Goal: Task Accomplishment & Management: Use online tool/utility

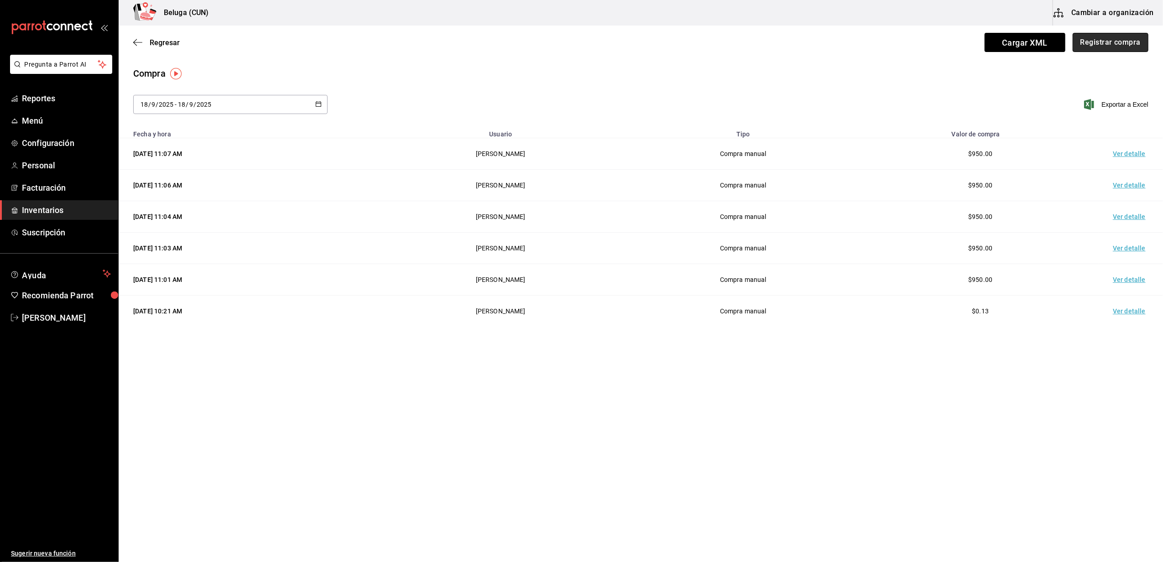
click at [1109, 47] on button "Registrar compra" at bounding box center [1111, 42] width 76 height 19
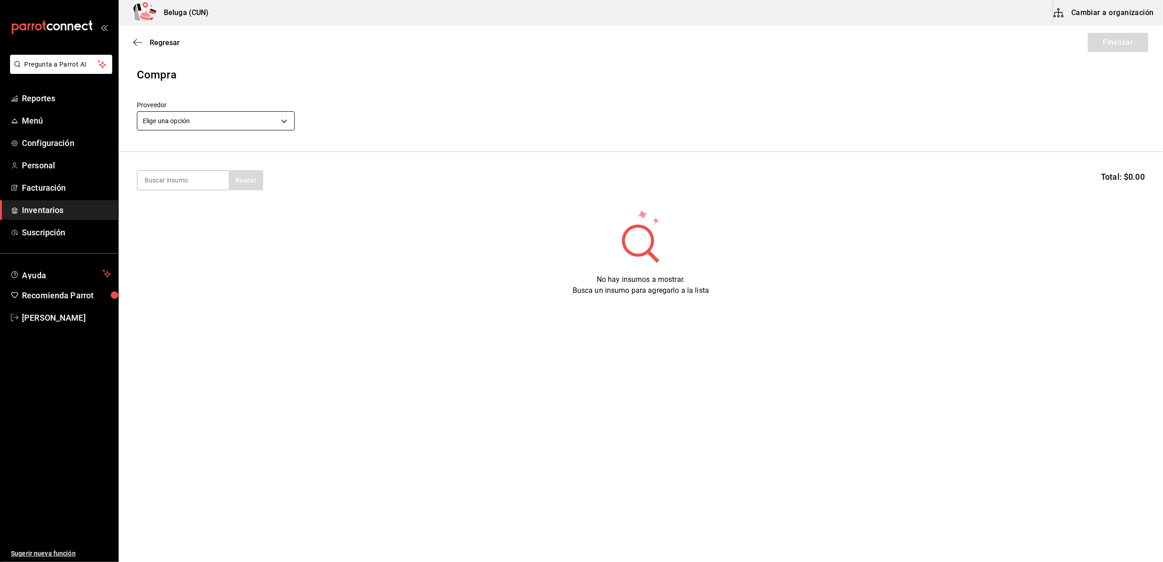
click at [289, 121] on body "Pregunta a Parrot AI Reportes Menú Configuración Personal Facturación Inventari…" at bounding box center [581, 255] width 1163 height 511
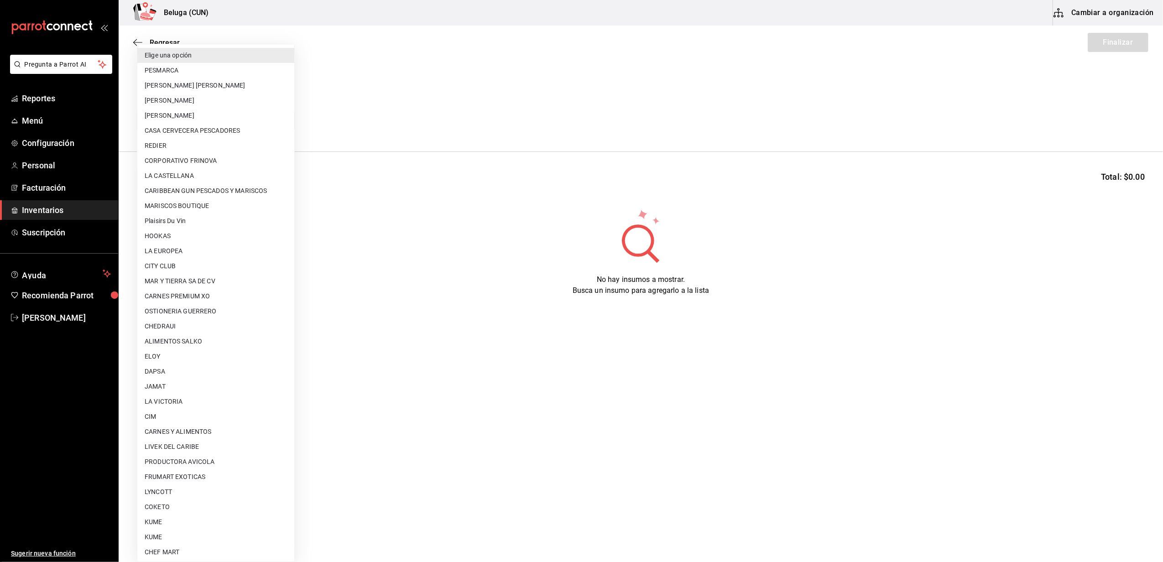
click at [223, 114] on li "[PERSON_NAME]" at bounding box center [215, 115] width 157 height 15
type input "2879dfcd-075a-4fb8-856f-be351f738579"
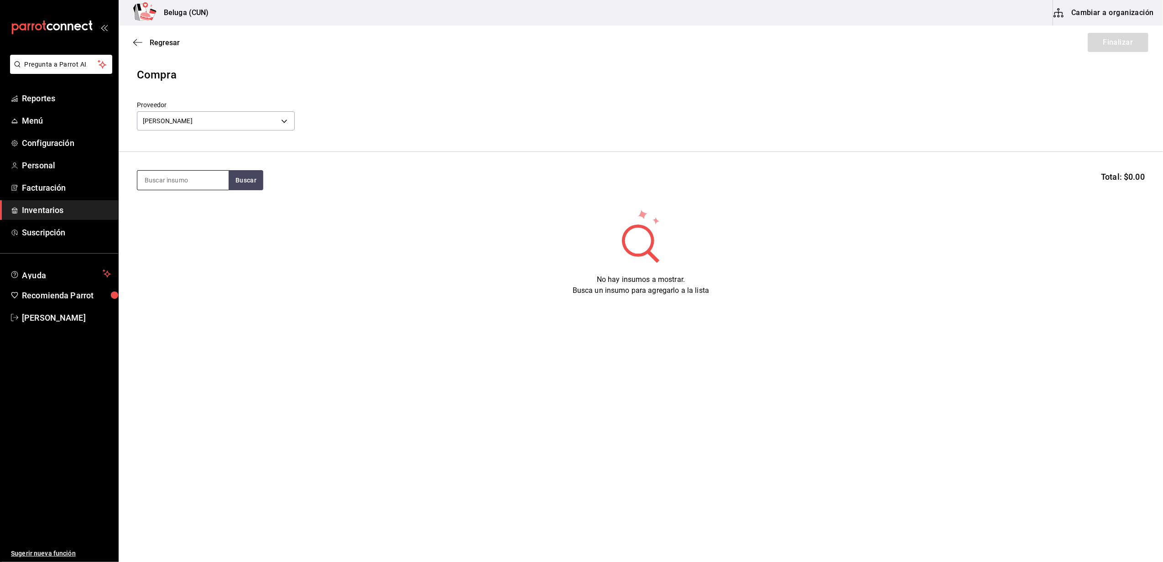
click at [184, 182] on input at bounding box center [182, 180] width 91 height 19
type input "PERUA"
click at [185, 232] on div "ROBALO 150 GR - DANIELA ABIGAIL OCHOA PADILLA" at bounding box center [183, 232] width 77 height 19
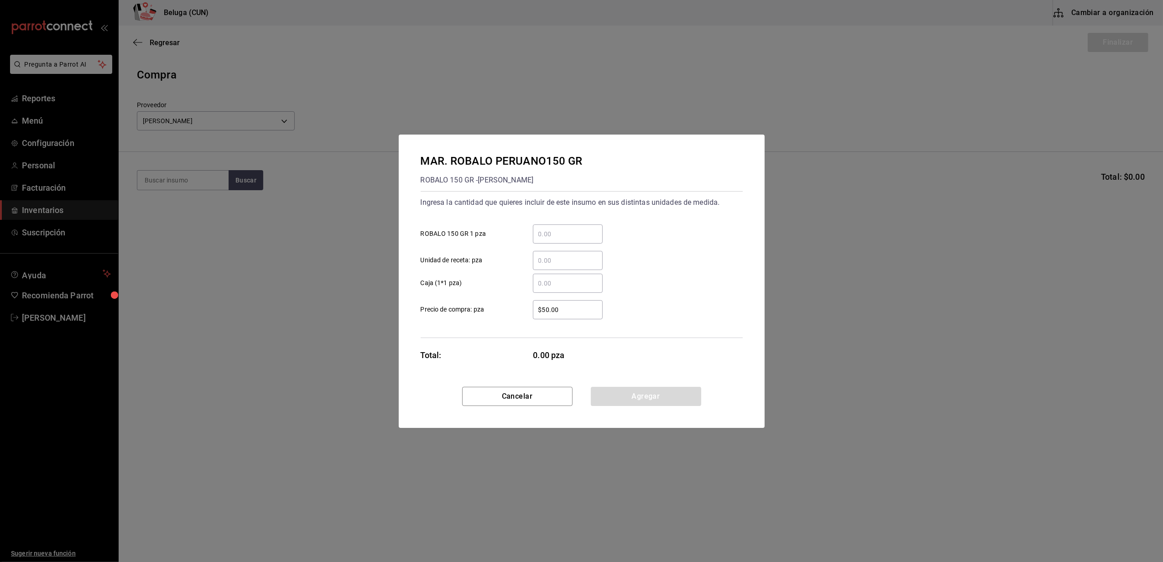
click at [568, 229] on input "​ ROBALO 150 GR 1 pza" at bounding box center [568, 234] width 70 height 11
type input "6"
click at [521, 270] on div "​ Caja (1*1 pza)" at bounding box center [578, 280] width 330 height 26
drag, startPoint x: 565, startPoint y: 309, endPoint x: 519, endPoint y: 309, distance: 45.2
click at [519, 309] on div "$50.00 ​" at bounding box center [560, 309] width 84 height 19
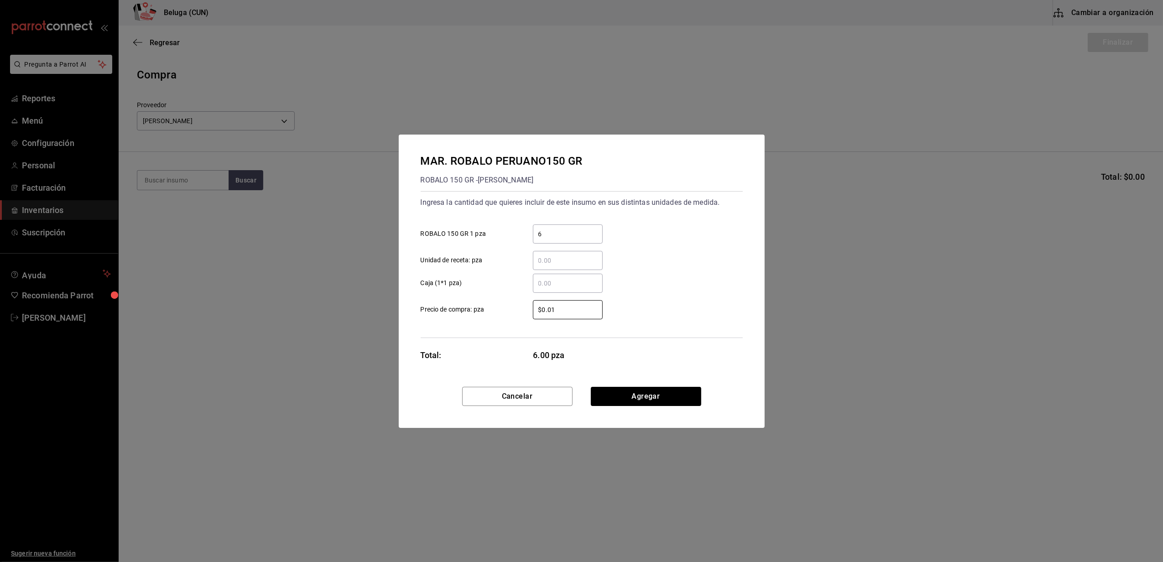
type input "$0.01"
click at [623, 393] on button "Agregar" at bounding box center [646, 396] width 110 height 19
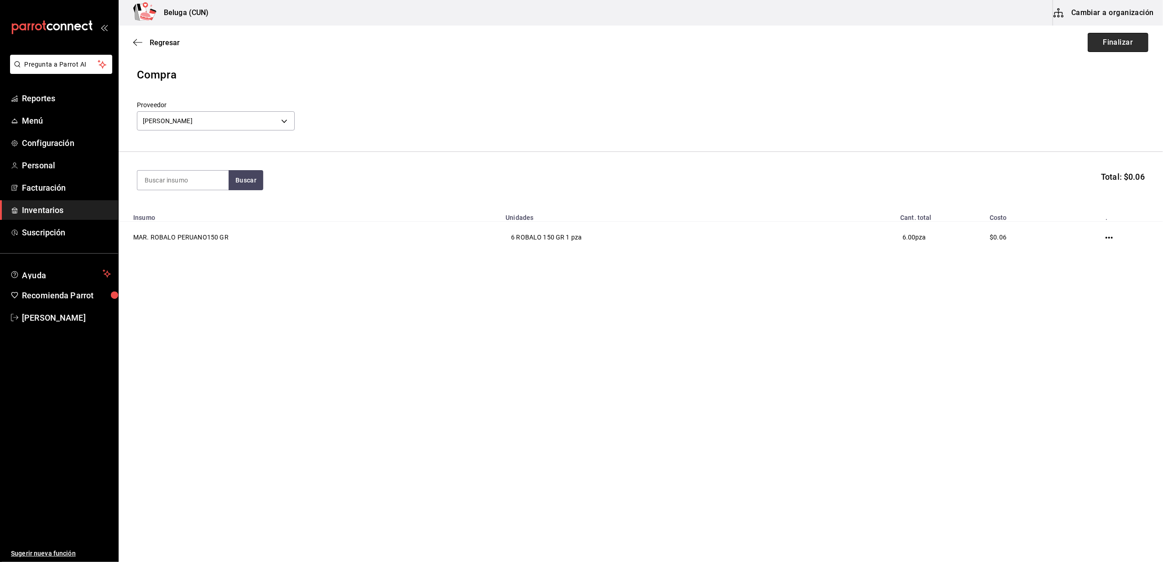
click at [1131, 42] on button "Finalizar" at bounding box center [1118, 42] width 61 height 19
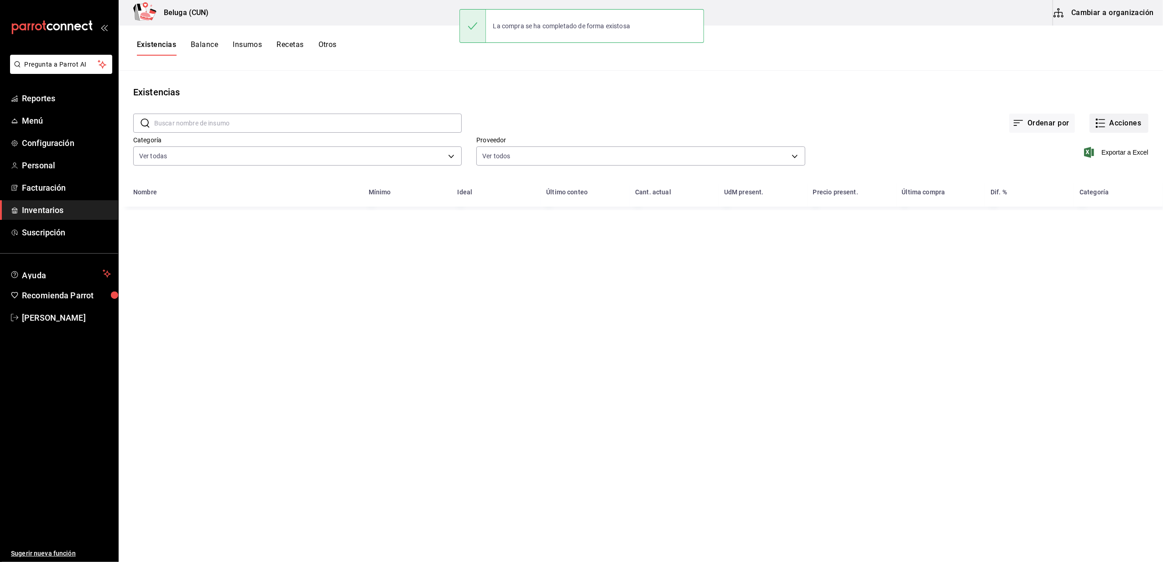
click at [1112, 121] on button "Acciones" at bounding box center [1119, 123] width 59 height 19
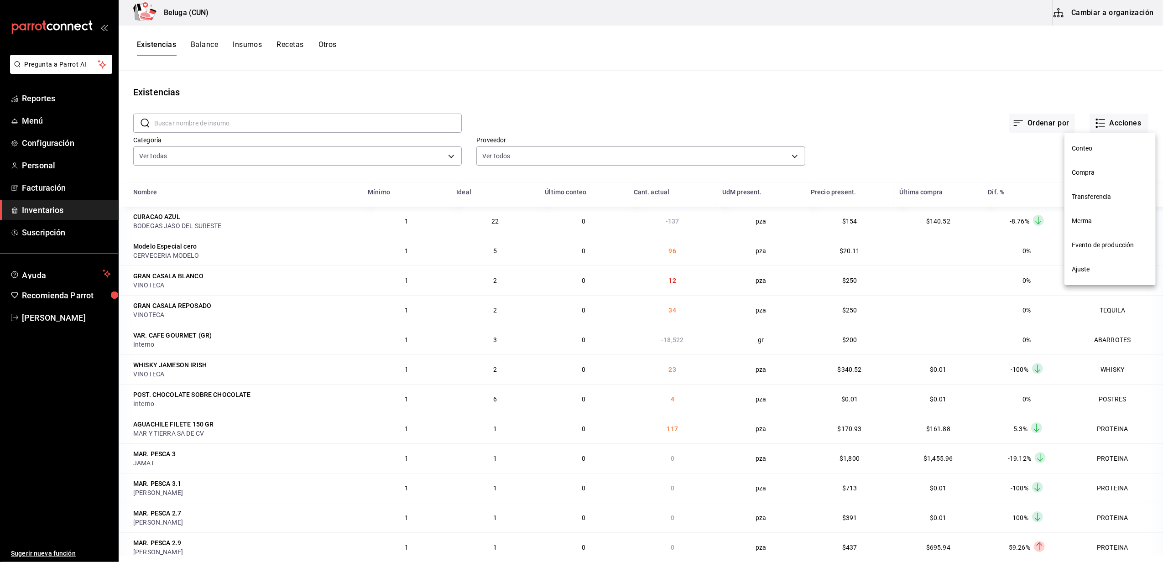
click at [1086, 170] on span "Compra" at bounding box center [1110, 173] width 77 height 10
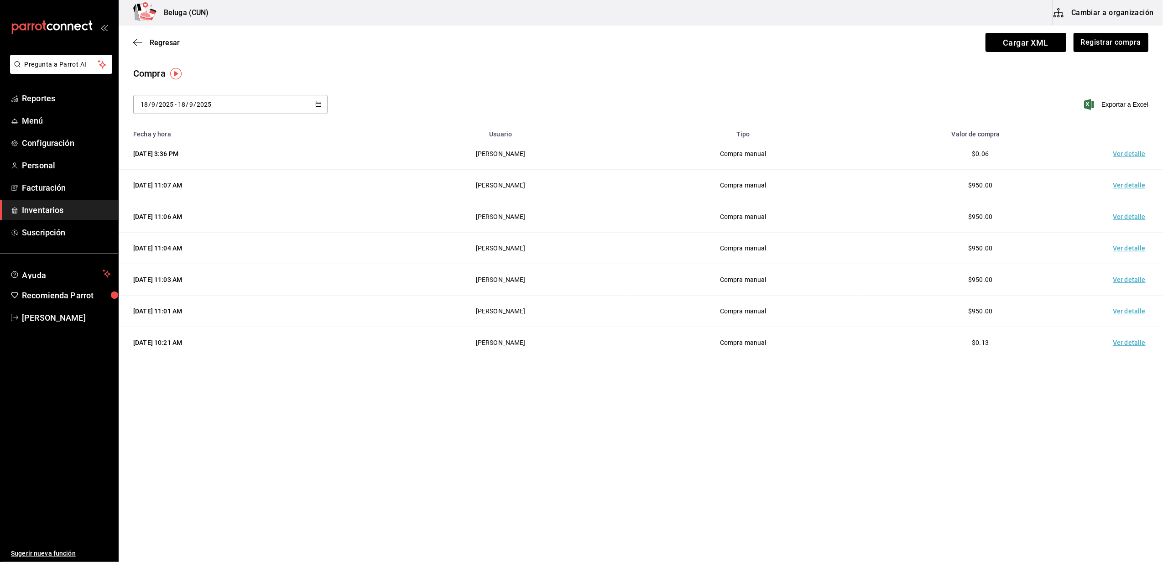
click at [1127, 156] on td "Ver detalle" at bounding box center [1131, 153] width 64 height 31
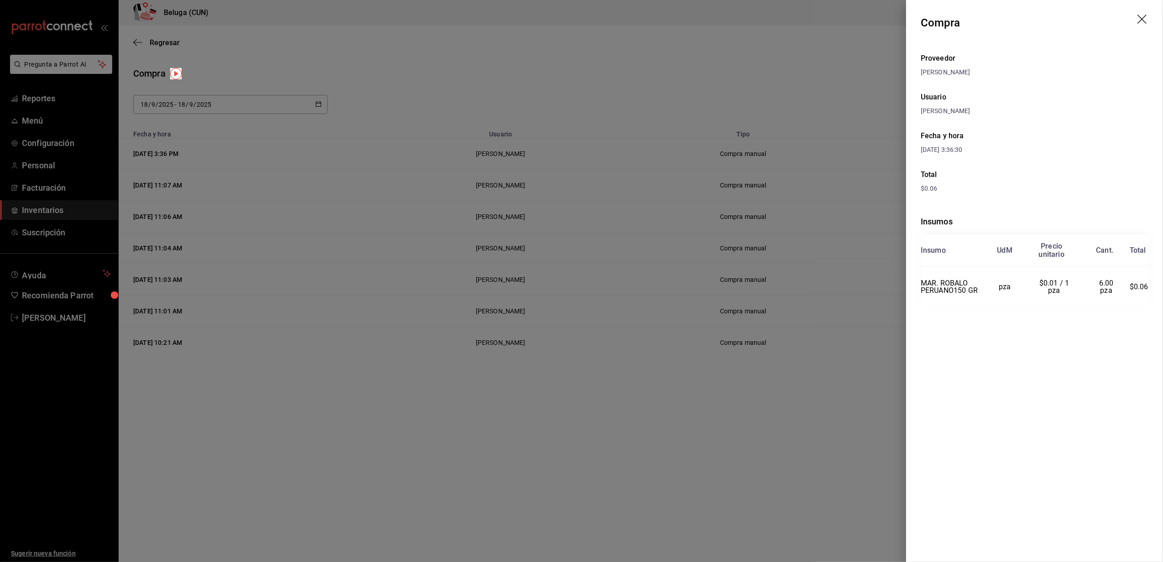
click at [1142, 21] on icon "drag" at bounding box center [1143, 20] width 11 height 11
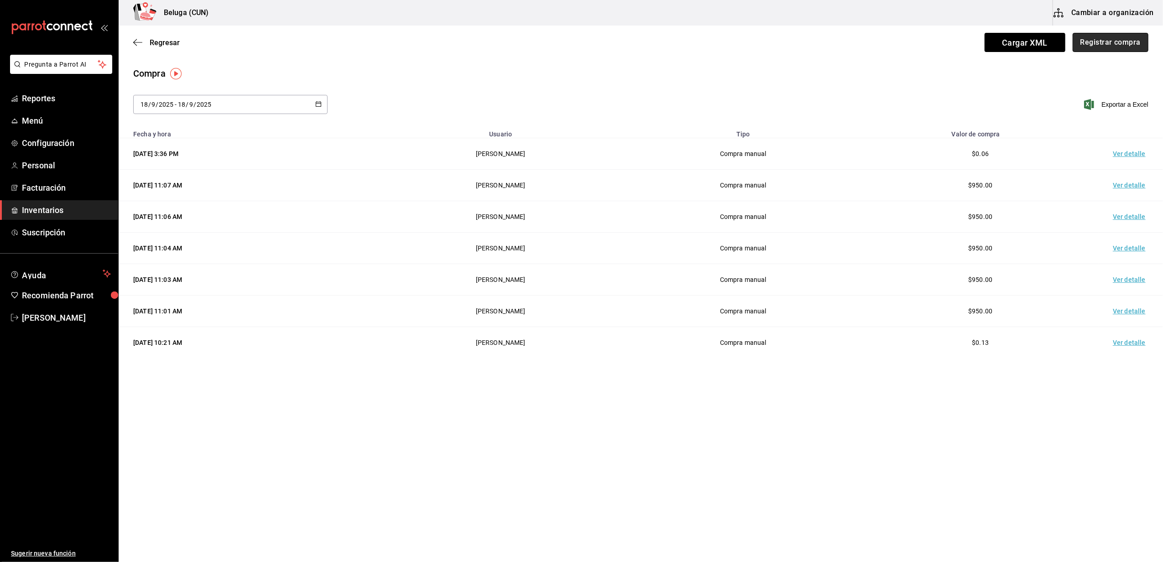
click at [1116, 44] on button "Registrar compra" at bounding box center [1111, 42] width 76 height 19
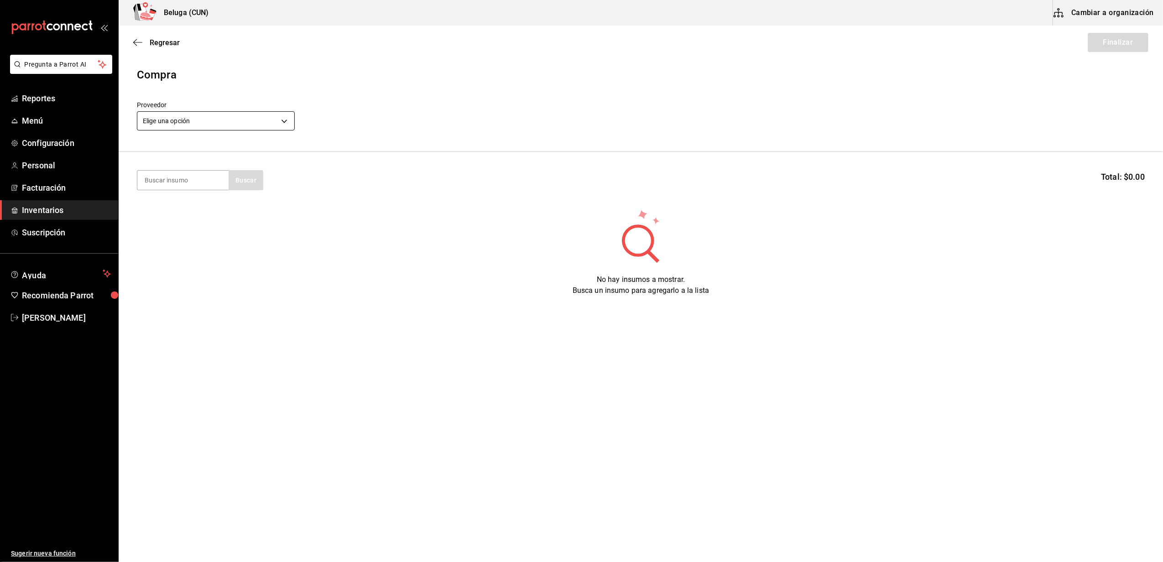
click at [281, 117] on body "Pregunta a Parrot AI Reportes Menú Configuración Personal Facturación Inventari…" at bounding box center [581, 255] width 1163 height 511
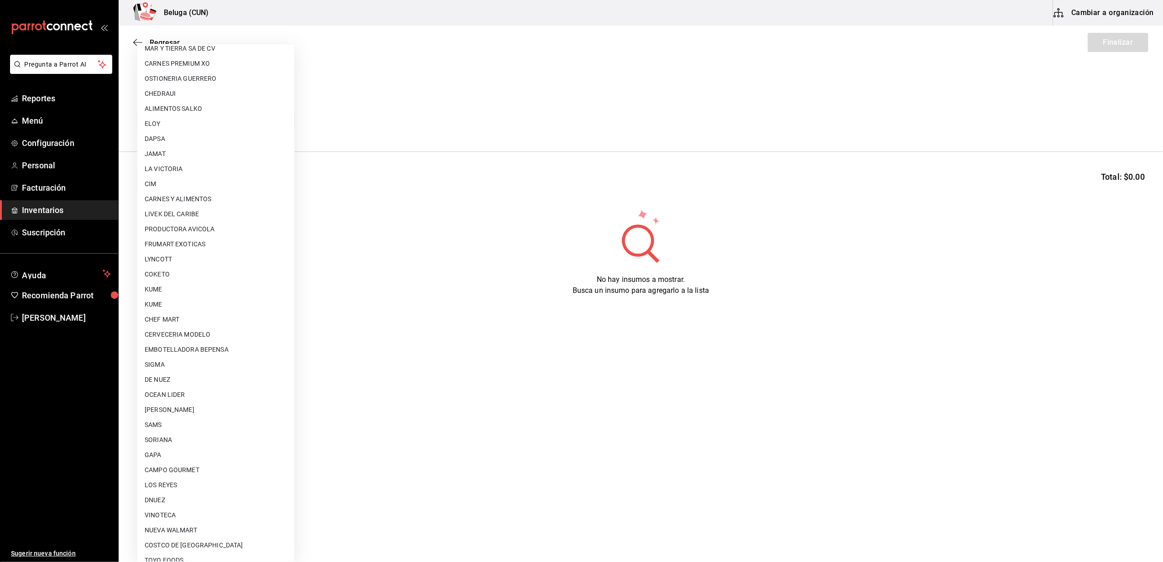
scroll to position [288, 0]
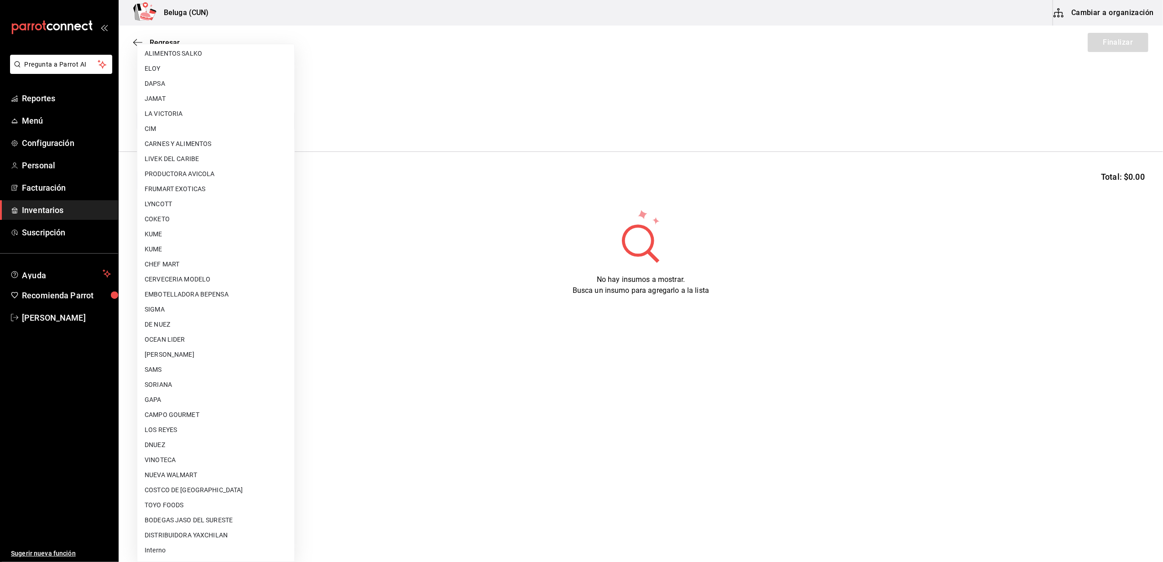
click at [168, 548] on li "Interno" at bounding box center [215, 550] width 157 height 15
type input "cf097a6b-1652-49c1-8634-faa24daf0fdd"
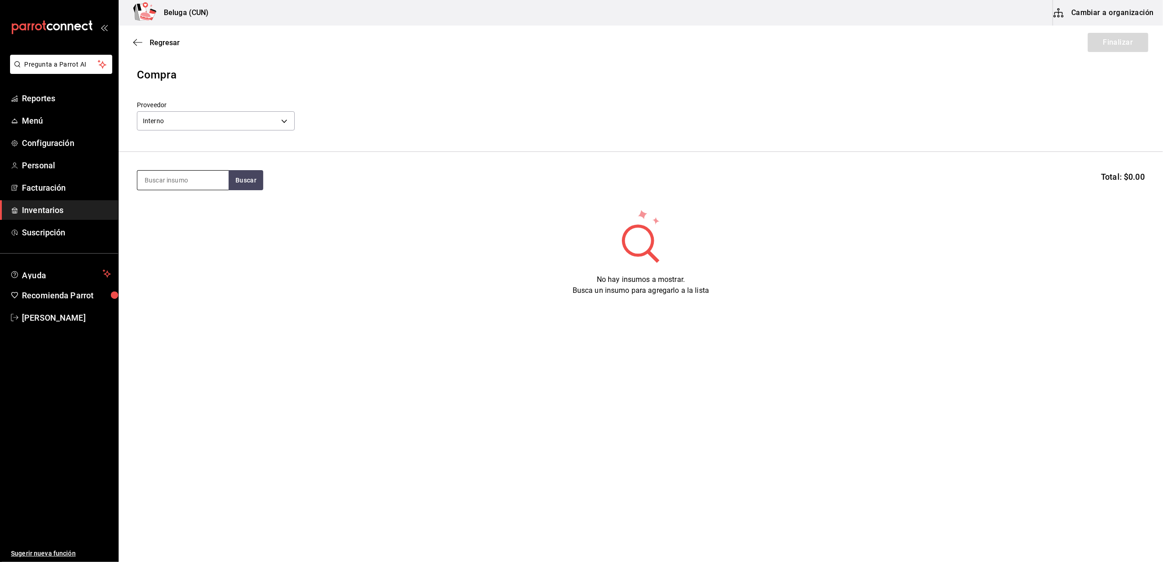
click at [199, 183] on input at bounding box center [182, 180] width 91 height 19
type input "EMPANA"
click at [173, 230] on div "EMPANADA DE CAMARON 26 30 - Interno" at bounding box center [183, 232] width 77 height 19
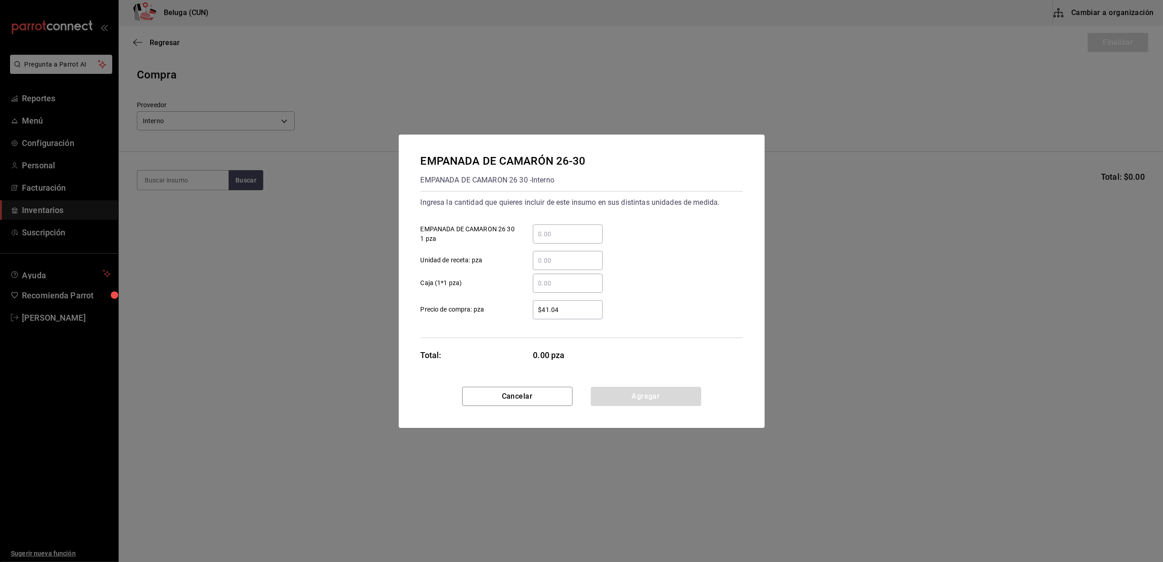
click at [572, 235] on input "​ EMPANADA DE CAMARON 26 30 1 pza" at bounding box center [568, 234] width 70 height 11
type input "8"
drag, startPoint x: 502, startPoint y: 315, endPoint x: 512, endPoint y: 315, distance: 9.1
click at [502, 315] on label "$41.04 ​ Precio de compra: pza" at bounding box center [512, 309] width 182 height 19
click at [533, 315] on input "$41.04" at bounding box center [568, 309] width 70 height 11
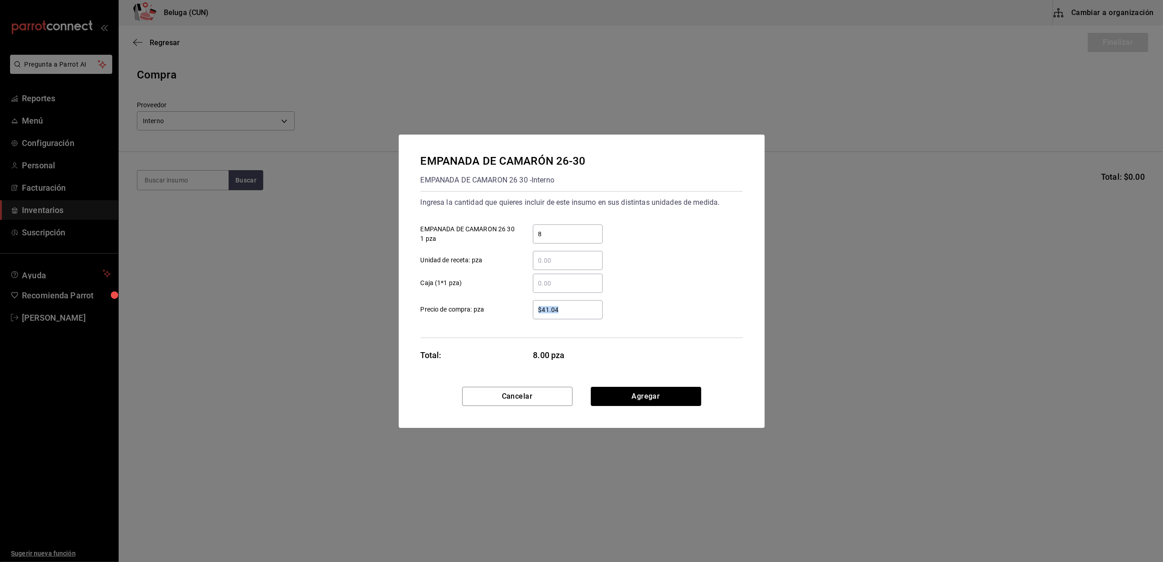
drag, startPoint x: 590, startPoint y: 316, endPoint x: 504, endPoint y: 309, distance: 86.1
click at [504, 309] on label "$41.04 ​ Precio de compra: pza" at bounding box center [512, 309] width 182 height 19
click at [546, 318] on div "$41.04 ​" at bounding box center [568, 309] width 70 height 19
click at [546, 315] on input "$41.04" at bounding box center [568, 309] width 70 height 11
drag, startPoint x: 581, startPoint y: 309, endPoint x: 437, endPoint y: 312, distance: 143.8
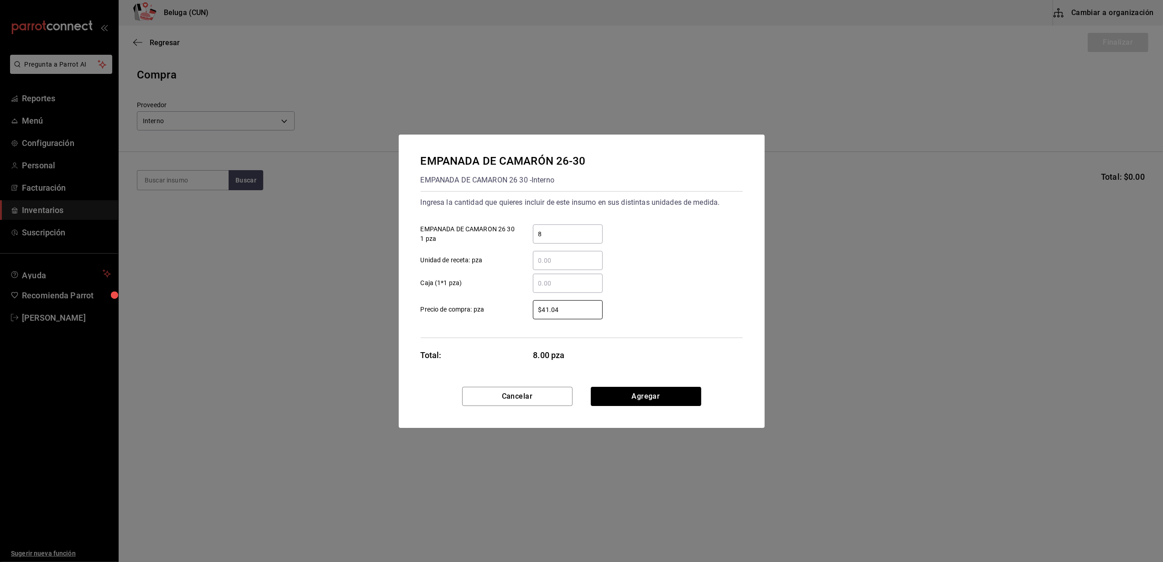
click at [437, 312] on label "$41.04 ​ Precio de compra: pza" at bounding box center [512, 309] width 182 height 19
type input "$0.01"
click at [639, 395] on button "Agregar" at bounding box center [646, 396] width 110 height 19
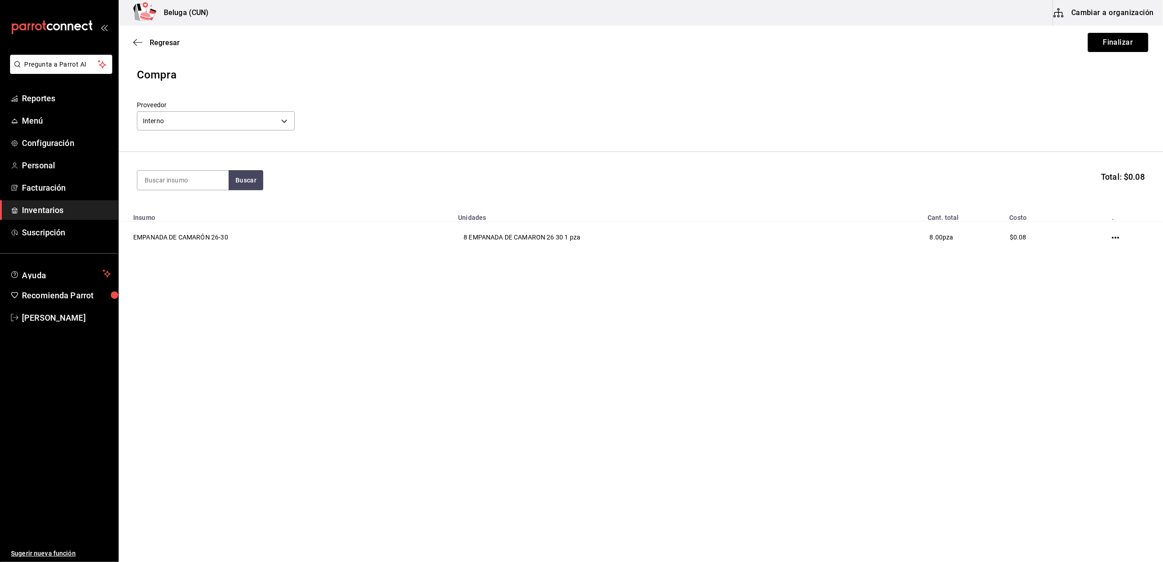
click at [1123, 46] on button "Finalizar" at bounding box center [1118, 42] width 61 height 19
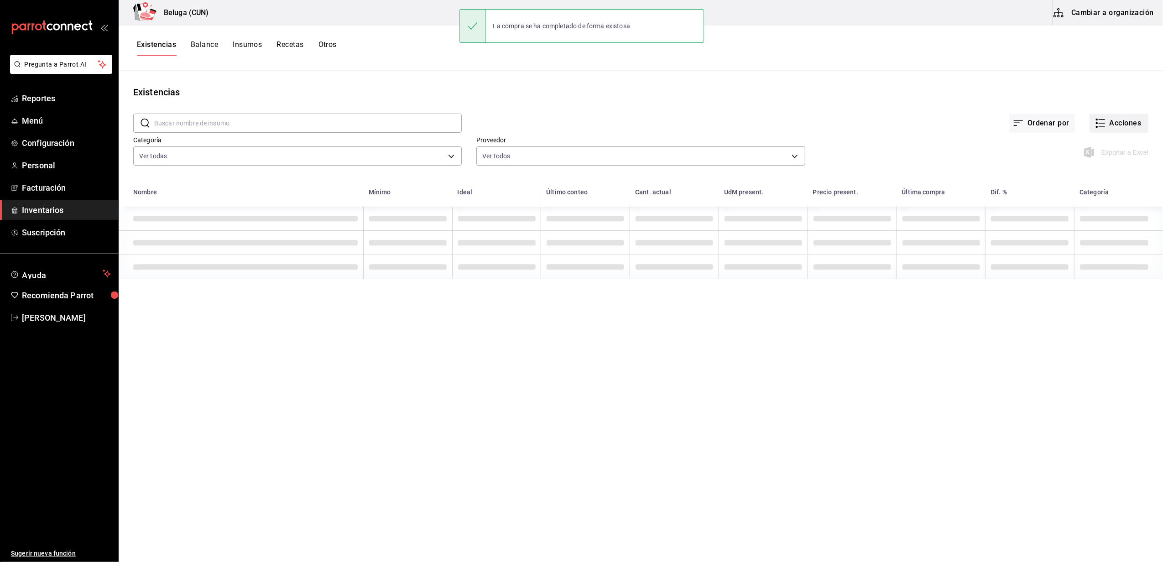
click at [1116, 117] on button "Acciones" at bounding box center [1119, 123] width 59 height 19
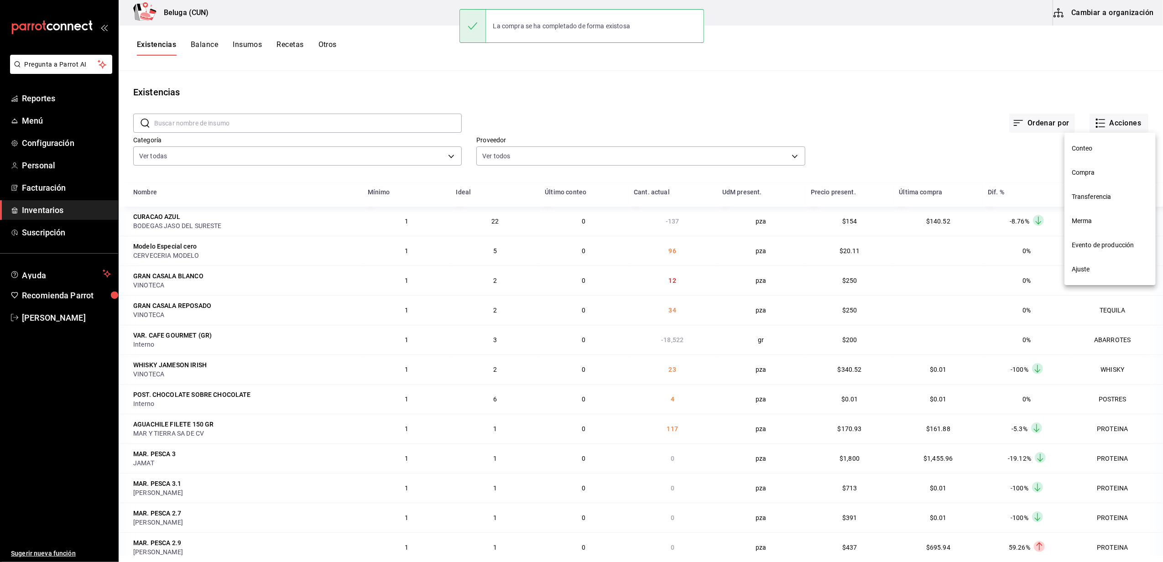
click at [1101, 174] on span "Compra" at bounding box center [1110, 173] width 77 height 10
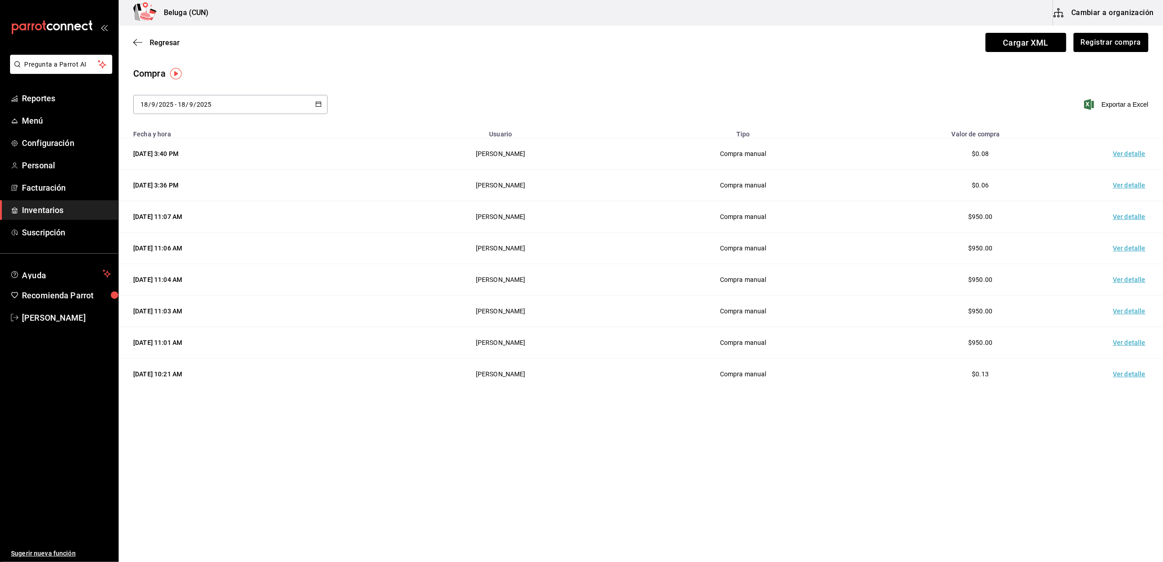
click at [1119, 152] on td "Ver detalle" at bounding box center [1131, 153] width 64 height 31
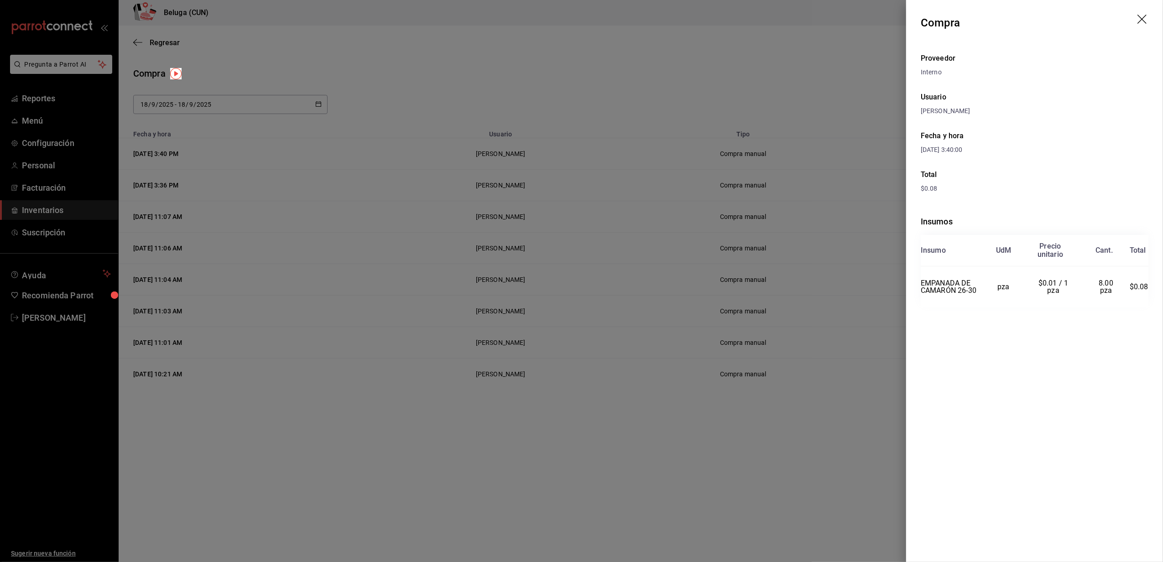
click at [1141, 21] on icon "drag" at bounding box center [1143, 20] width 11 height 11
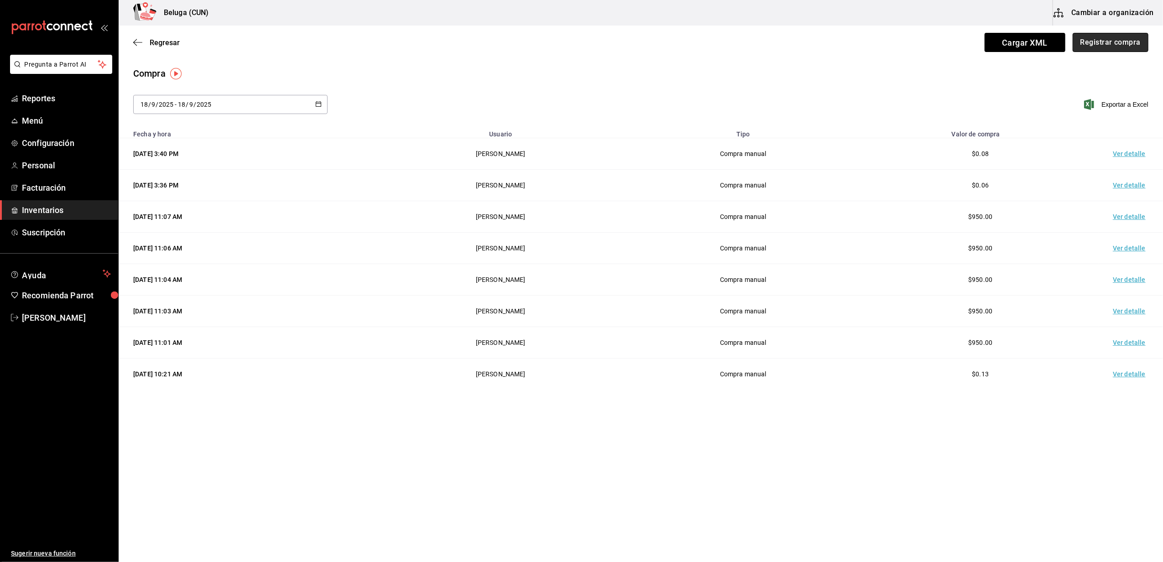
click at [1123, 46] on button "Registrar compra" at bounding box center [1111, 42] width 76 height 19
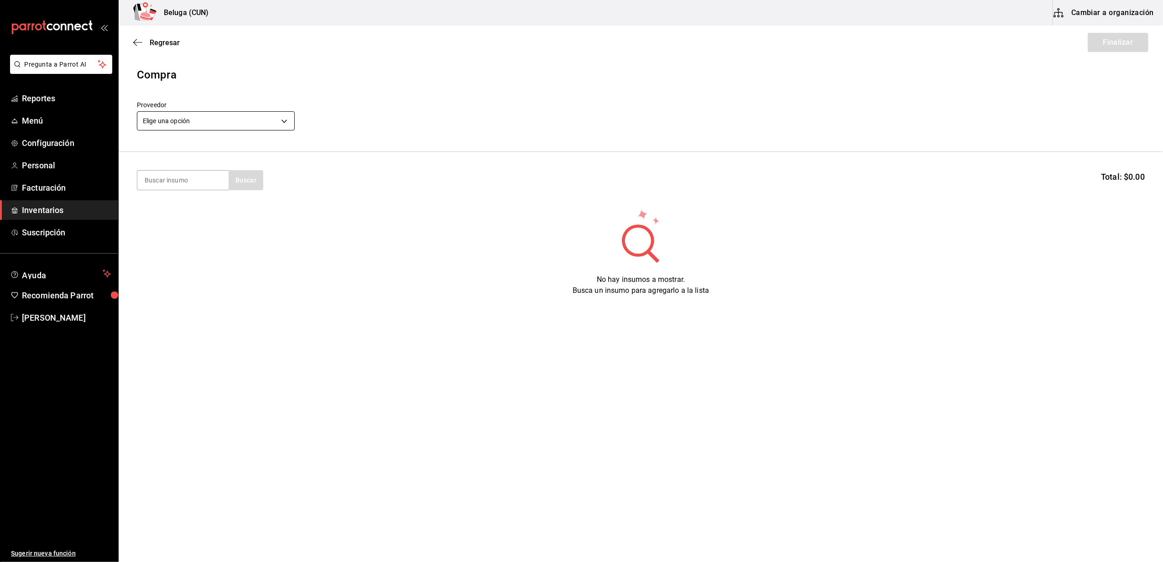
click at [239, 117] on body "Pregunta a Parrot AI Reportes Menú Configuración Personal Facturación Inventari…" at bounding box center [581, 255] width 1163 height 511
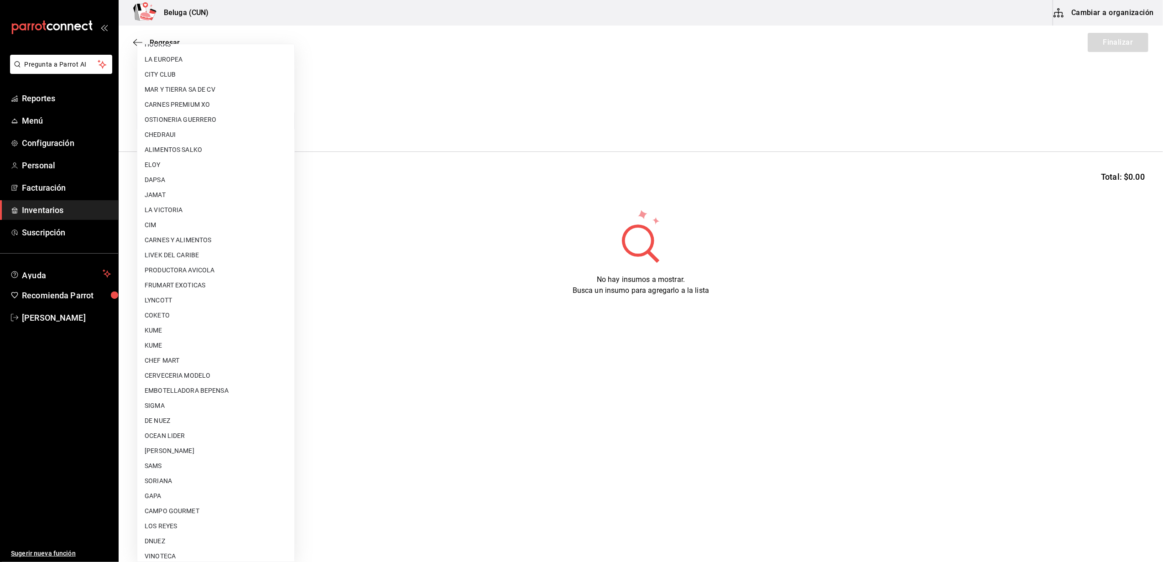
scroll to position [288, 0]
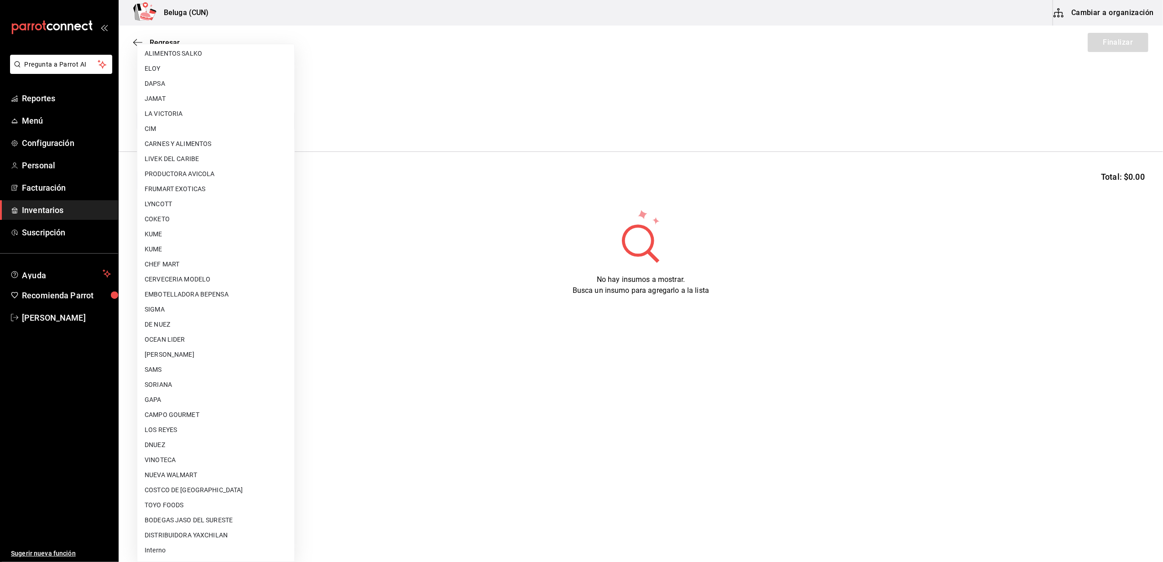
click at [165, 548] on li "Interno" at bounding box center [215, 550] width 157 height 15
type input "cf097a6b-1652-49c1-8634-faa24daf0fdd"
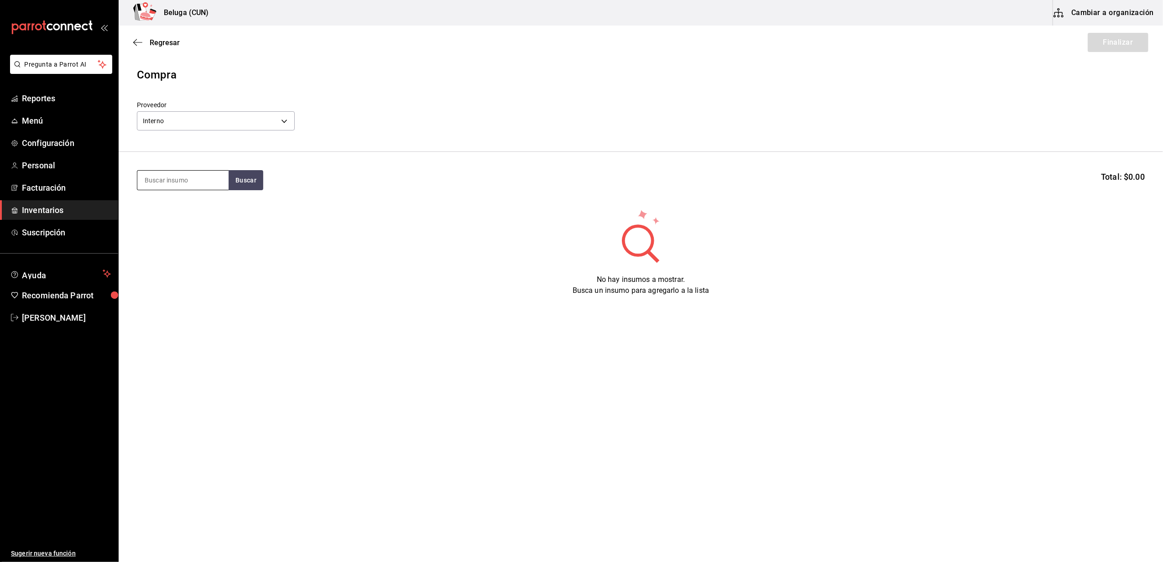
click at [201, 177] on input at bounding box center [182, 180] width 91 height 19
type input "EMPANA"
click at [179, 217] on div "EMPANADA DE CAMARÓN 26-30" at bounding box center [183, 212] width 77 height 22
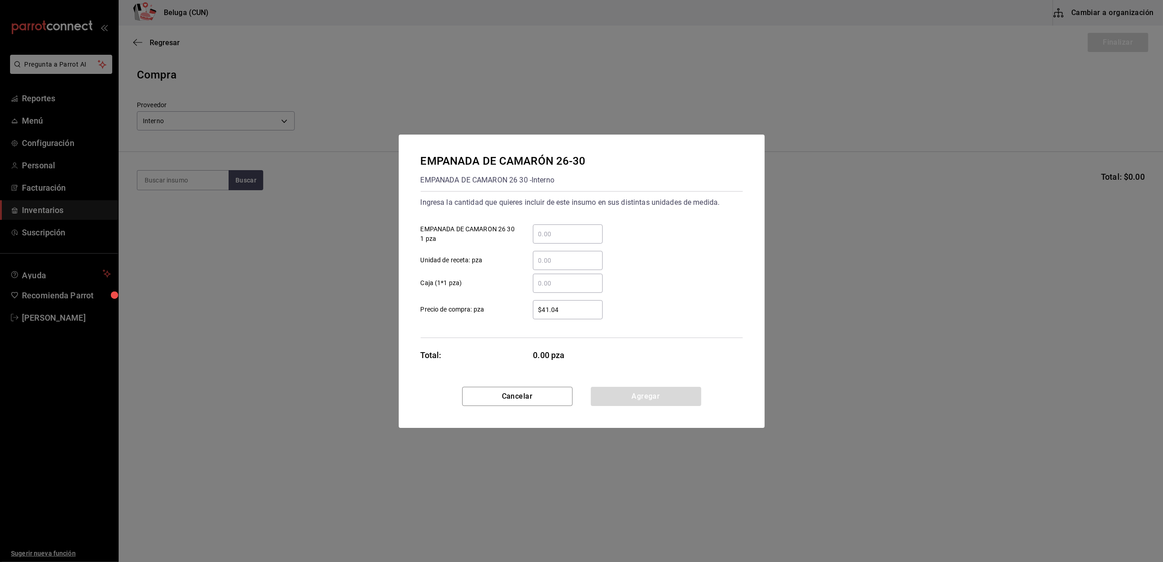
click at [554, 230] on input "​ EMPANADA DE CAMARON 26 30 1 pza" at bounding box center [568, 234] width 70 height 11
type input "22"
click at [526, 297] on div "$41.04 ​ Precio de compra: pza" at bounding box center [578, 306] width 330 height 26
drag, startPoint x: 571, startPoint y: 308, endPoint x: 528, endPoint y: 309, distance: 43.4
click at [528, 309] on div "$41.04 ​" at bounding box center [560, 309] width 84 height 19
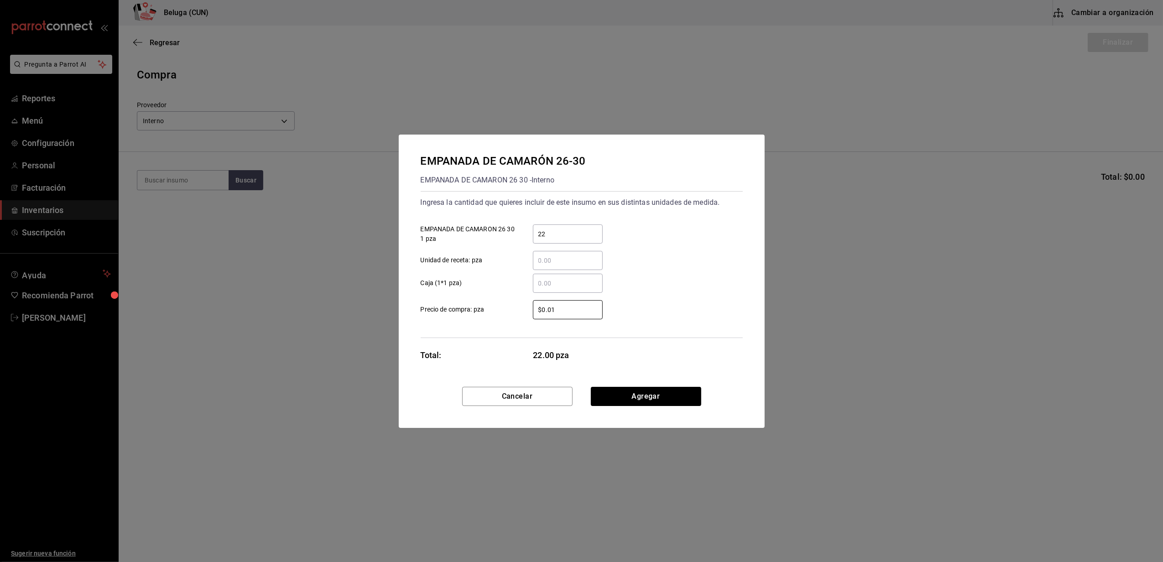
type input "$0.01"
click at [653, 397] on button "Agregar" at bounding box center [646, 396] width 110 height 19
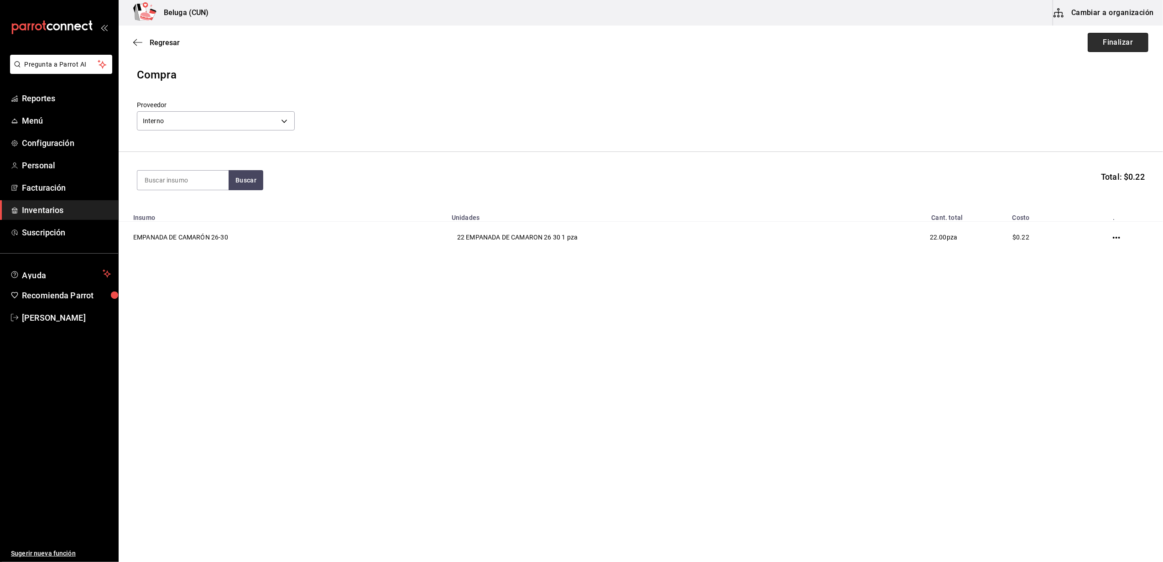
click at [1124, 42] on button "Finalizar" at bounding box center [1118, 42] width 61 height 19
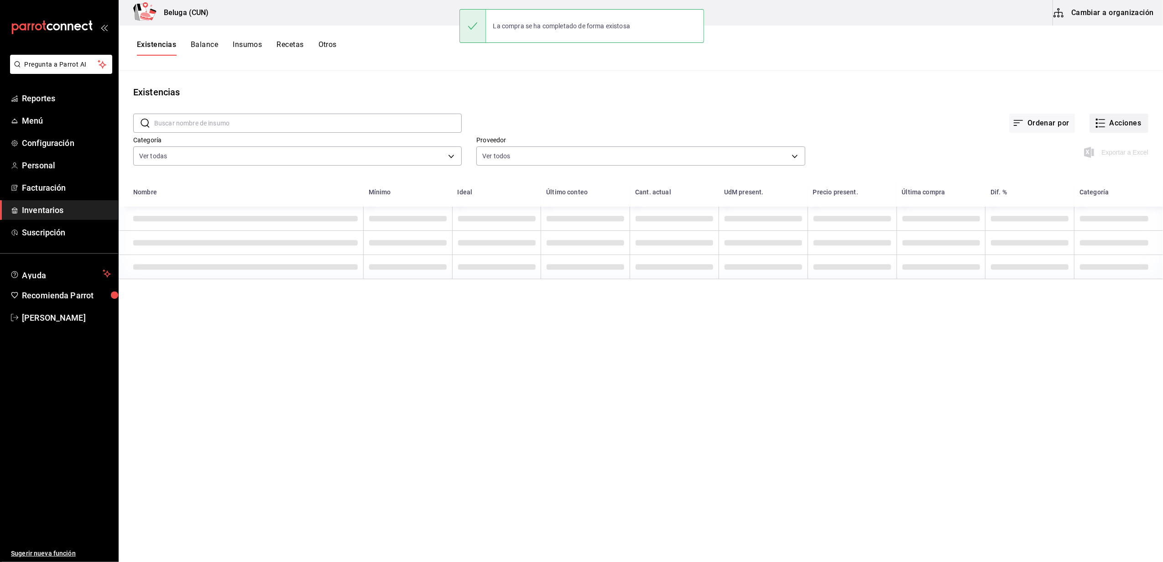
click at [1110, 130] on button "Acciones" at bounding box center [1119, 123] width 59 height 19
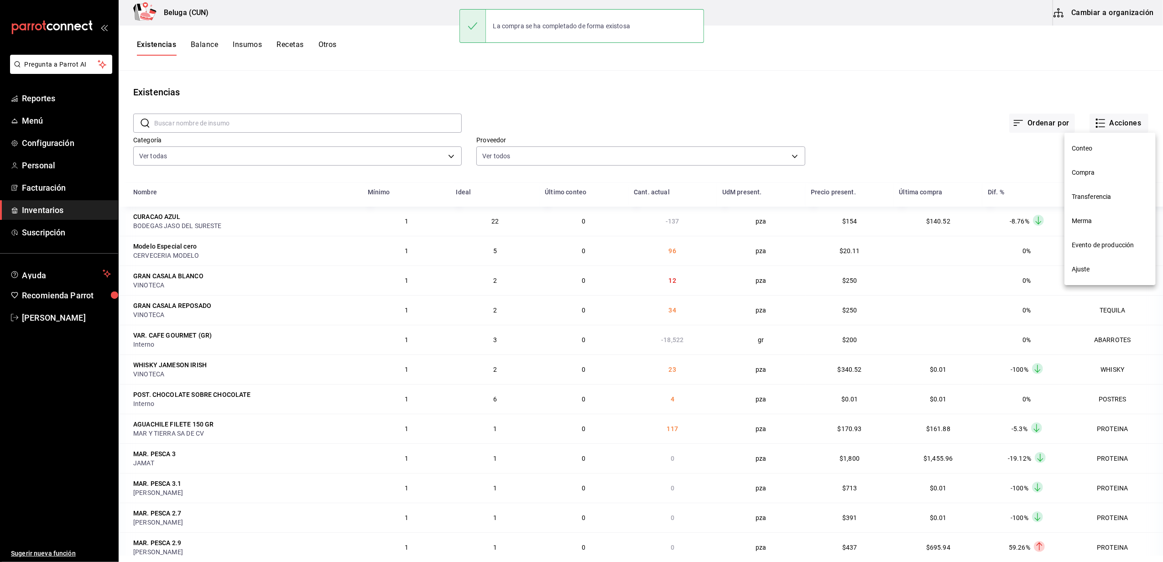
click at [1096, 175] on span "Compra" at bounding box center [1110, 173] width 77 height 10
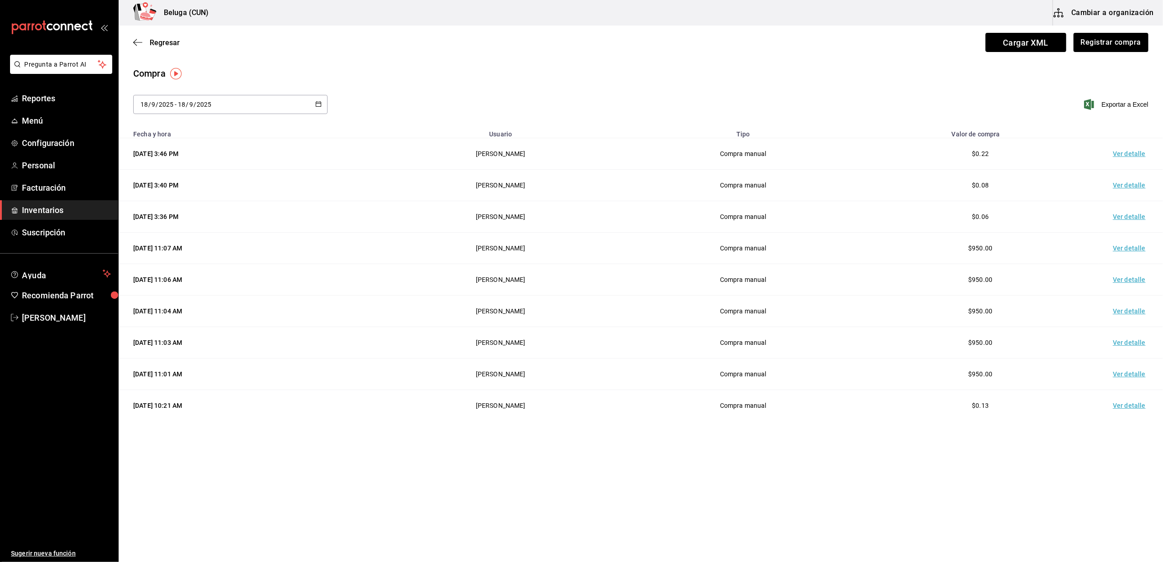
click at [1127, 157] on td "Ver detalle" at bounding box center [1131, 153] width 64 height 31
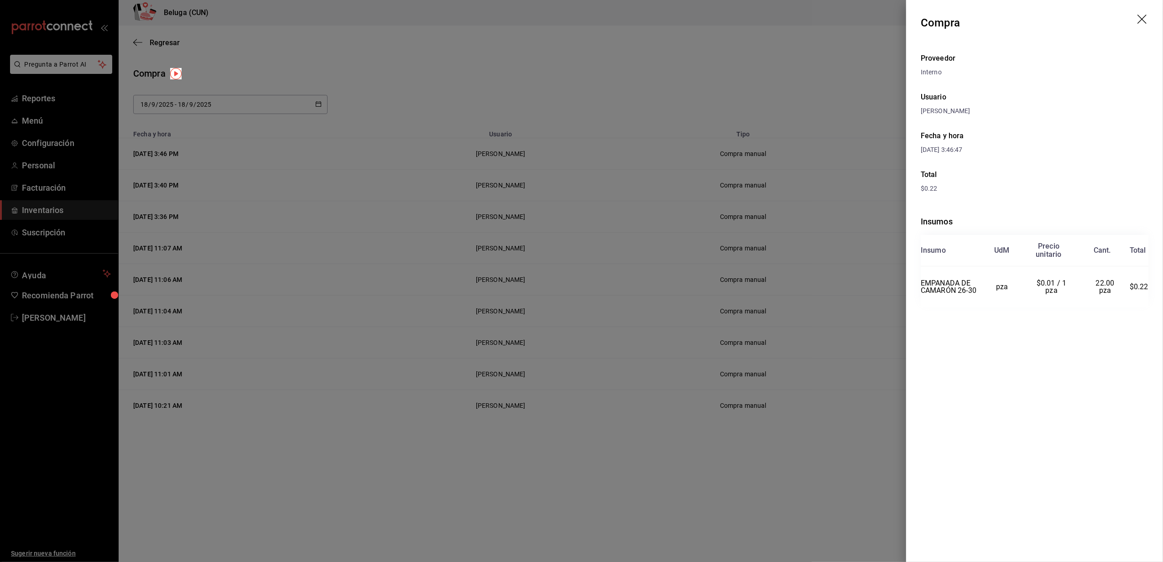
click at [1145, 19] on icon "drag" at bounding box center [1143, 20] width 11 height 11
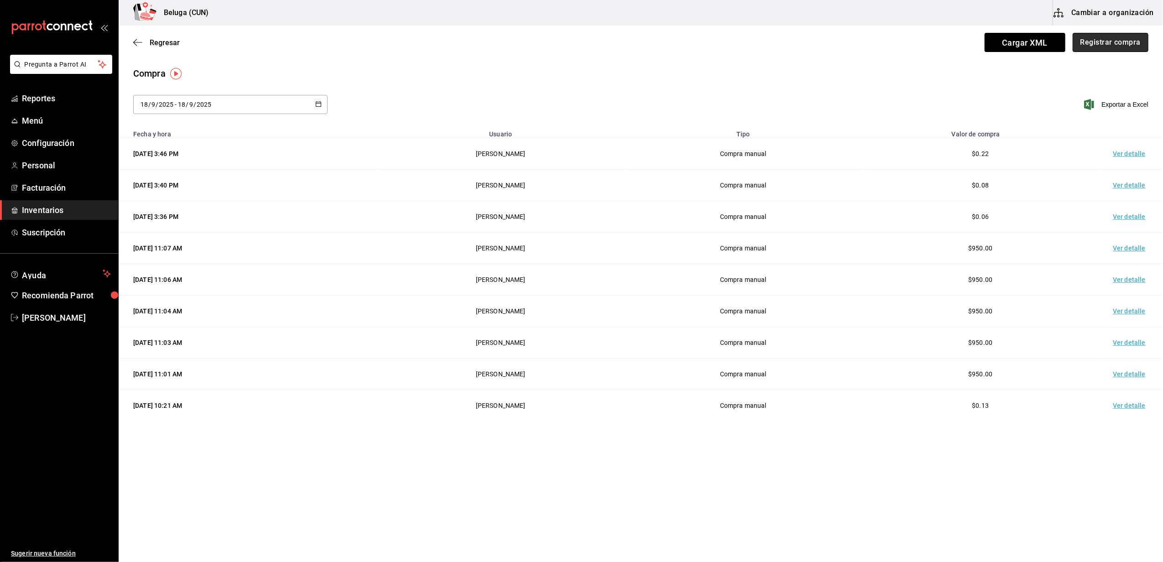
click at [1125, 48] on button "Registrar compra" at bounding box center [1111, 42] width 76 height 19
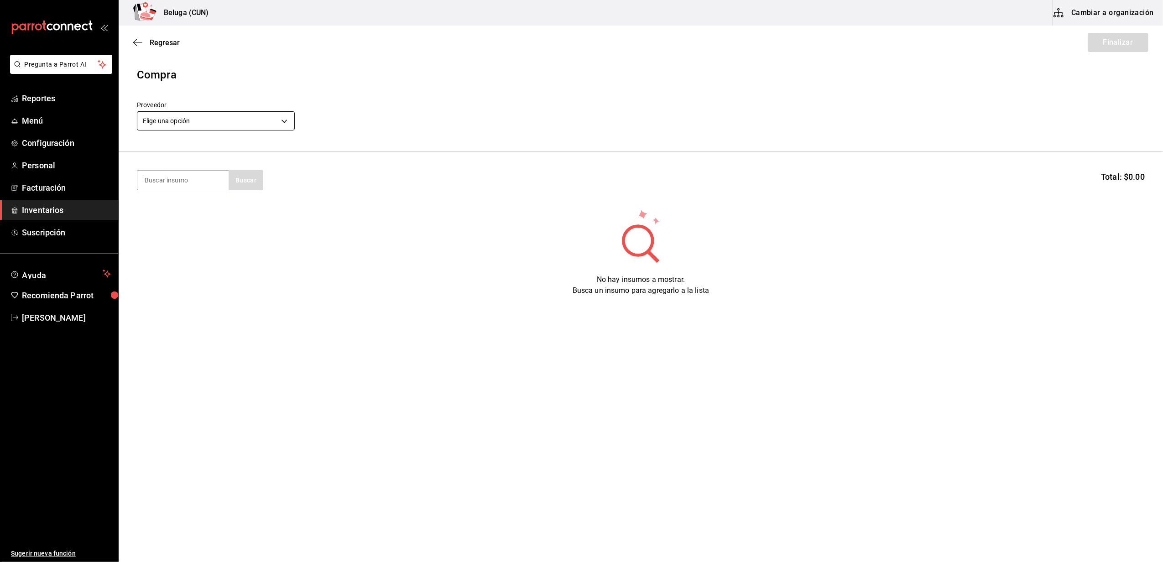
click at [280, 119] on body "Pregunta a Parrot AI Reportes Menú Configuración Personal Facturación Inventari…" at bounding box center [581, 255] width 1163 height 511
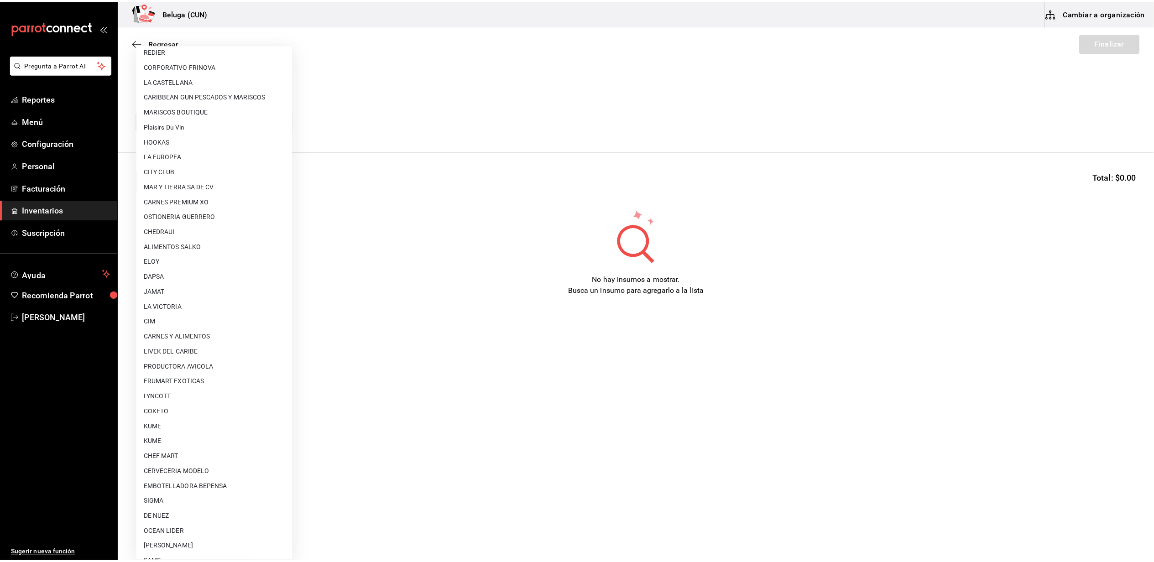
scroll to position [121, 0]
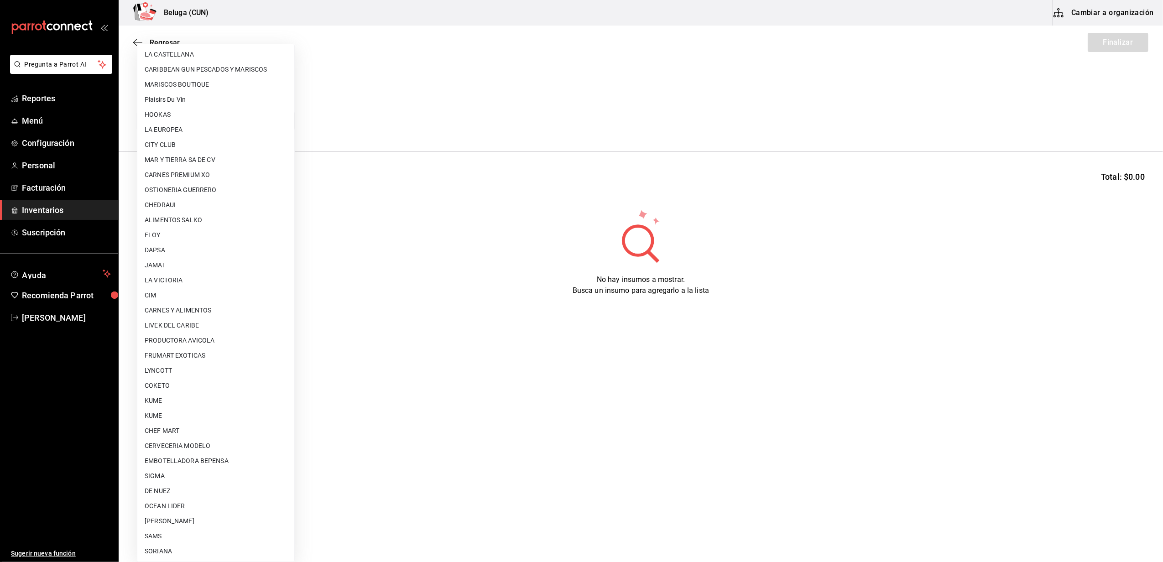
click at [174, 510] on li "OCEAN LIDER" at bounding box center [215, 506] width 157 height 15
type input "418ad5b3-5aac-43ae-8a20-ce68503a9856"
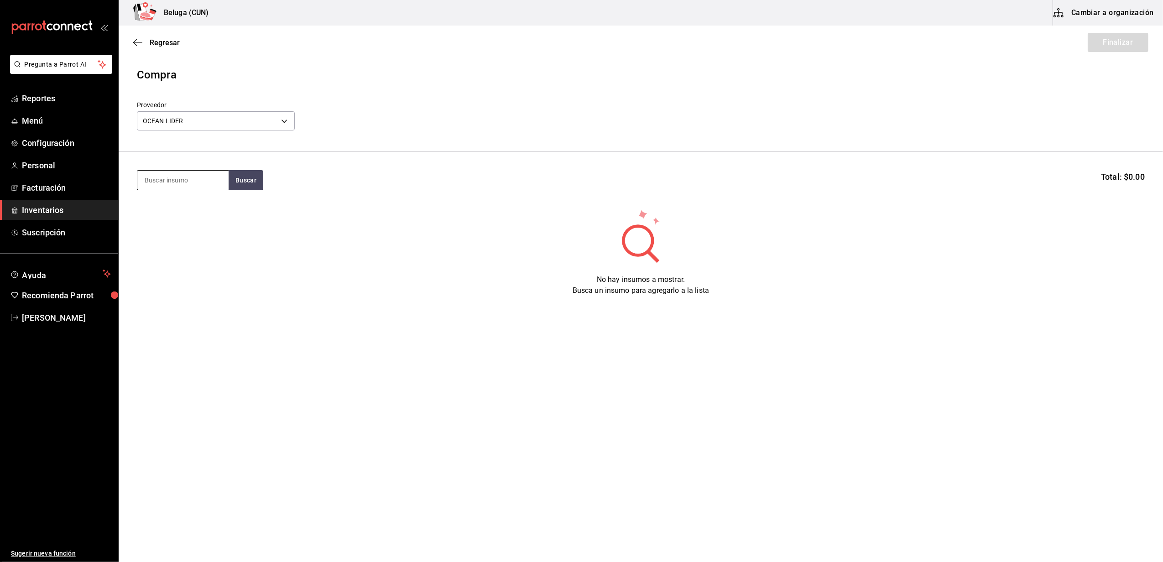
click at [197, 187] on input at bounding box center [182, 180] width 91 height 19
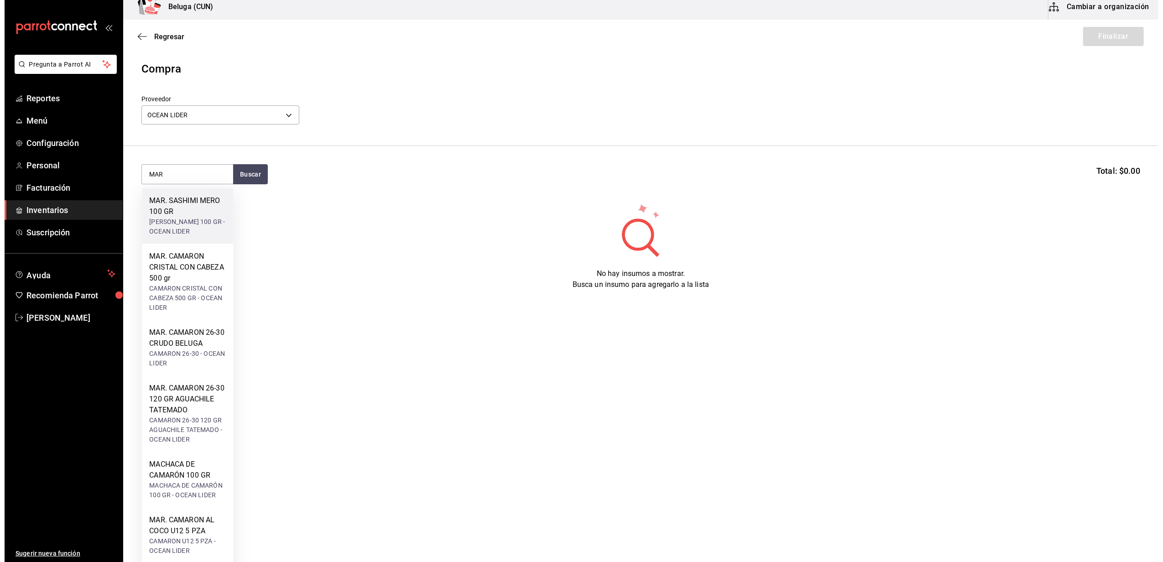
scroll to position [0, 0]
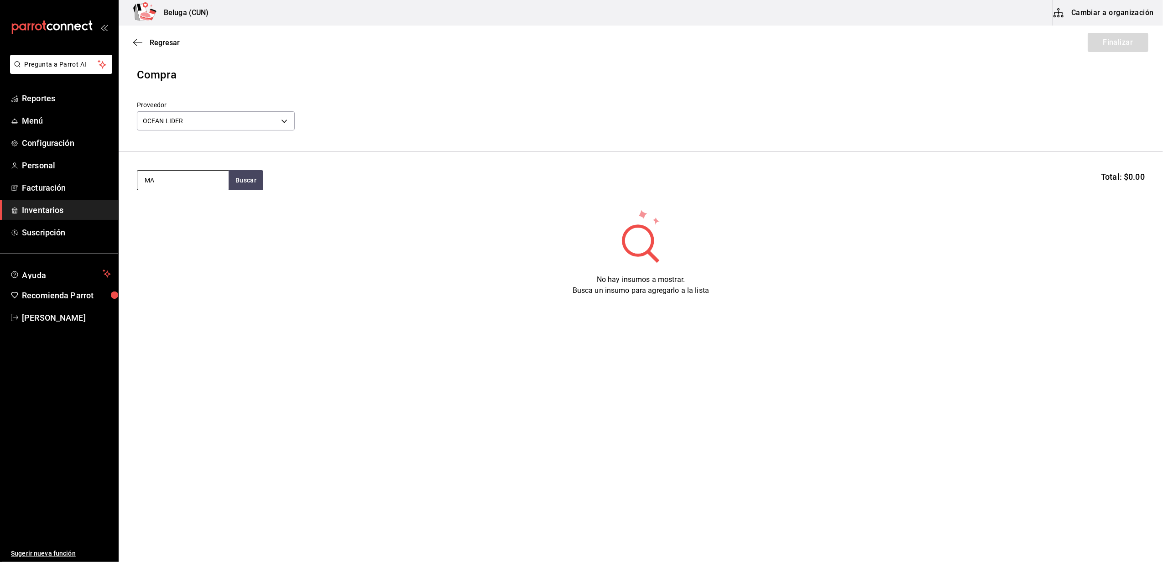
type input "M"
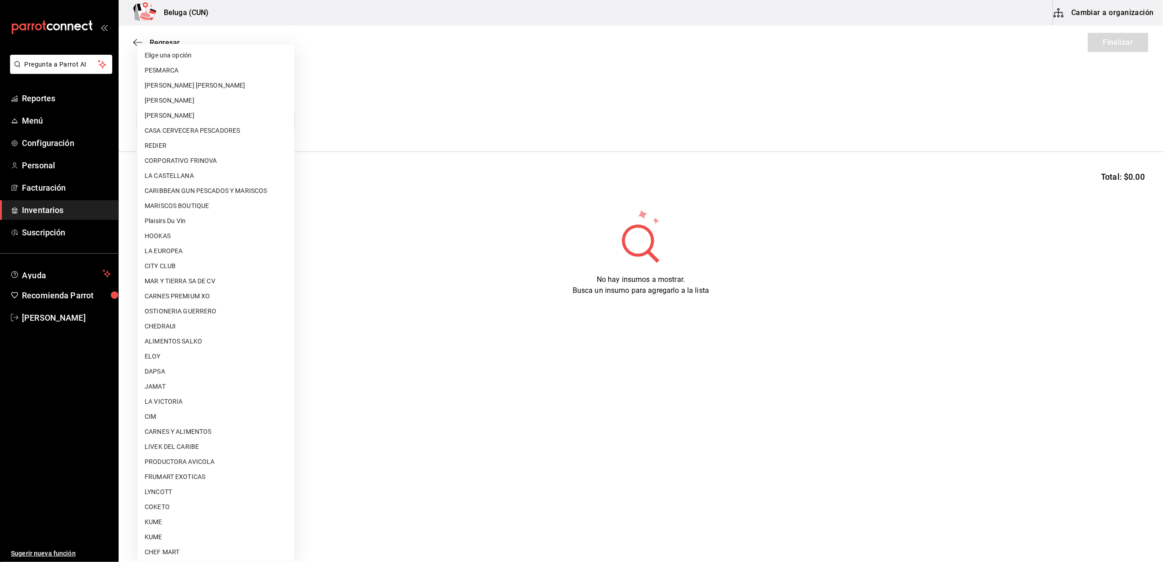
click at [266, 125] on body "Pregunta a Parrot AI Reportes Menú Configuración Personal Facturación Inventari…" at bounding box center [581, 255] width 1163 height 511
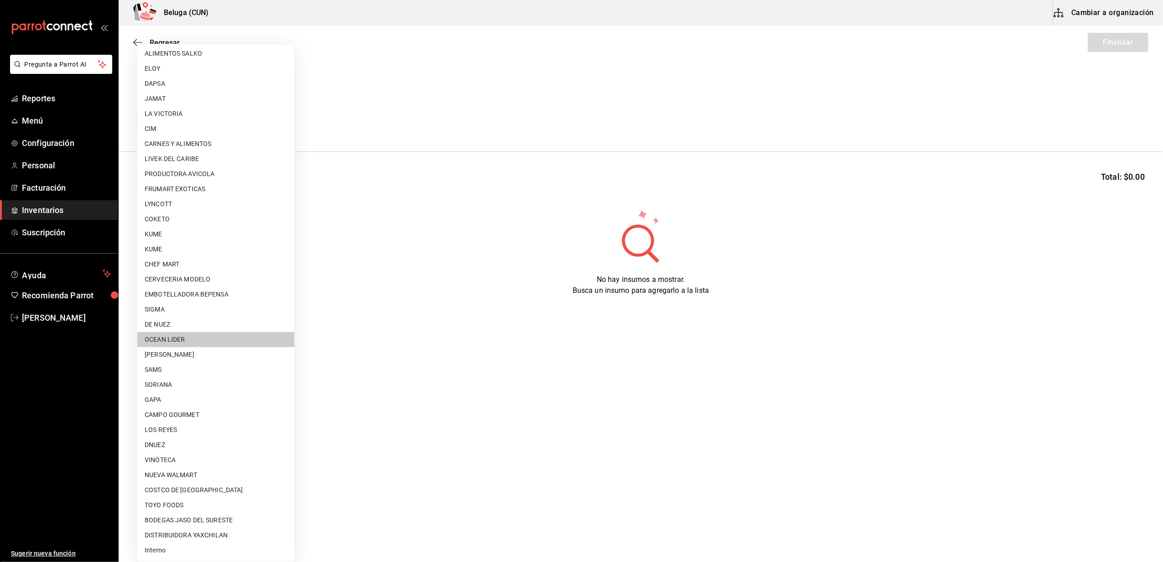
click at [189, 553] on li "Interno" at bounding box center [215, 550] width 157 height 15
type input "cf097a6b-1652-49c1-8634-faa24daf0fdd"
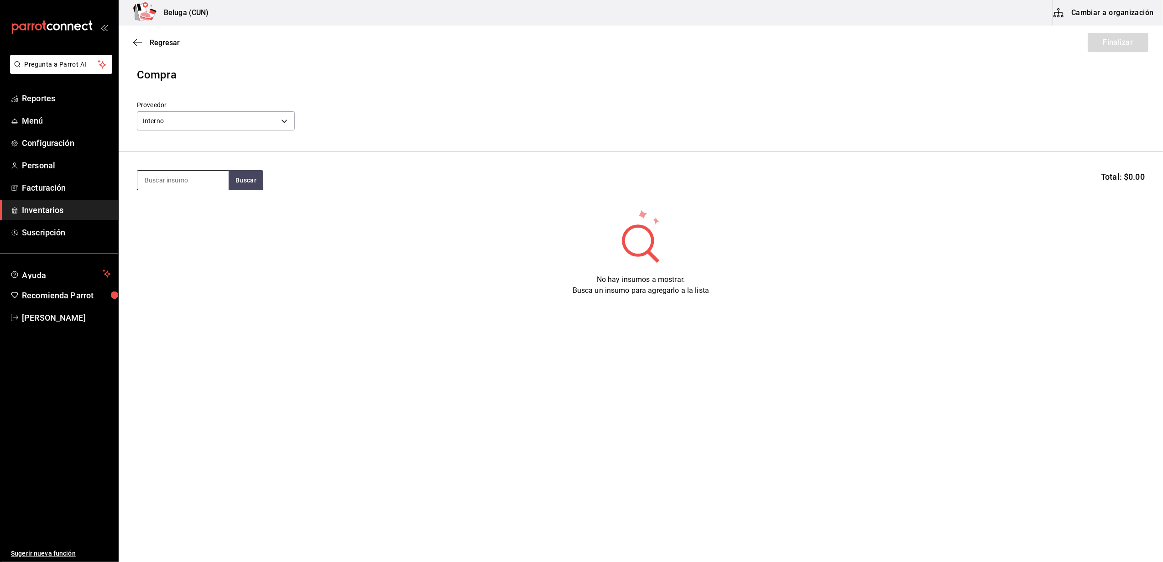
click at [214, 181] on input at bounding box center [182, 180] width 91 height 19
type input "MAR"
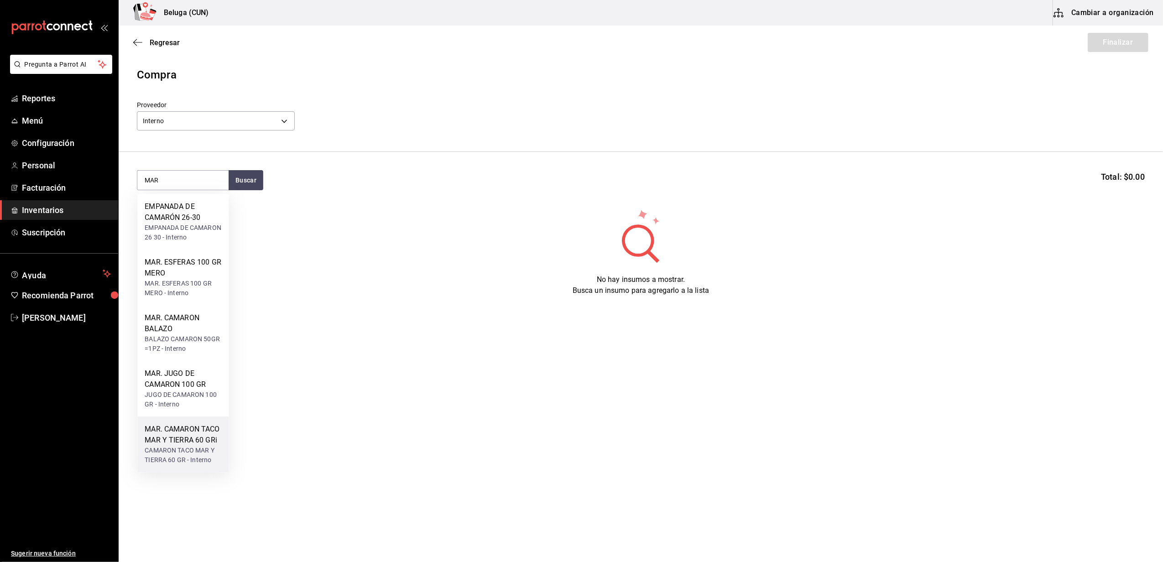
click at [183, 438] on div "MAR. CAMARON TACO MAR Y TIERRA 60 GRi" at bounding box center [183, 435] width 77 height 22
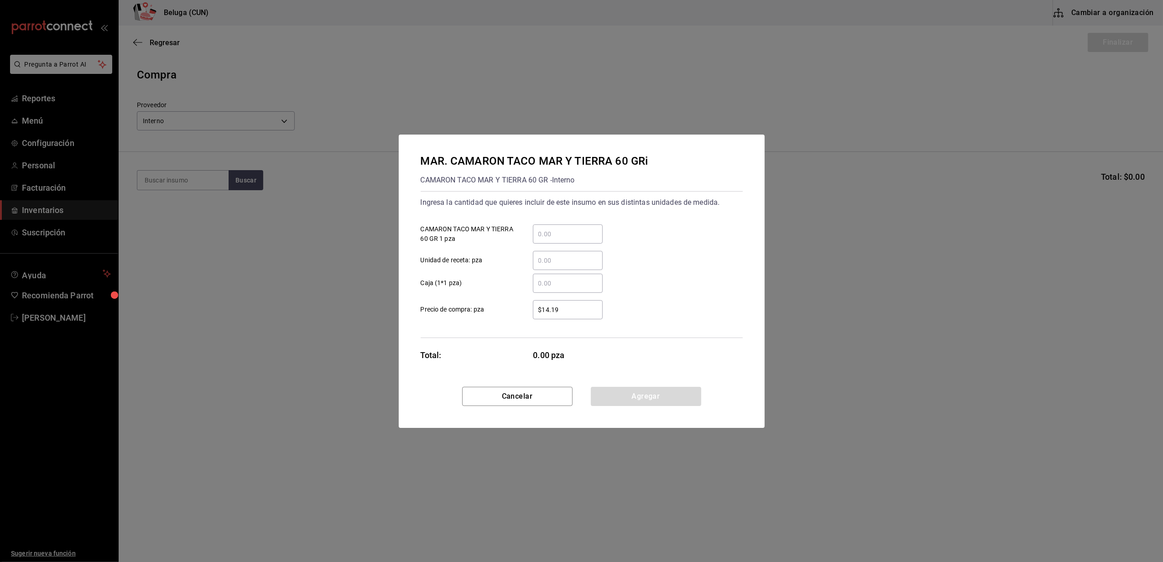
click at [593, 231] on input "​ CAMARON TACO MAR Y TIERRA 60 GR 1 pza" at bounding box center [568, 234] width 70 height 11
type input "15"
drag, startPoint x: 517, startPoint y: 289, endPoint x: 532, endPoint y: 299, distance: 18.1
click at [518, 289] on label "​ Caja (1*1 pza)" at bounding box center [512, 283] width 182 height 19
click at [533, 289] on input "​ Caja (1*1 pza)" at bounding box center [568, 283] width 70 height 11
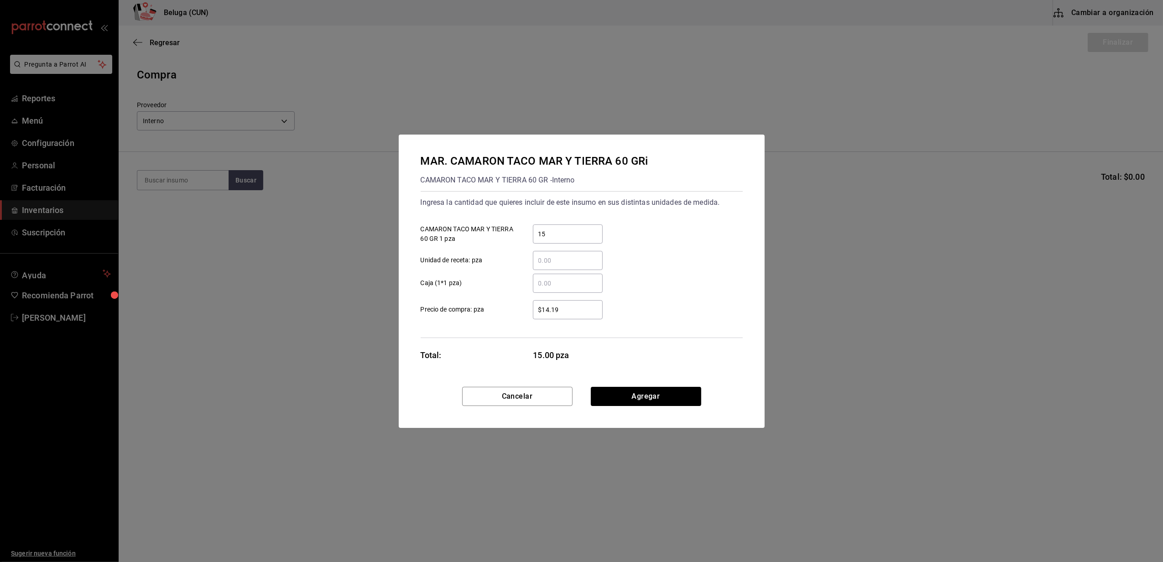
drag, startPoint x: 558, startPoint y: 314, endPoint x: 543, endPoint y: 313, distance: 15.1
click at [544, 313] on div "$14.19 ​" at bounding box center [568, 309] width 70 height 19
click at [544, 313] on input "$14.19" at bounding box center [568, 309] width 70 height 11
drag, startPoint x: 569, startPoint y: 305, endPoint x: 523, endPoint y: 309, distance: 45.9
click at [523, 309] on div "$14.19 ​" at bounding box center [560, 309] width 84 height 19
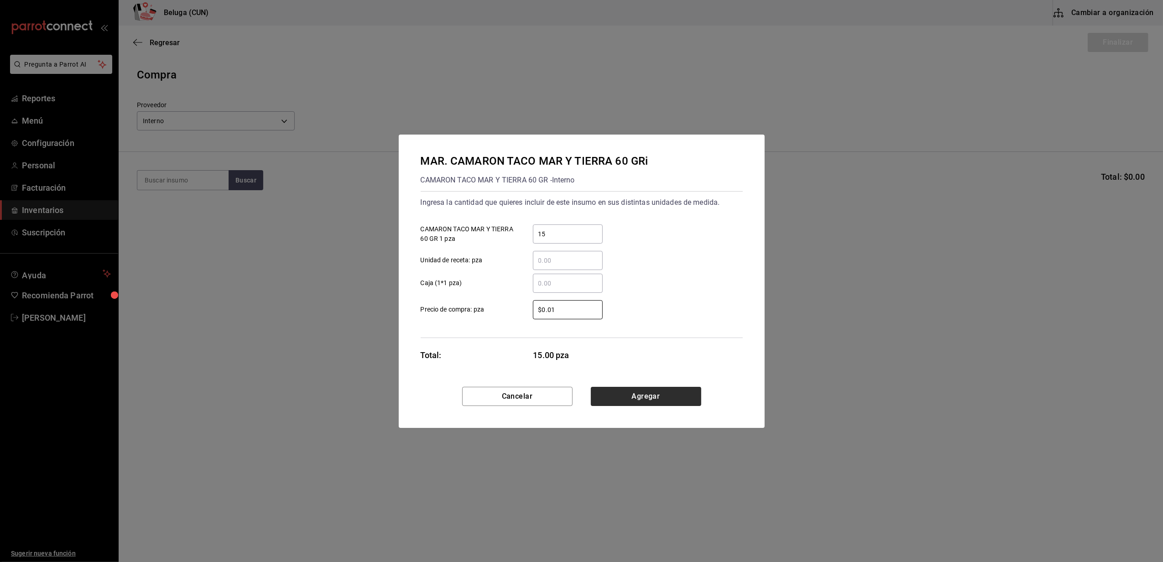
type input "$0.01"
click at [636, 400] on button "Agregar" at bounding box center [646, 396] width 110 height 19
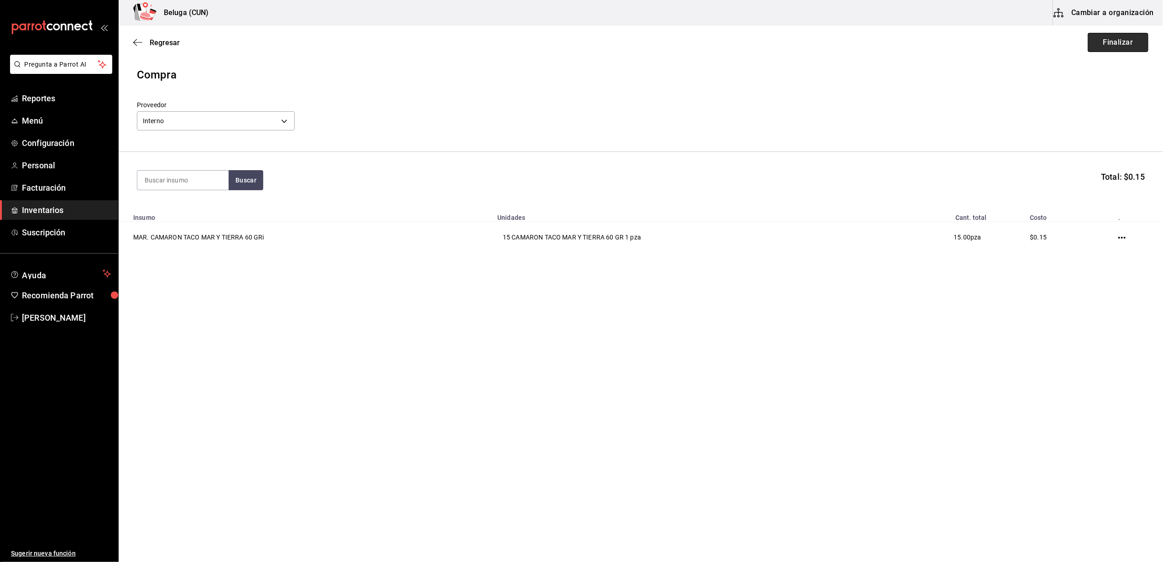
click at [1102, 47] on button "Finalizar" at bounding box center [1118, 42] width 61 height 19
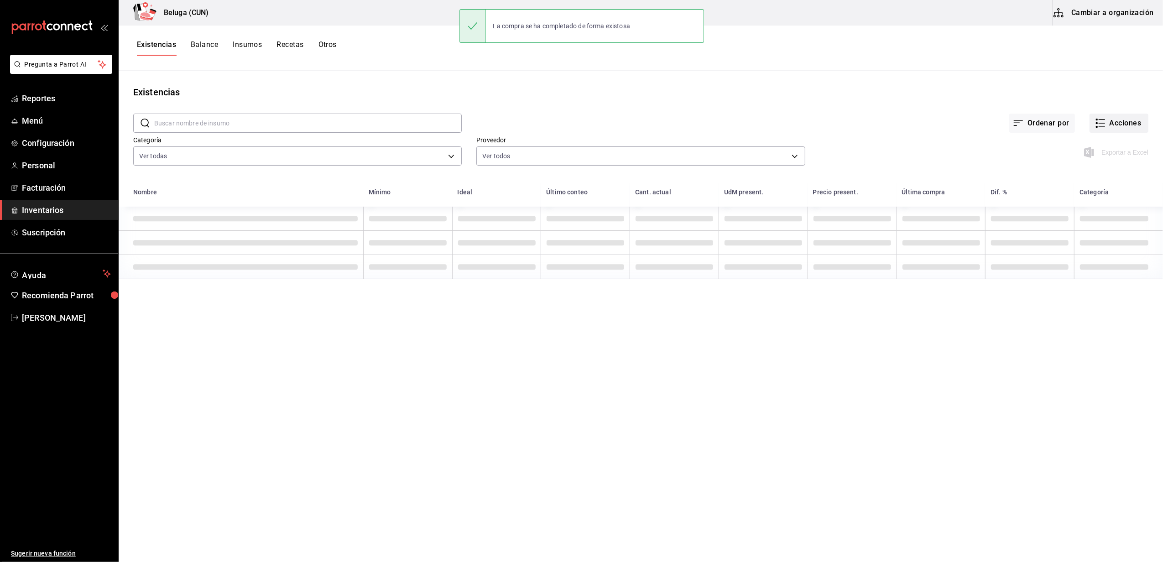
click at [1103, 118] on button "Acciones" at bounding box center [1119, 123] width 59 height 19
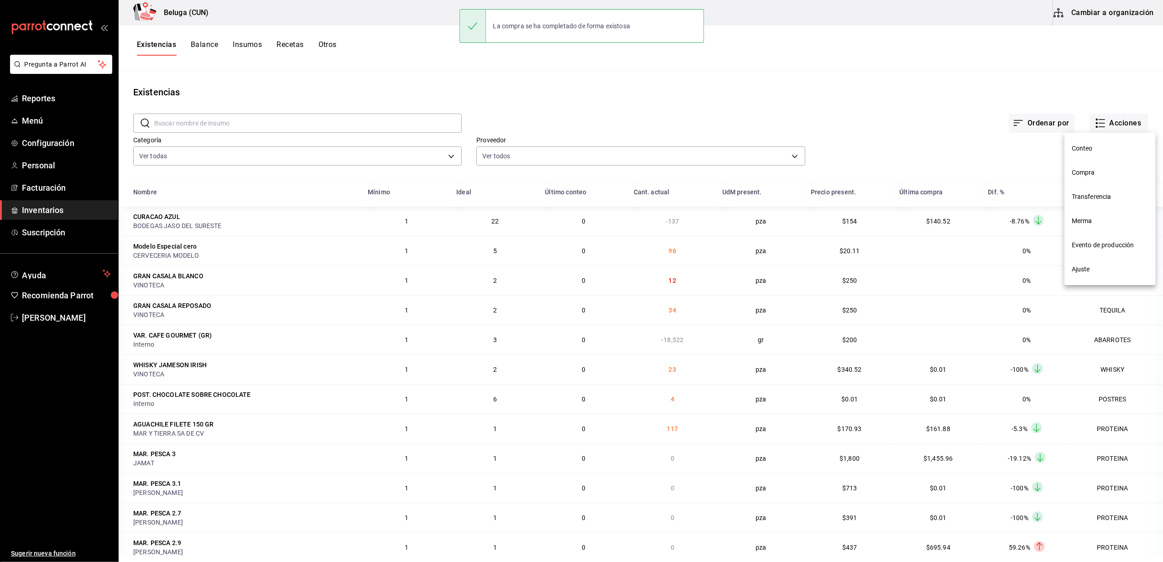
click at [1086, 168] on span "Compra" at bounding box center [1110, 173] width 77 height 10
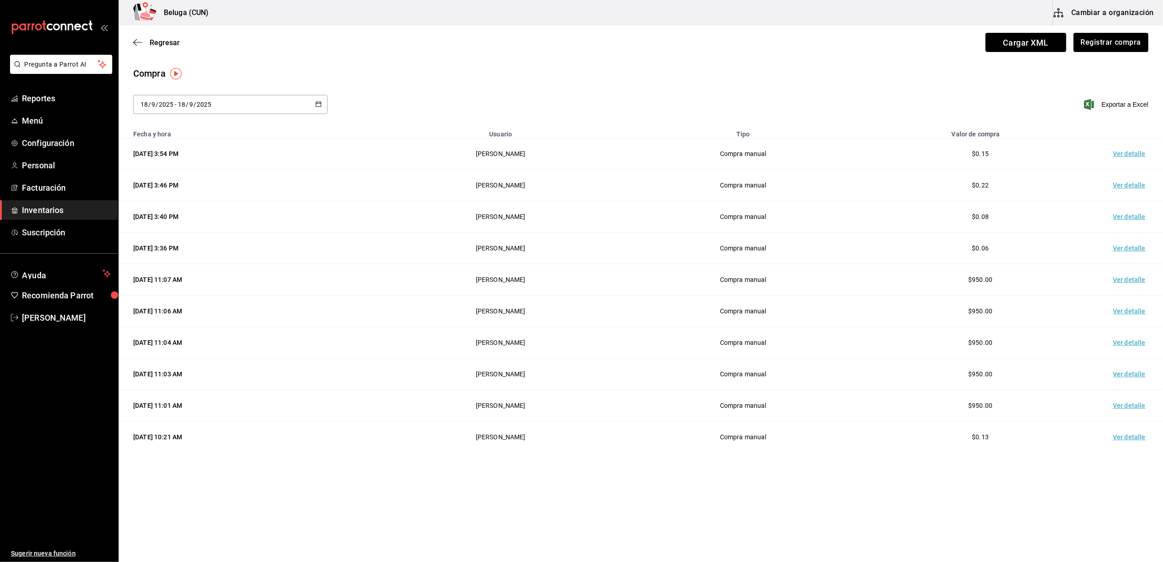
click at [1115, 154] on td "Ver detalle" at bounding box center [1131, 153] width 64 height 31
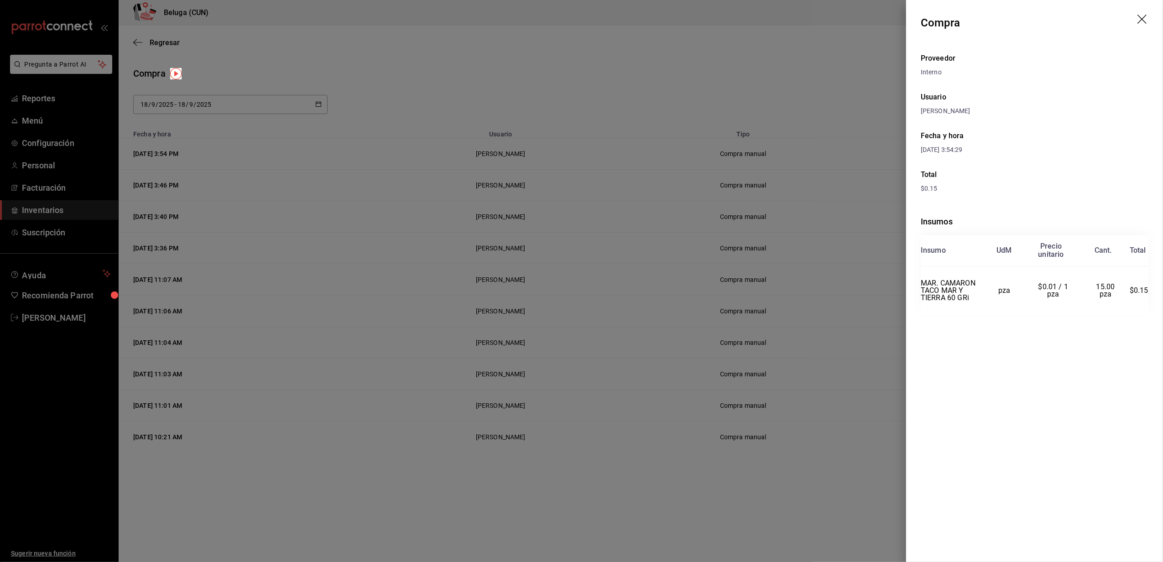
click at [1144, 17] on icon "drag" at bounding box center [1142, 19] width 9 height 9
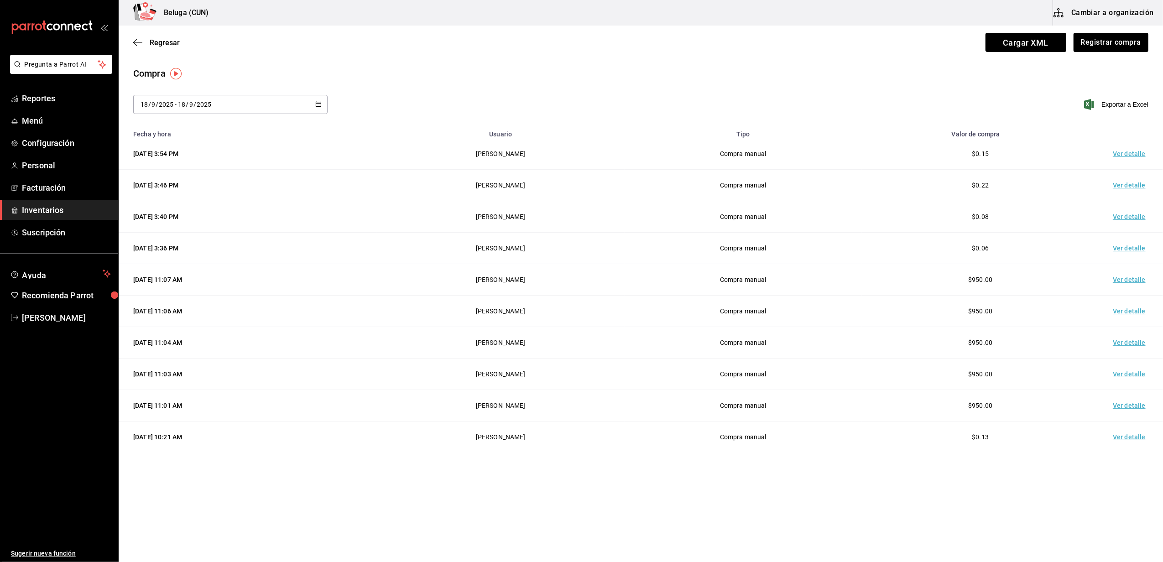
click at [44, 199] on ul "Reportes Menú Configuración Personal Facturación Inventarios Suscripción" at bounding box center [59, 166] width 118 height 154
click at [44, 213] on span "Inventarios" at bounding box center [66, 210] width 89 height 12
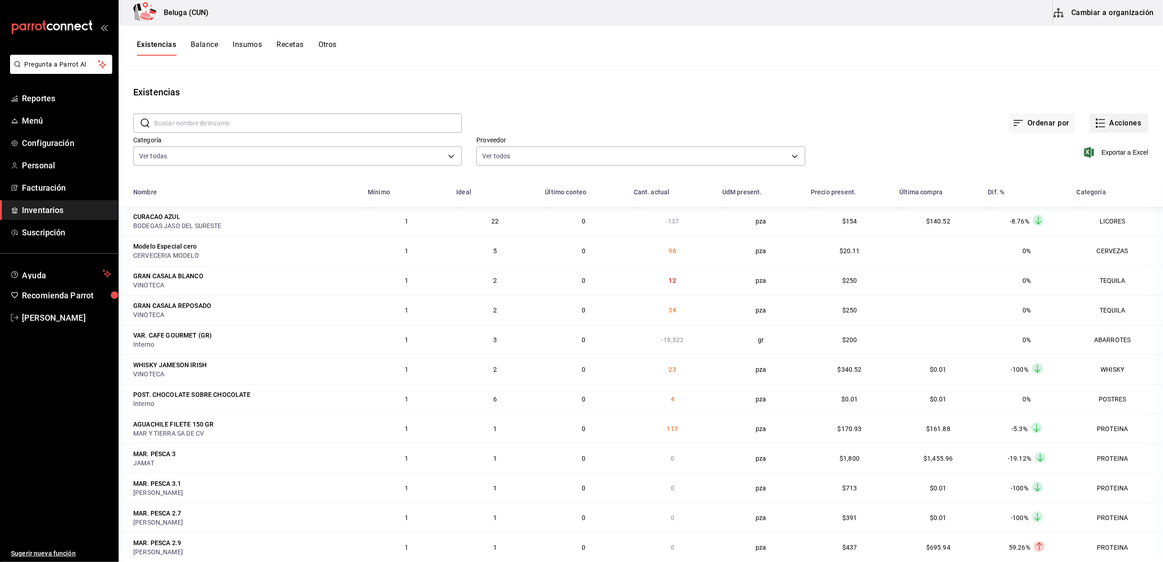
click at [1099, 123] on button "Acciones" at bounding box center [1119, 123] width 59 height 19
click at [953, 122] on div at bounding box center [581, 281] width 1163 height 562
click at [1101, 152] on span "Exportar a Excel" at bounding box center [1117, 152] width 63 height 11
click at [742, 54] on div "Existencias Balance Insumos Recetas Otros" at bounding box center [641, 48] width 1045 height 16
click at [447, 158] on body "Pregunta a Parrot AI Reportes Menú Configuración Personal Facturación Inventari…" at bounding box center [581, 278] width 1163 height 556
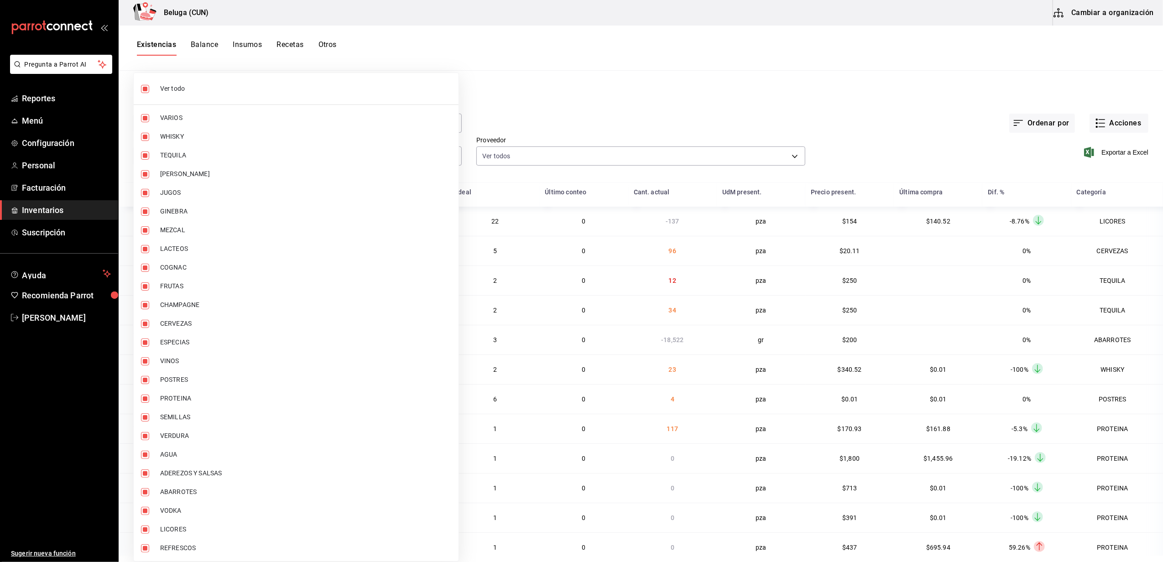
click at [147, 89] on input "checkbox" at bounding box center [145, 89] width 8 height 8
checkbox input "false"
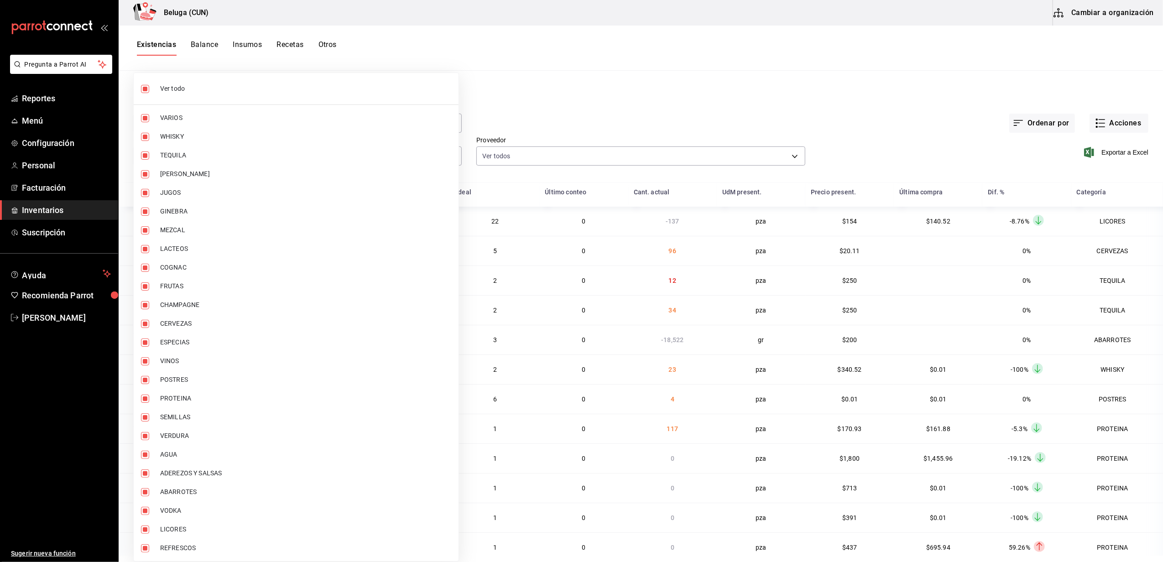
checkbox input "false"
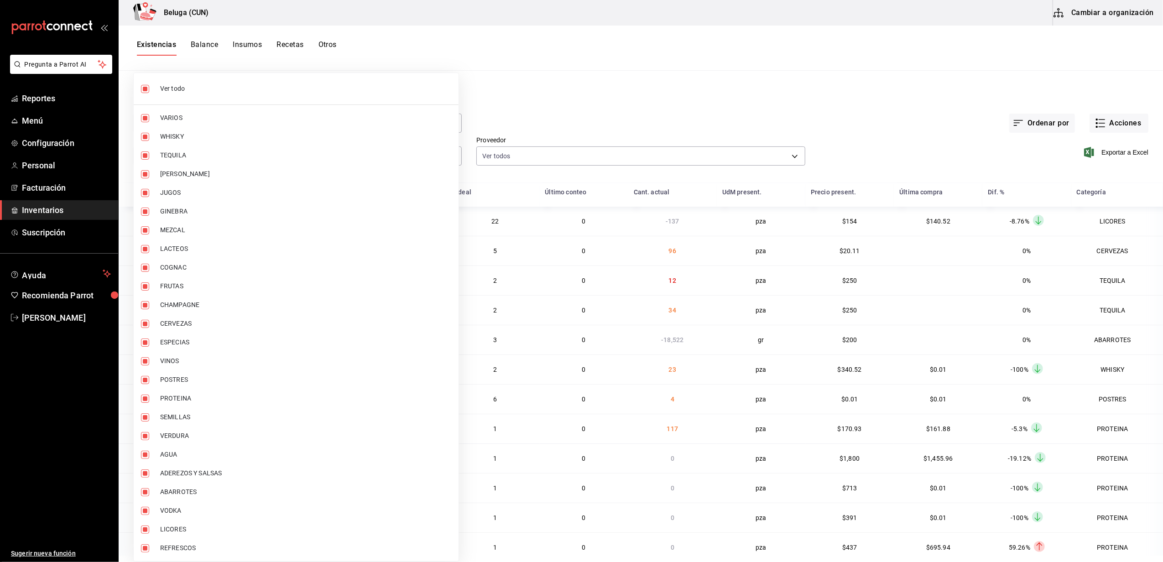
checkbox input "false"
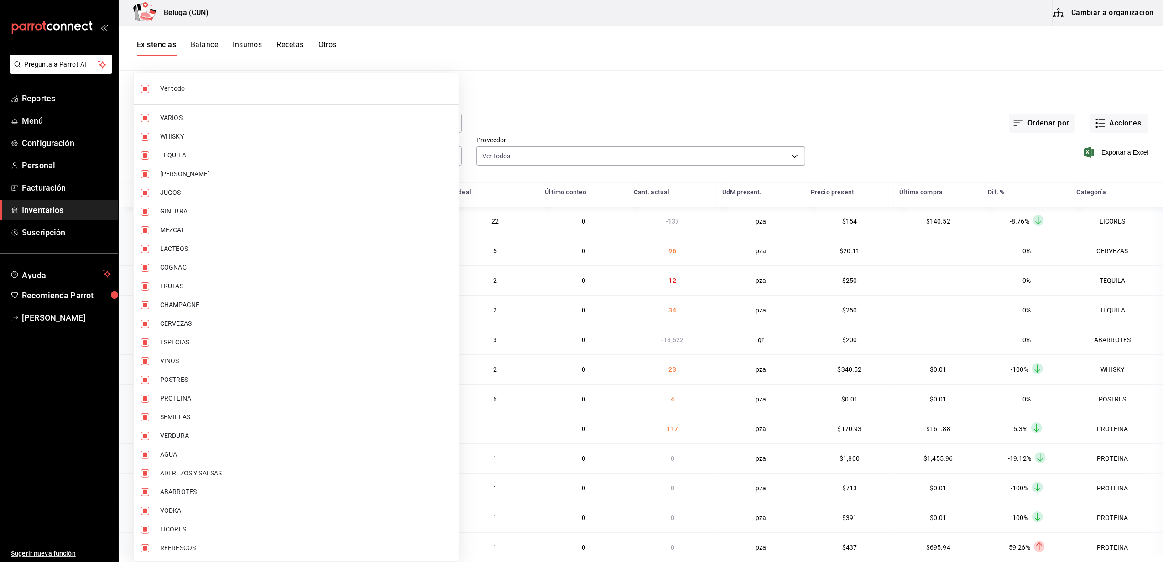
checkbox input "false"
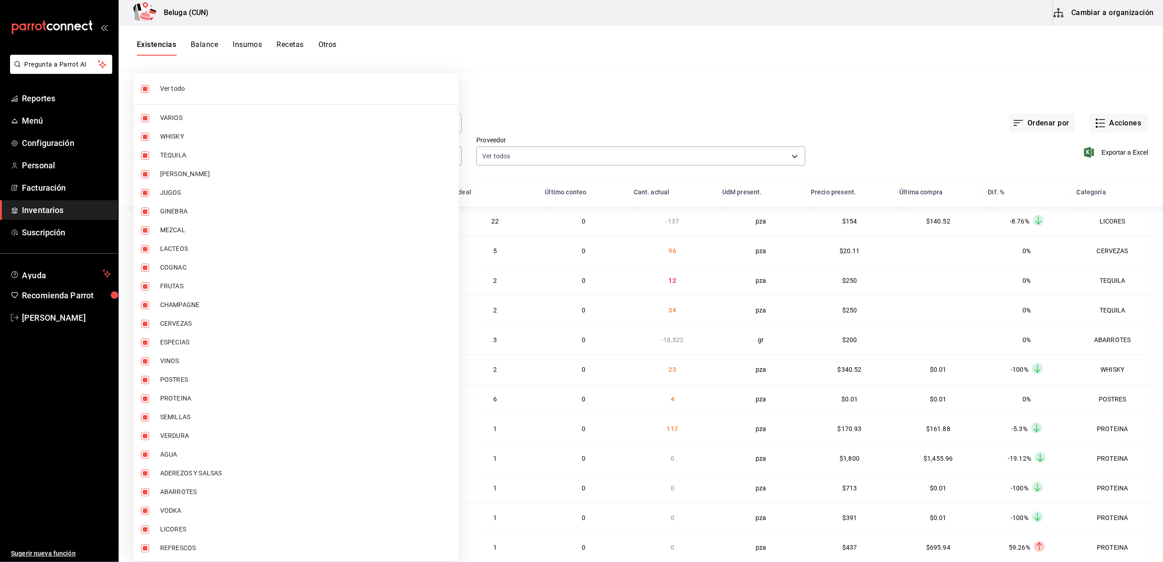
checkbox input "false"
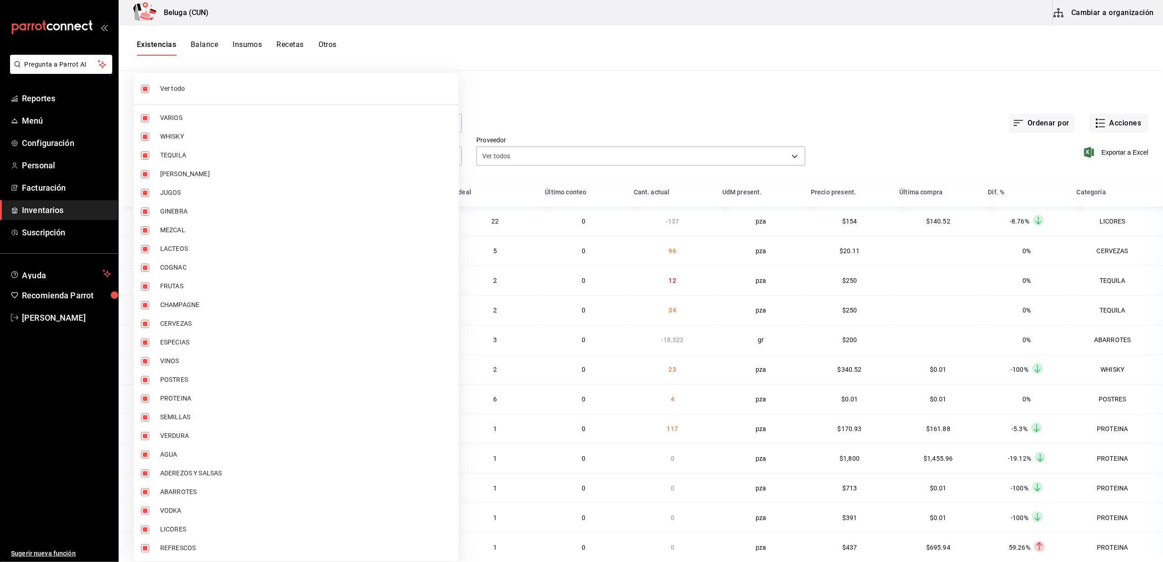
checkbox input "false"
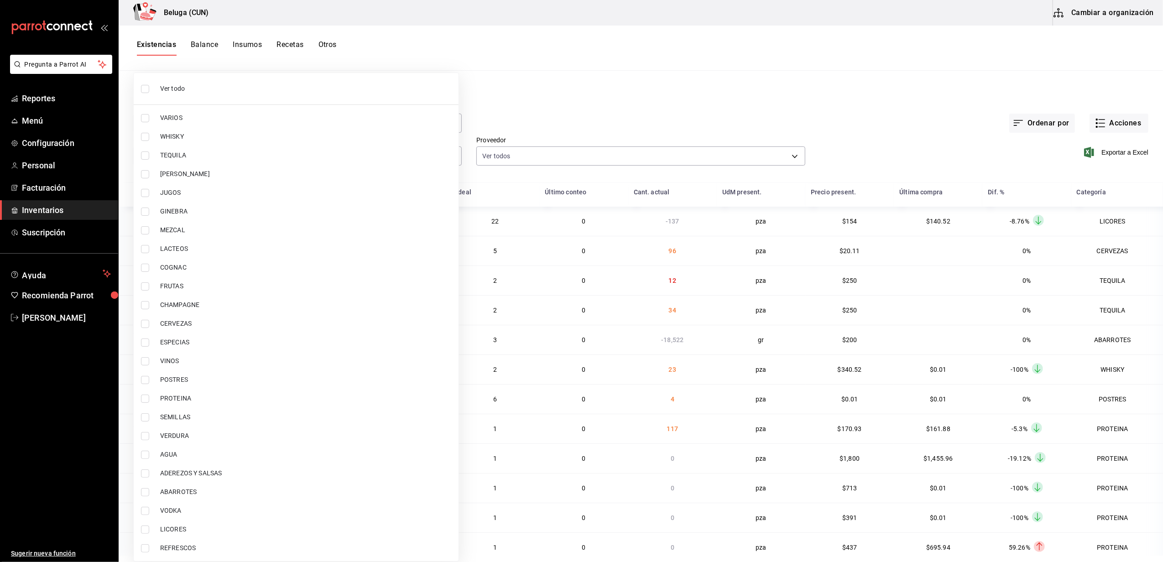
click at [145, 381] on input "checkbox" at bounding box center [145, 380] width 8 height 8
checkbox input "true"
type input "43c9e2b0-4afa-46e8-9575-d8271eaf3d25"
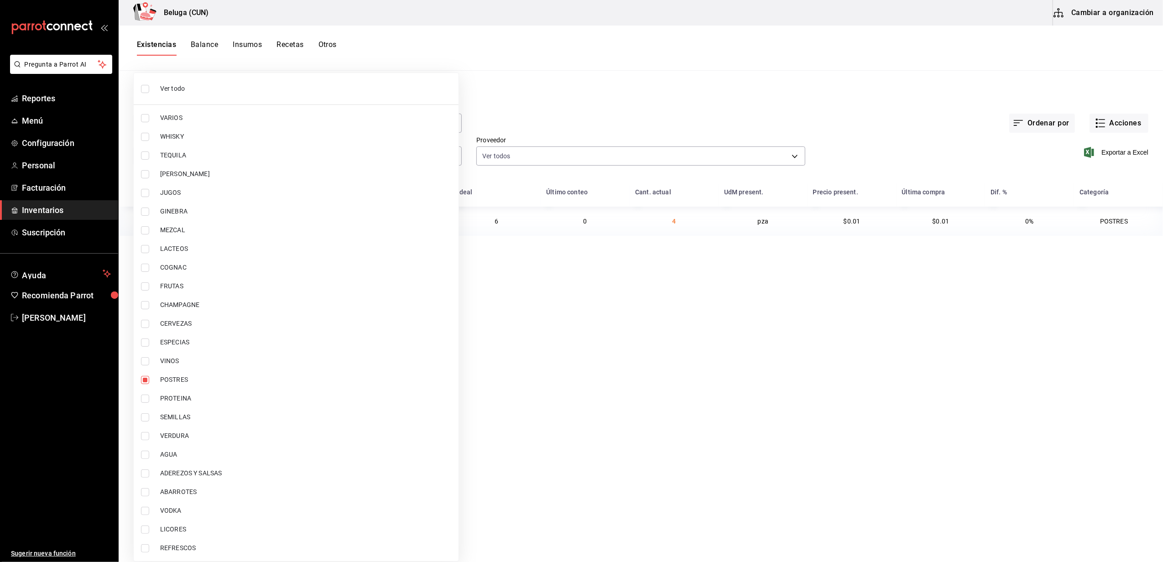
click at [146, 400] on input "checkbox" at bounding box center [145, 399] width 8 height 8
checkbox input "true"
type input "43c9e2b0-4afa-46e8-9575-d8271eaf3d25,49acfc3a-e67d-4012-8994-cdceb58e19f0"
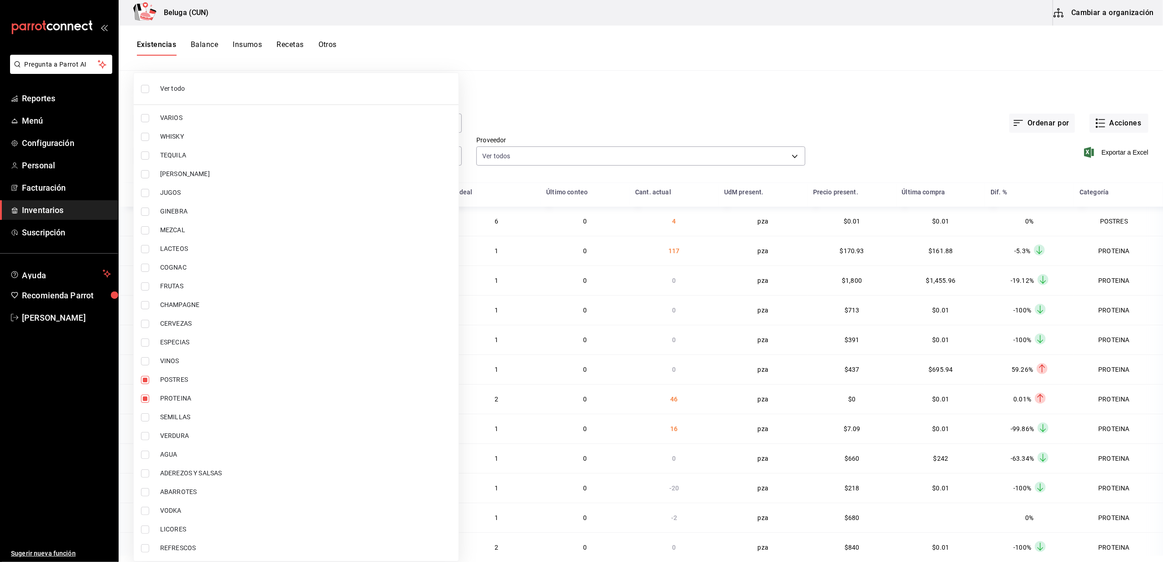
click at [532, 111] on div at bounding box center [581, 281] width 1163 height 562
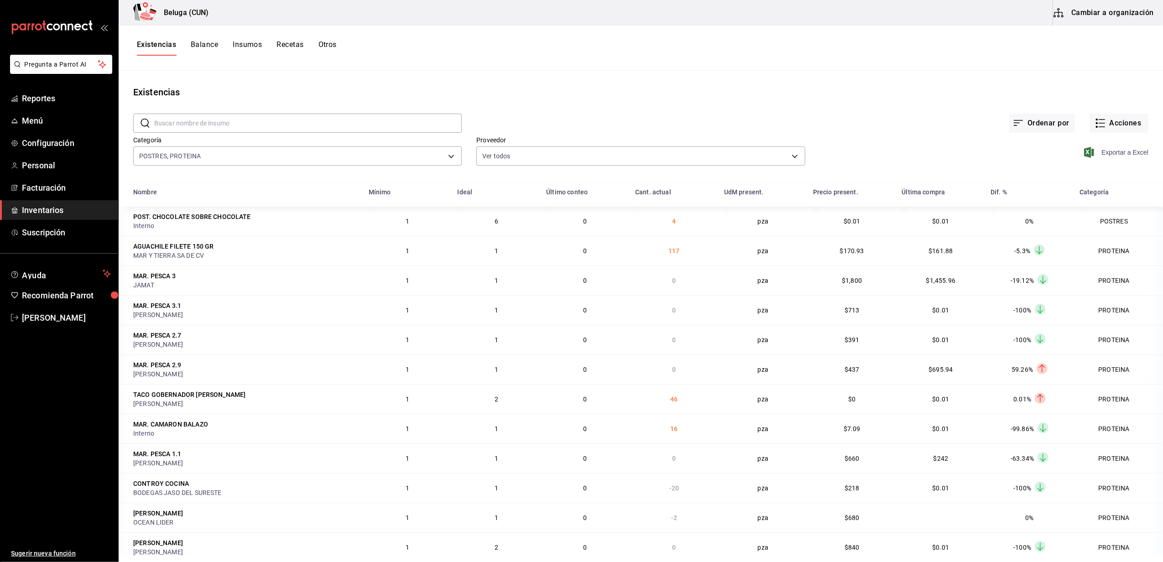
click at [1099, 150] on span "Exportar a Excel" at bounding box center [1117, 152] width 63 height 11
click at [748, 109] on div "Ordenar por Acciones" at bounding box center [805, 116] width 687 height 34
click at [38, 320] on span "[PERSON_NAME]" at bounding box center [66, 318] width 89 height 12
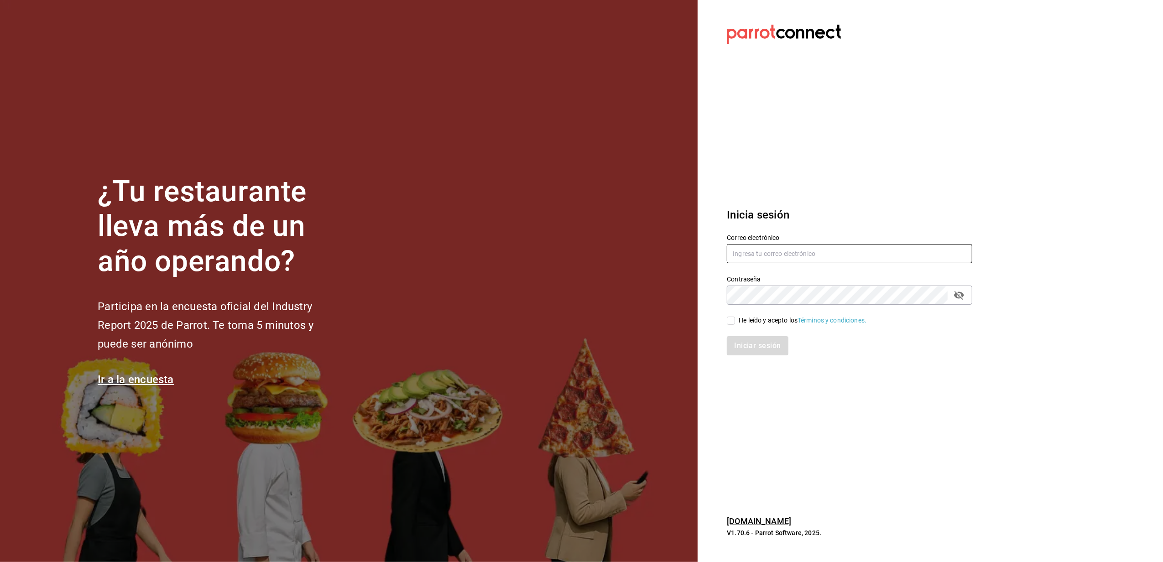
type input "belugacancun2@outlook.com"
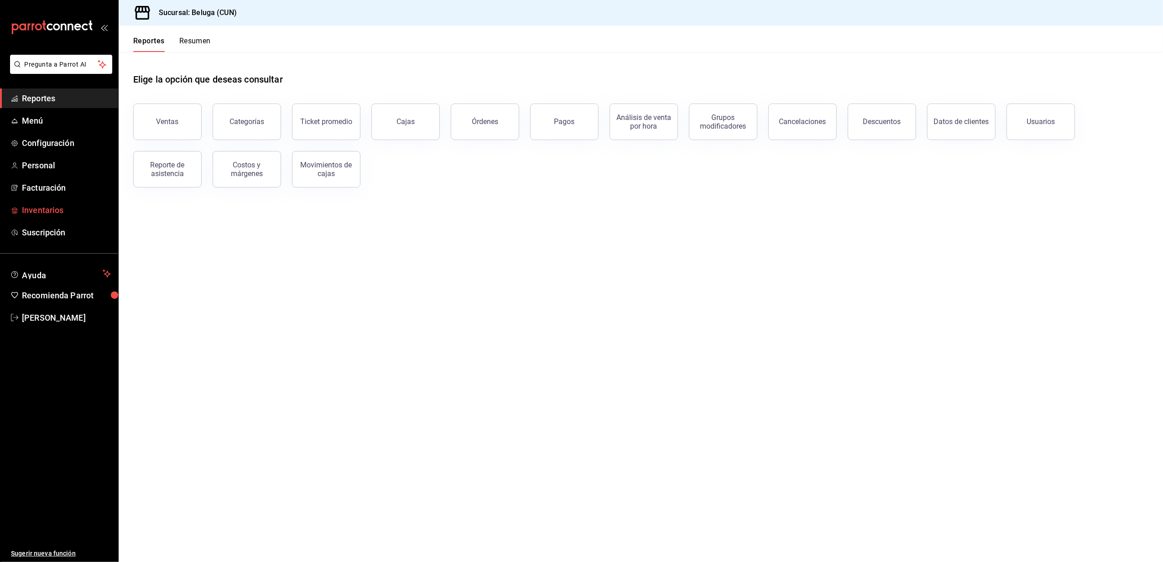
click at [57, 212] on span "Inventarios" at bounding box center [66, 210] width 89 height 12
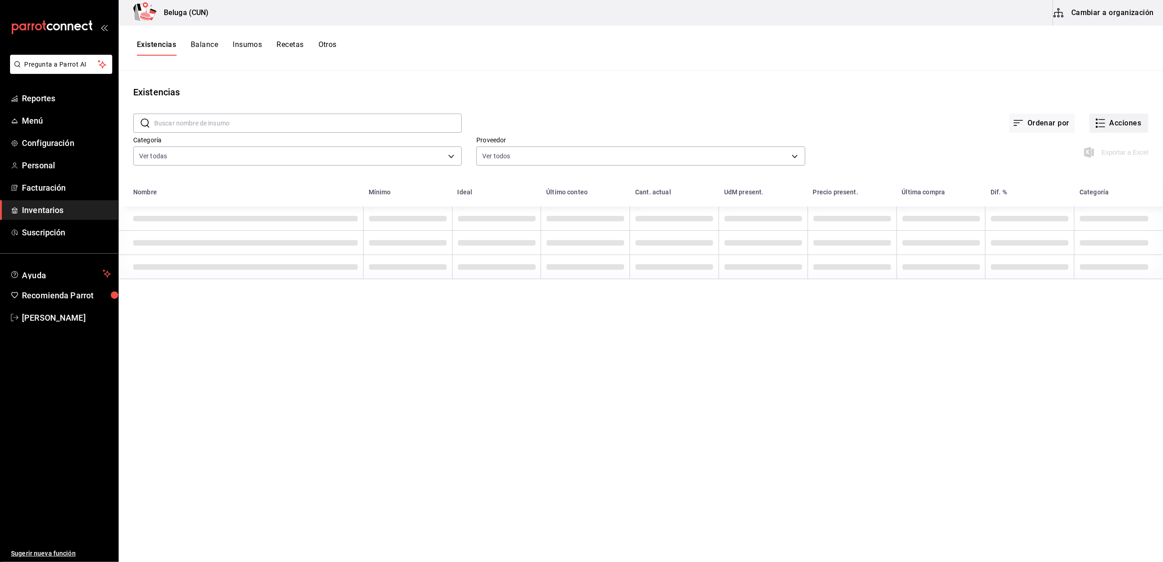
click at [1113, 123] on button "Acciones" at bounding box center [1119, 123] width 59 height 19
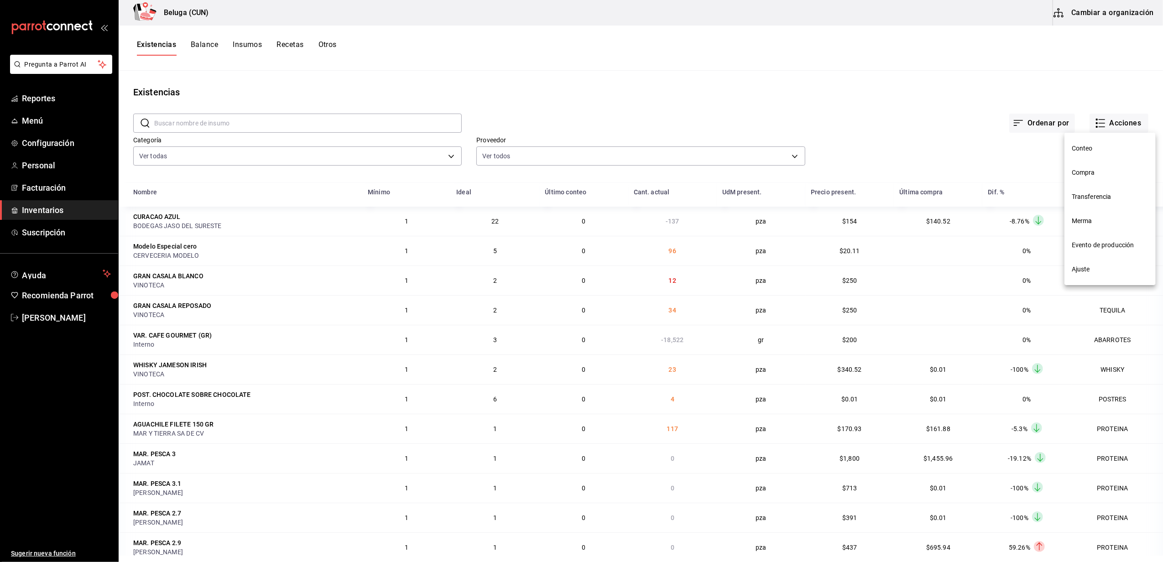
click at [1088, 218] on span "Merma" at bounding box center [1110, 221] width 77 height 10
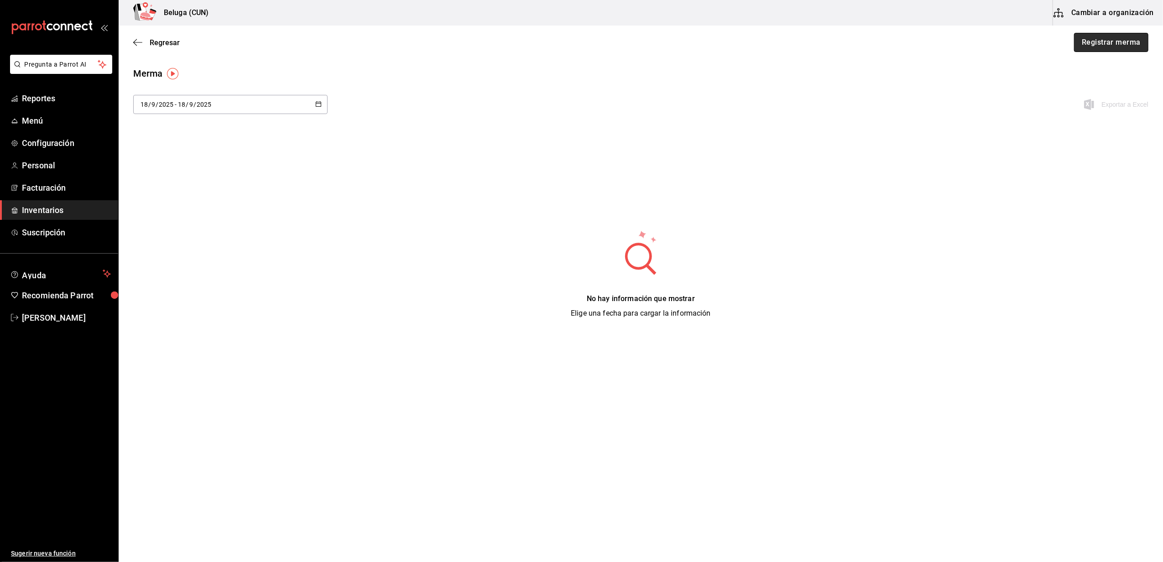
click at [1122, 38] on button "Registrar merma" at bounding box center [1111, 42] width 74 height 19
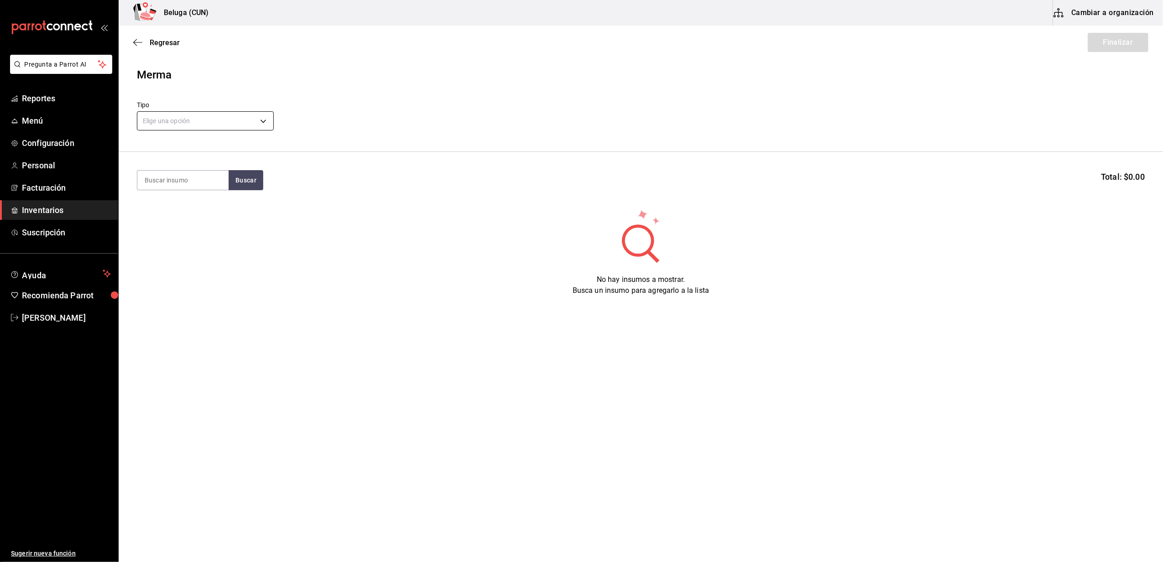
click at [262, 117] on body "Pregunta a Parrot AI Reportes Menú Configuración Personal Facturación Inventari…" at bounding box center [581, 255] width 1163 height 511
click at [155, 181] on li "Error" at bounding box center [205, 179] width 136 height 15
type input "ERROR"
click at [188, 183] on input at bounding box center [182, 180] width 91 height 19
type input "ensena"
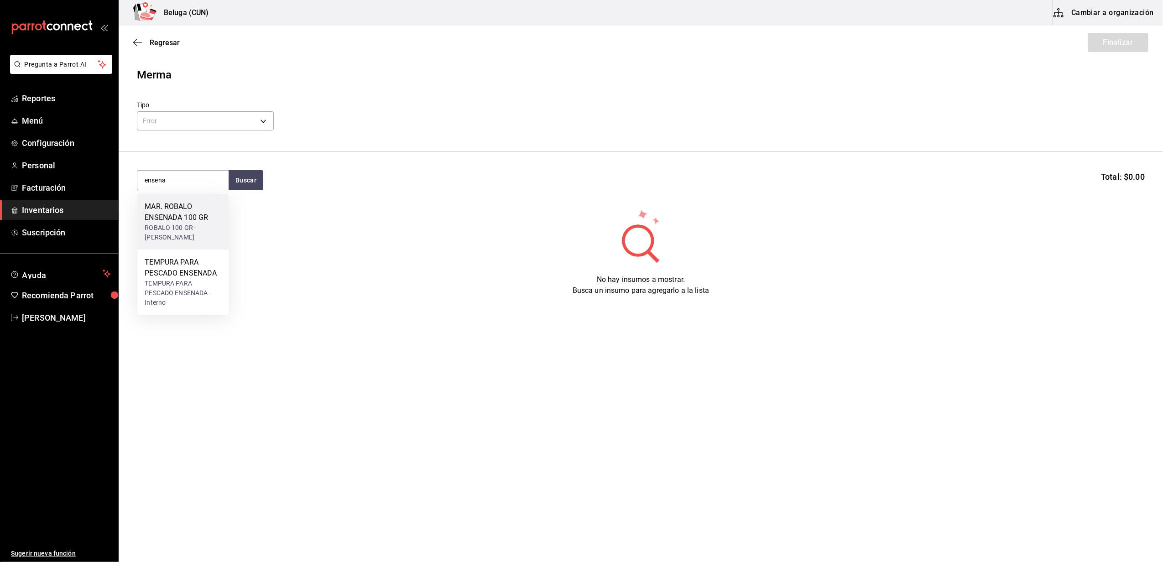
click at [179, 212] on div "MAR. ROBALO ENSENADA 100 GR" at bounding box center [183, 212] width 77 height 22
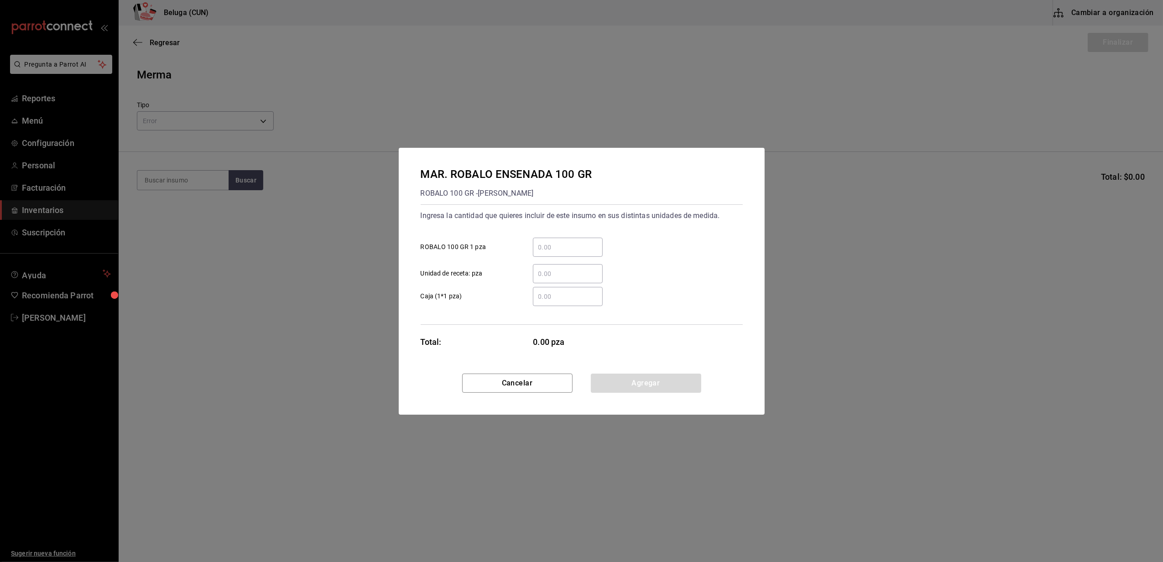
click at [571, 241] on div "​" at bounding box center [568, 247] width 70 height 19
click at [571, 242] on input "​ ROBALO 100 GR 1 pza" at bounding box center [568, 247] width 70 height 11
type input "9"
click at [513, 289] on label "​ Caja (1*1 pza)" at bounding box center [512, 296] width 182 height 19
click at [533, 291] on input "​ Caja (1*1 pza)" at bounding box center [568, 296] width 70 height 11
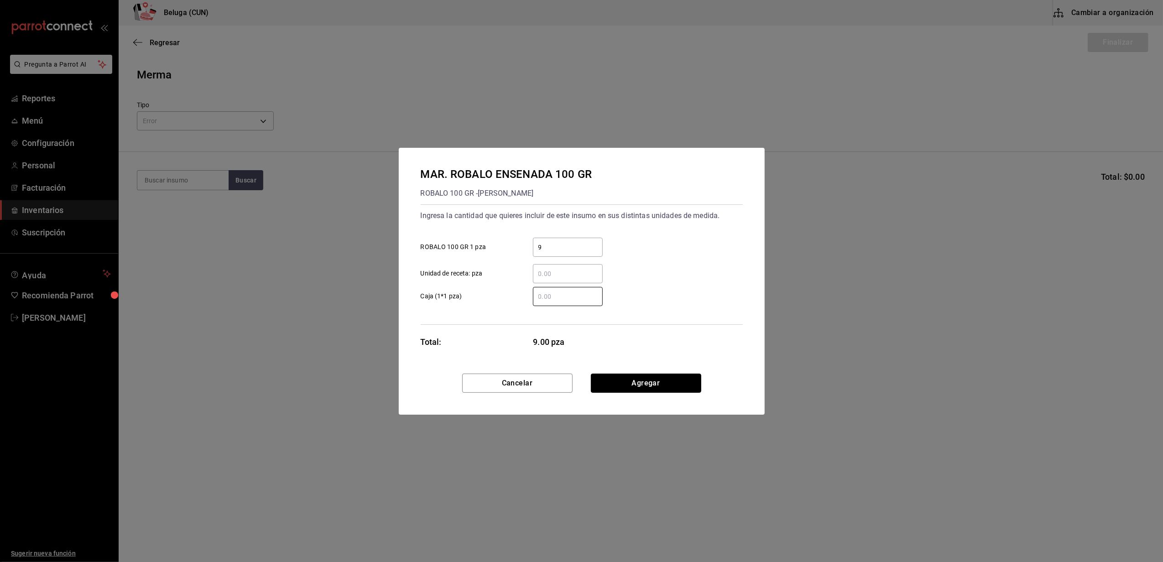
click at [634, 384] on button "Agregar" at bounding box center [646, 383] width 110 height 19
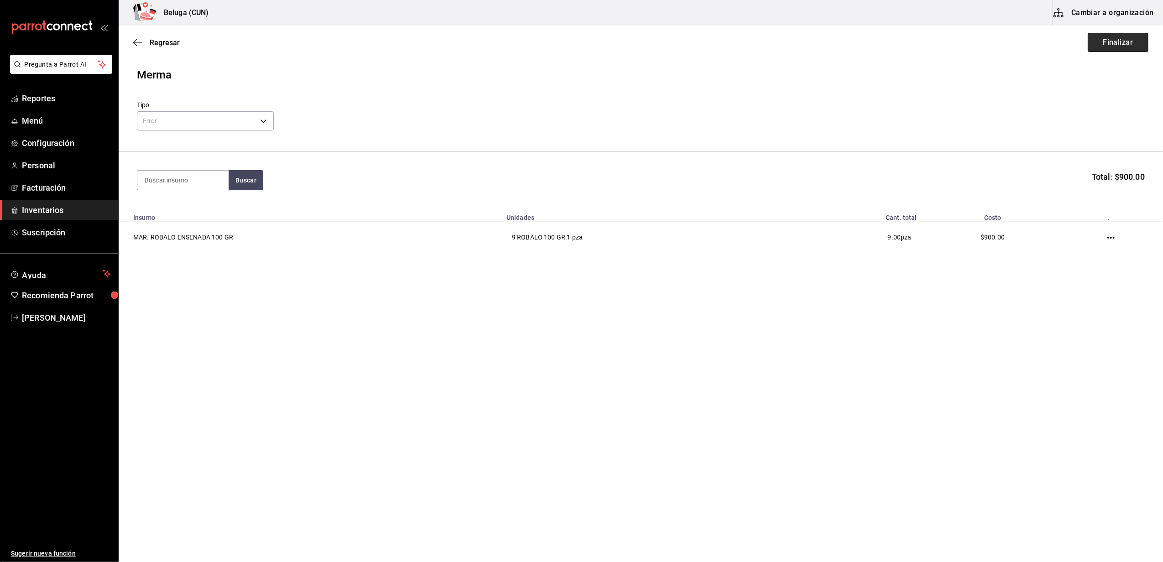
click at [1125, 42] on button "Finalizar" at bounding box center [1118, 42] width 61 height 19
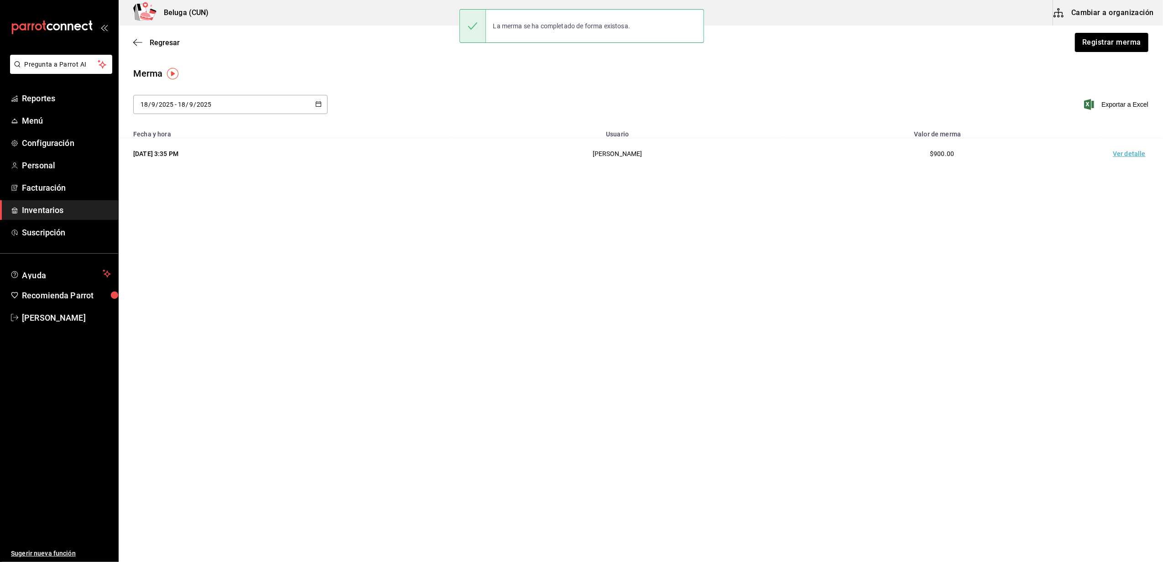
click at [1124, 159] on td "Ver detalle" at bounding box center [1131, 153] width 64 height 31
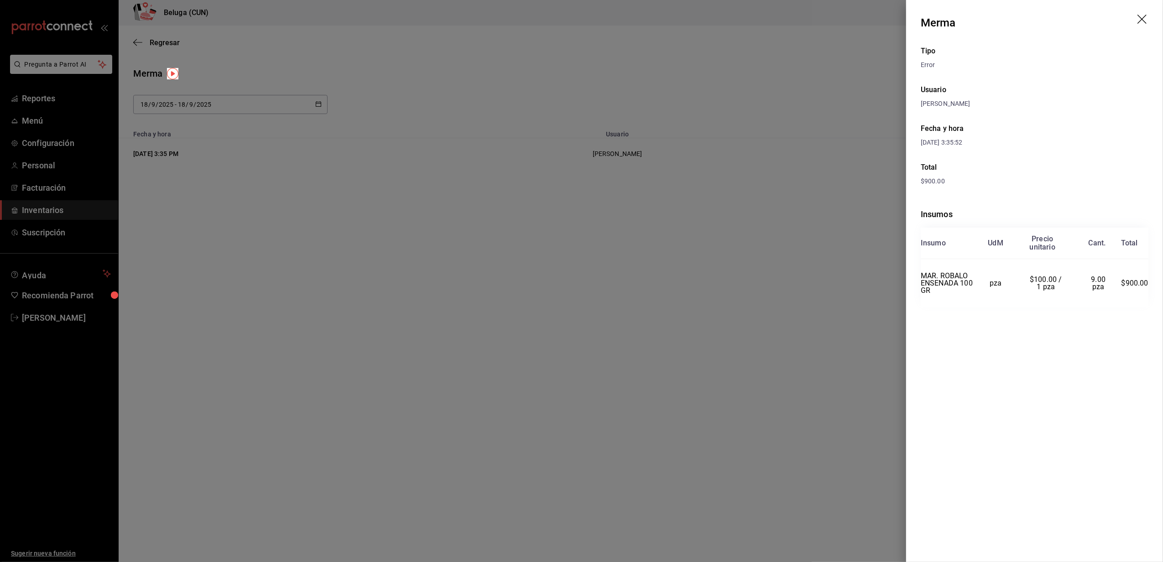
click at [1143, 19] on icon "drag" at bounding box center [1142, 19] width 9 height 9
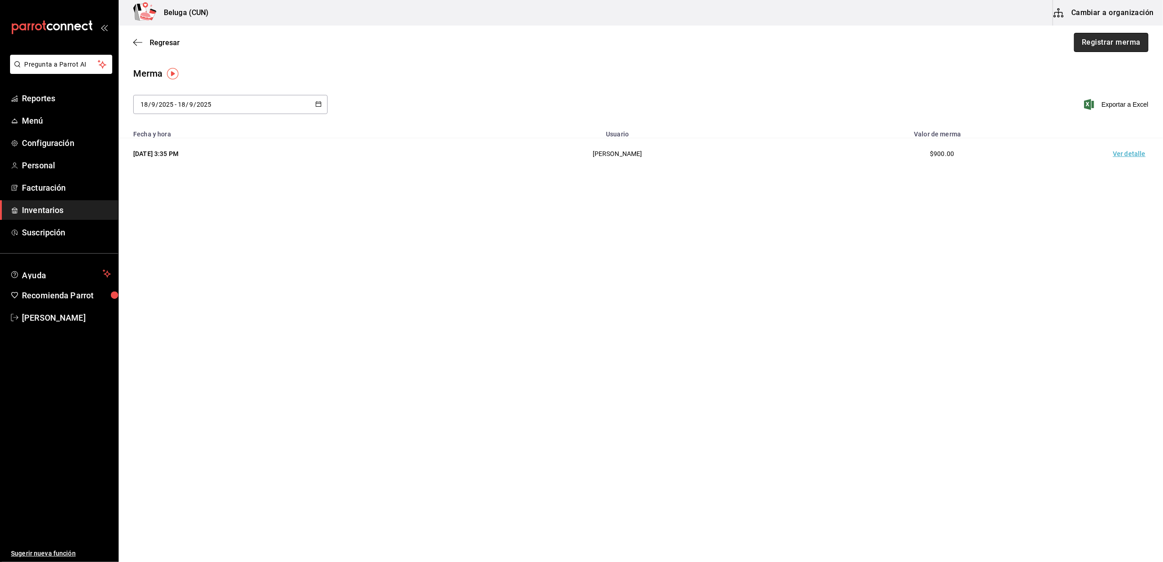
click at [1103, 45] on button "Registrar merma" at bounding box center [1111, 42] width 74 height 19
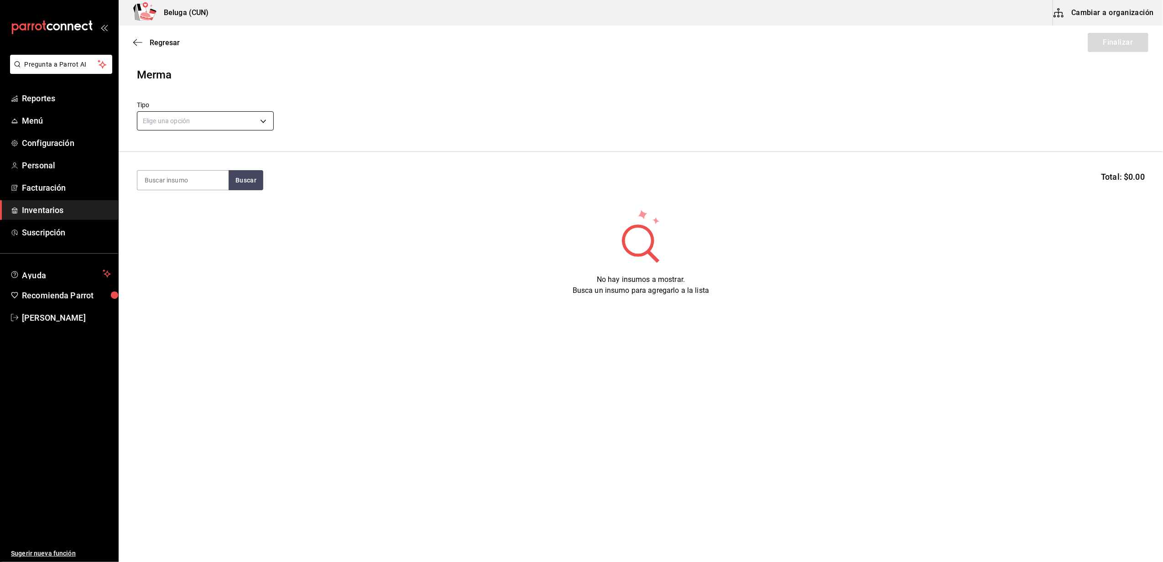
click at [262, 117] on body "Pregunta a Parrot AI Reportes Menú Configuración Personal Facturación Inventari…" at bounding box center [581, 255] width 1163 height 511
click at [174, 176] on li "Error" at bounding box center [205, 179] width 136 height 15
type input "ERROR"
click at [183, 183] on input at bounding box center [182, 180] width 91 height 19
type input "SINALO"
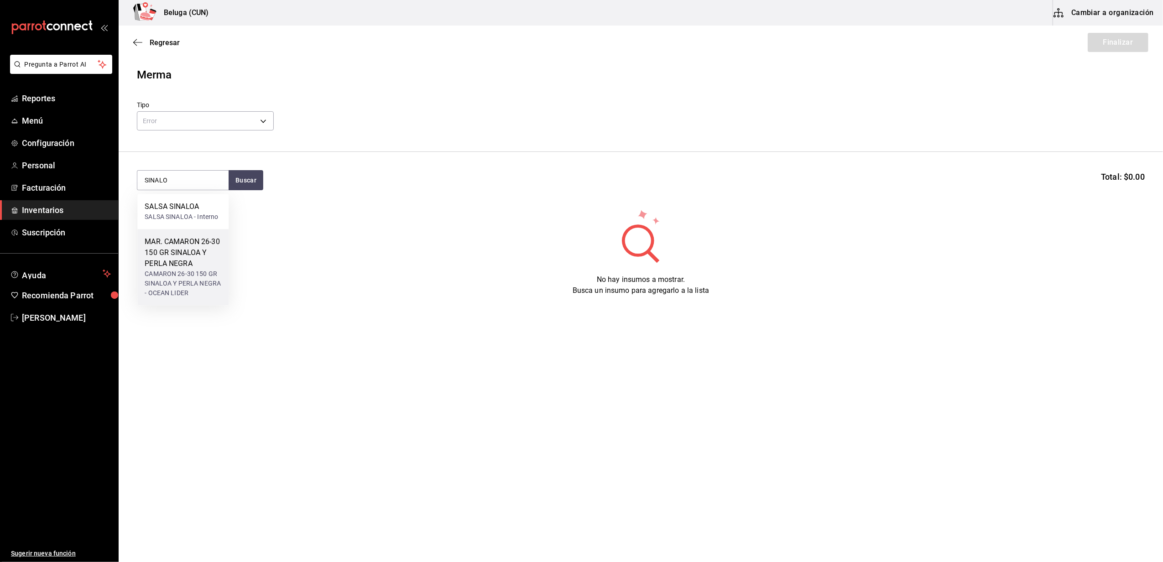
click at [167, 260] on div "MAR. CAMARON 26-30 150 GR SINALOA Y PERLA NEGRA" at bounding box center [183, 252] width 77 height 33
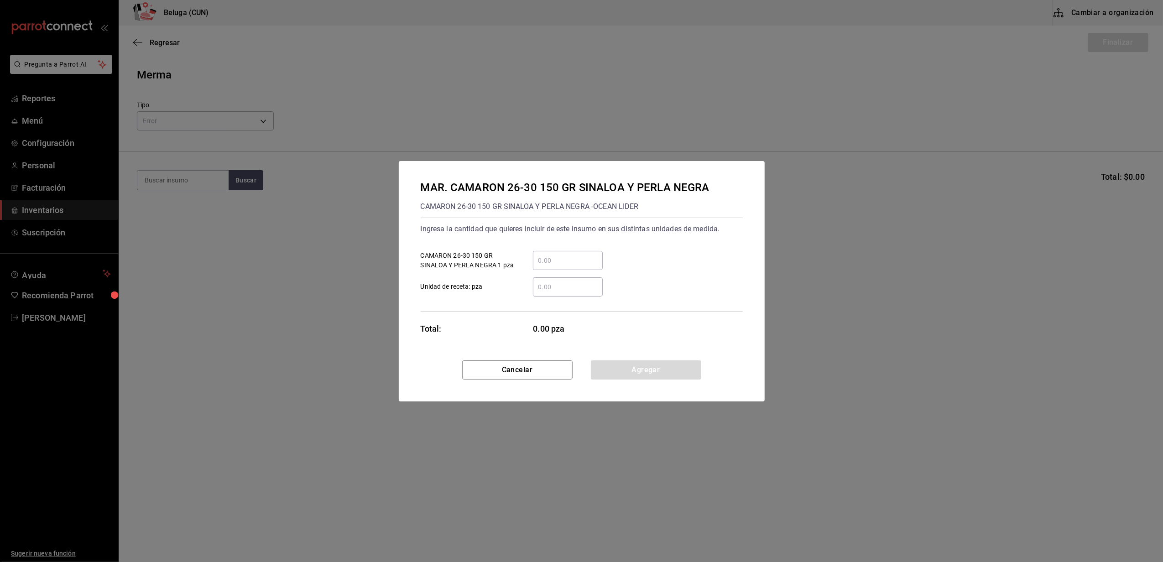
click at [584, 256] on input "​ CAMARON 26-30 150 GR SINALOA Y PERLA NEGRA 1 pza" at bounding box center [568, 260] width 70 height 11
type input "2"
click at [502, 302] on div "Ingresa la cantidad que quieres incluir de este insumo en sus distintas unidade…" at bounding box center [582, 265] width 322 height 94
click at [690, 371] on button "Agregar" at bounding box center [646, 370] width 110 height 19
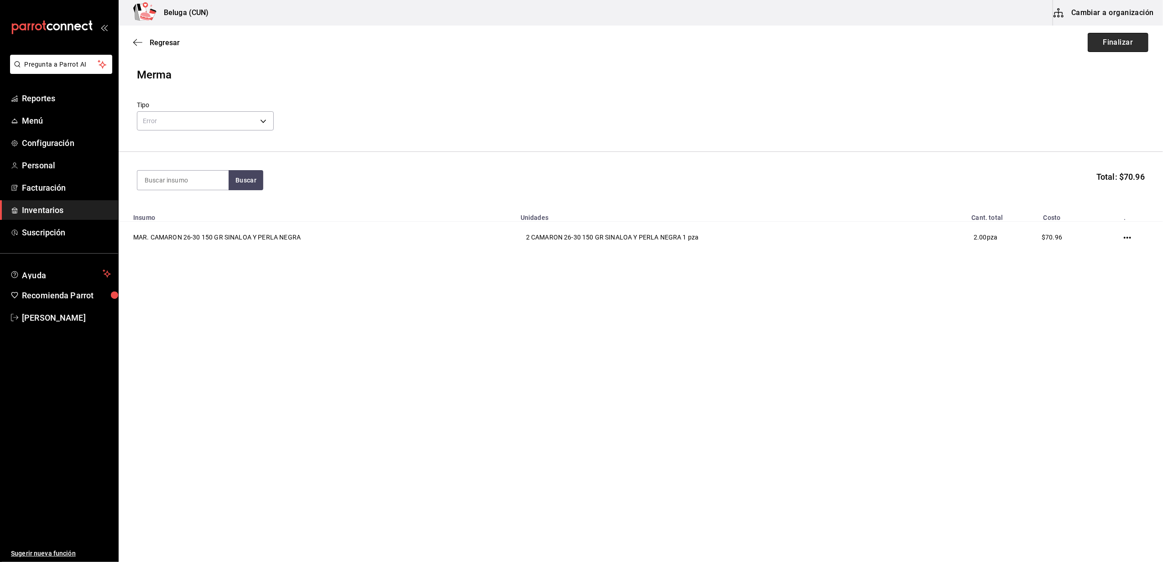
click at [1121, 43] on button "Finalizar" at bounding box center [1118, 42] width 61 height 19
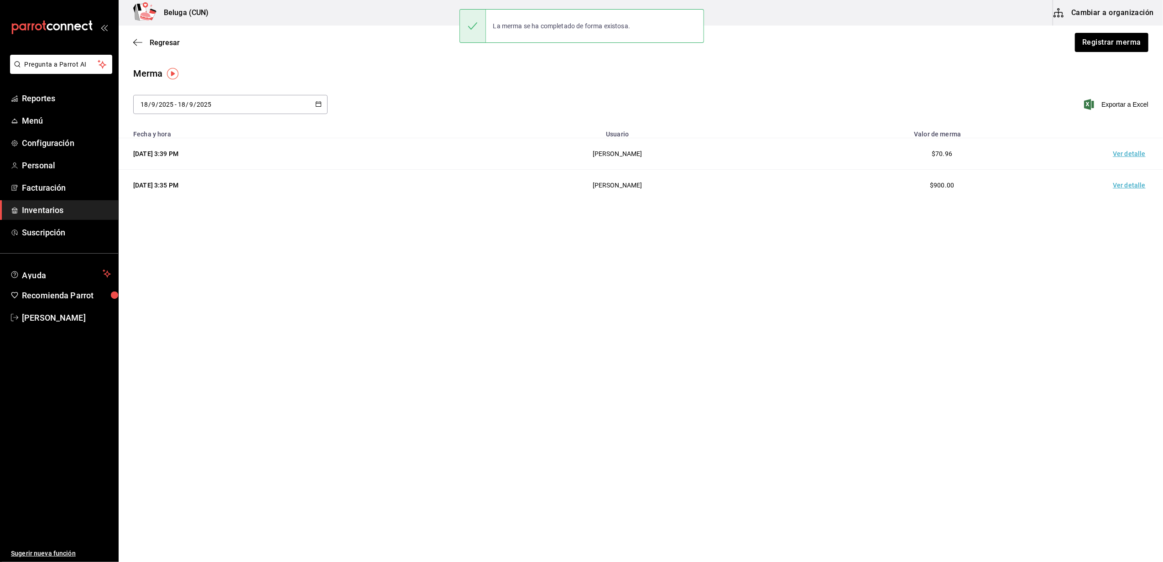
click at [1124, 155] on td "Ver detalle" at bounding box center [1131, 153] width 64 height 31
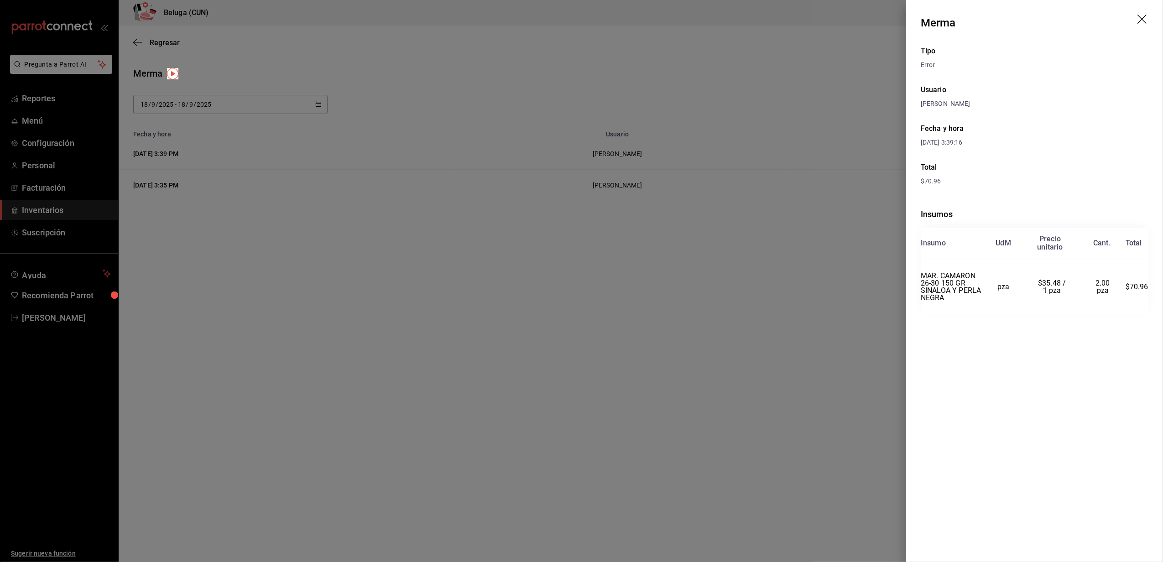
click at [1144, 20] on icon "drag" at bounding box center [1143, 20] width 11 height 11
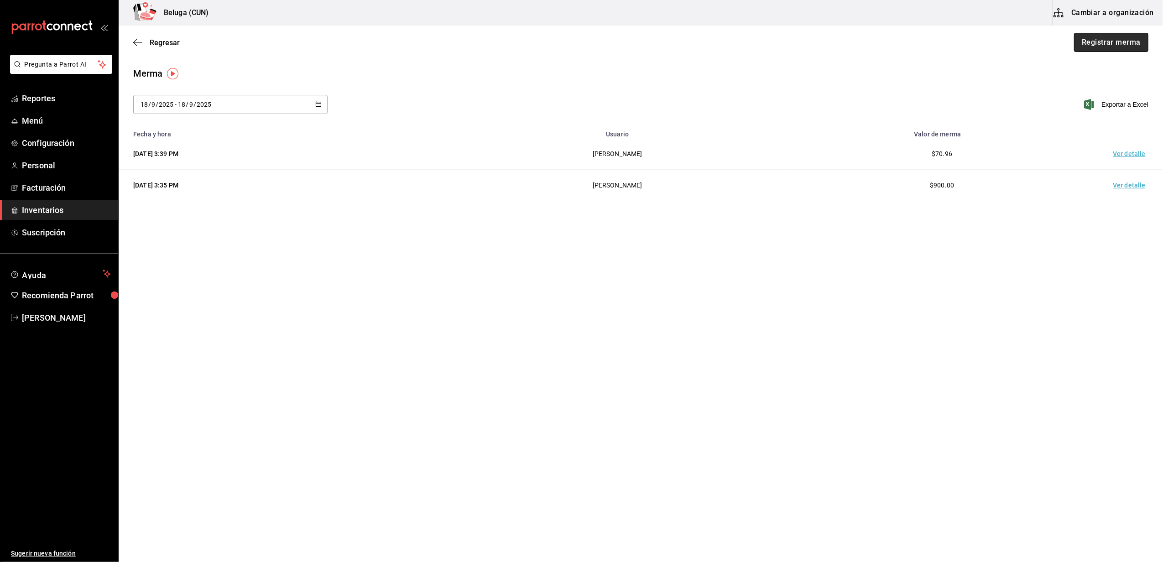
click at [1130, 42] on button "Registrar merma" at bounding box center [1111, 42] width 74 height 19
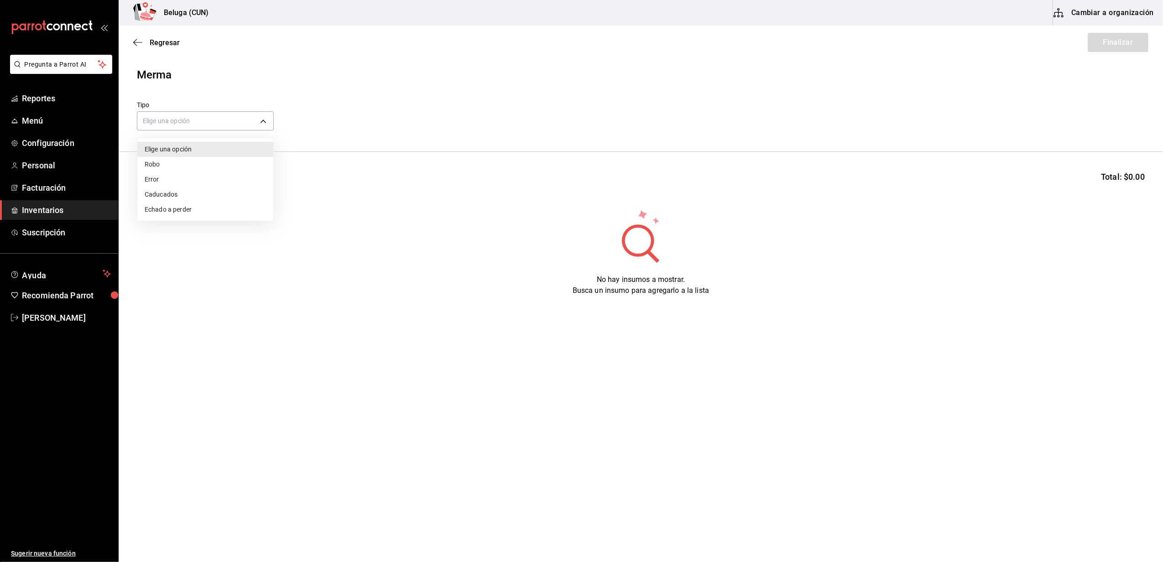
click at [251, 111] on body "Pregunta a Parrot AI Reportes Menú Configuración Personal Facturación Inventari…" at bounding box center [581, 255] width 1163 height 511
click at [182, 183] on li "Error" at bounding box center [205, 179] width 136 height 15
type input "ERROR"
click at [181, 180] on input at bounding box center [182, 180] width 91 height 19
type input "TATEMA"
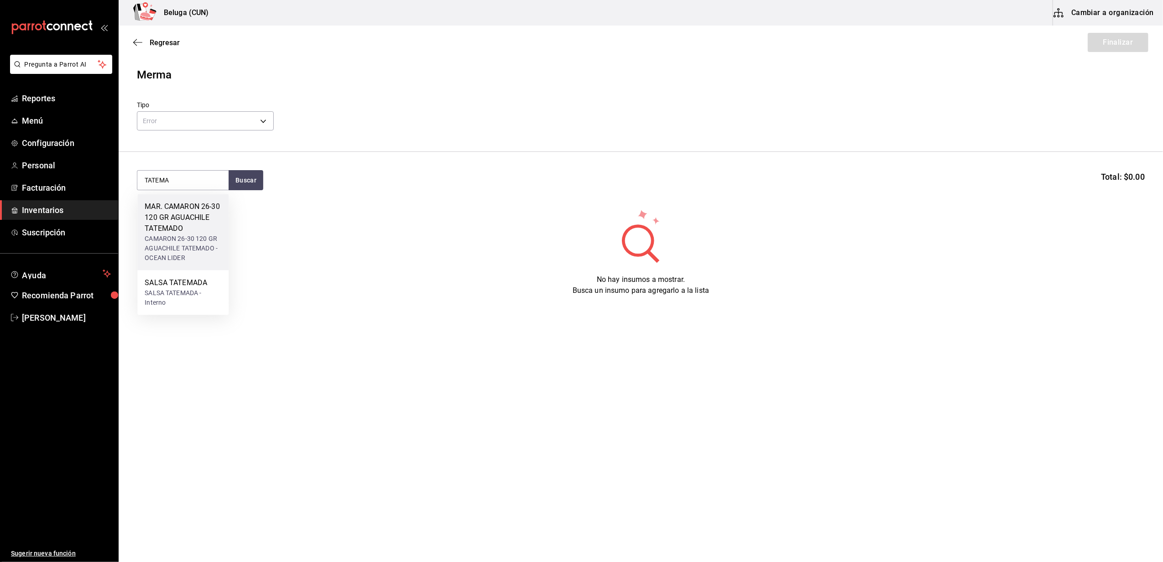
click at [194, 222] on div "MAR. CAMARON 26-30 120 GR AGUACHILE TATEMADO" at bounding box center [183, 217] width 77 height 33
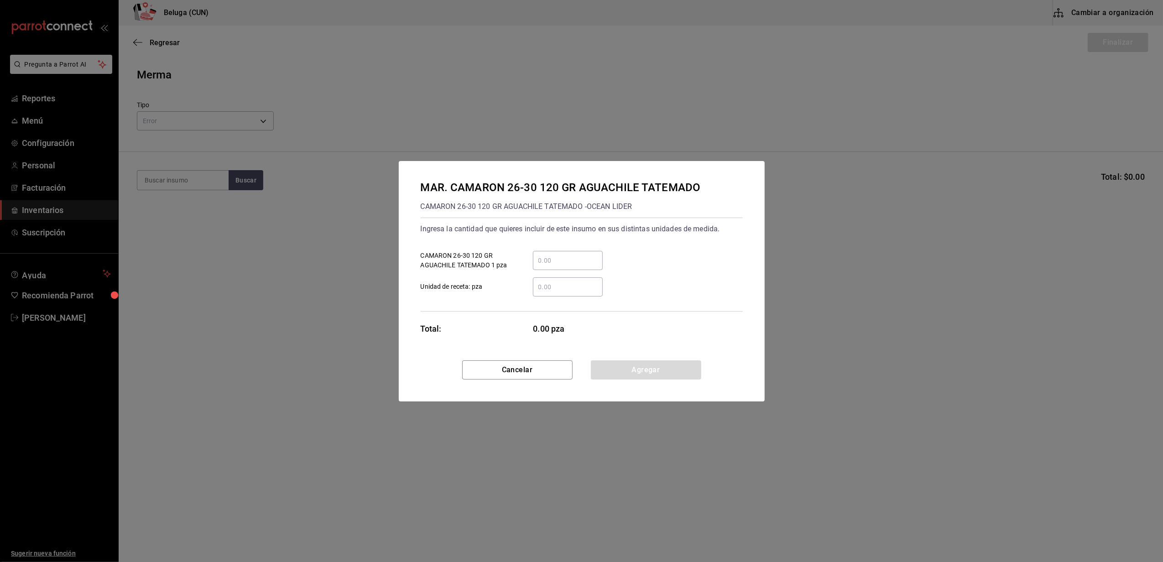
drag, startPoint x: 577, startPoint y: 256, endPoint x: 572, endPoint y: 256, distance: 5.1
click at [577, 256] on input "​ CAMARON 26-30 120 GR AGUACHILE TATEMADO 1 pza" at bounding box center [568, 260] width 70 height 11
type input "11"
click at [482, 304] on div "Ingresa la cantidad que quieres incluir de este insumo en sus distintas unidade…" at bounding box center [582, 265] width 322 height 94
drag, startPoint x: 617, startPoint y: 370, endPoint x: 580, endPoint y: 375, distance: 37.8
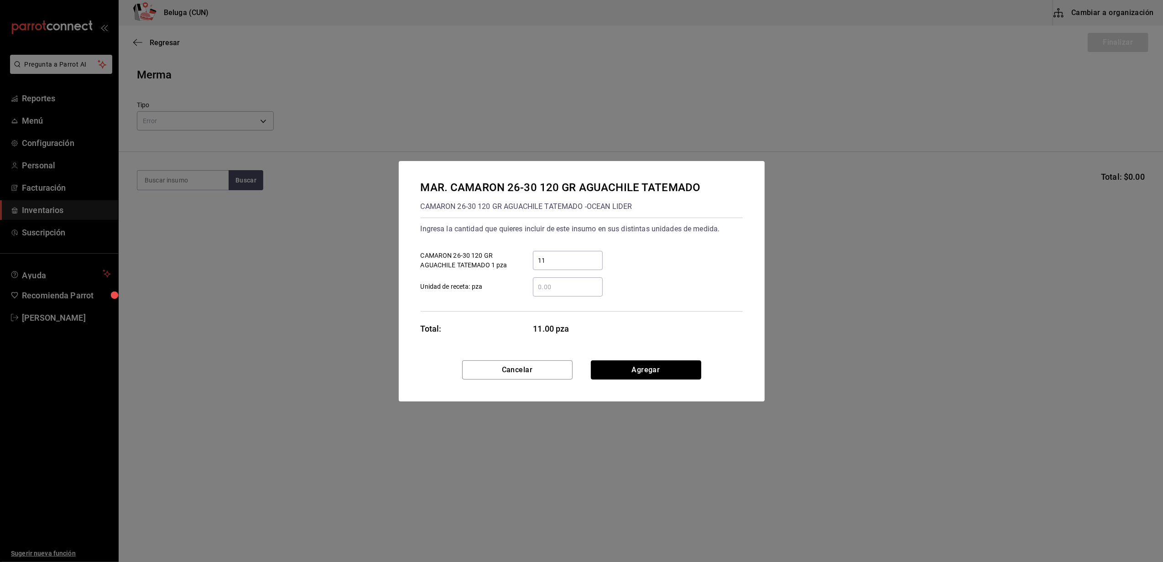
click at [619, 371] on button "Agregar" at bounding box center [646, 370] width 110 height 19
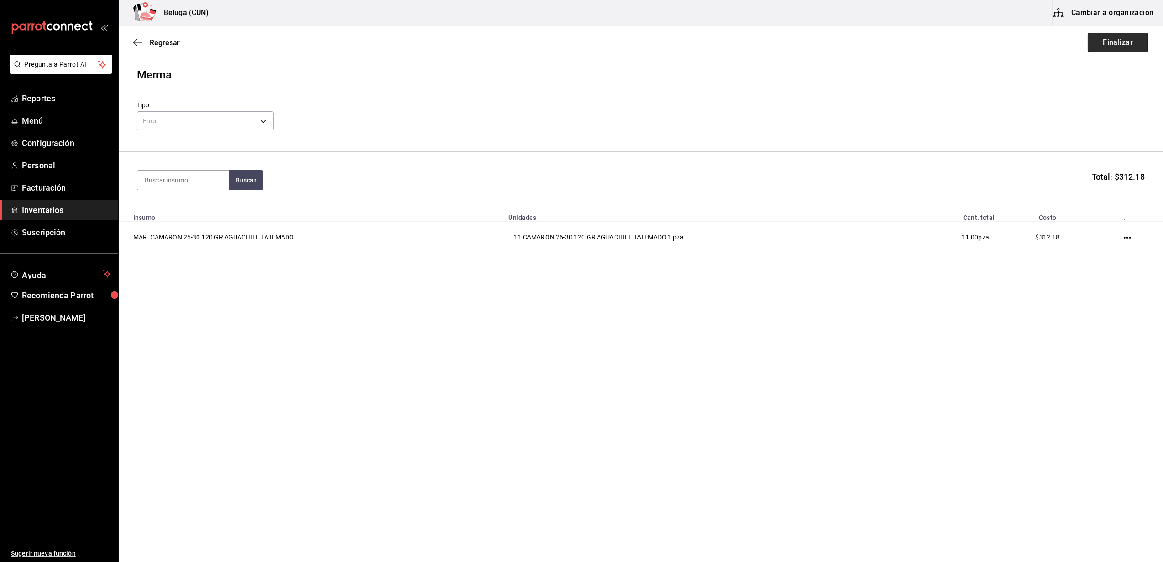
click at [1114, 40] on button "Finalizar" at bounding box center [1118, 42] width 61 height 19
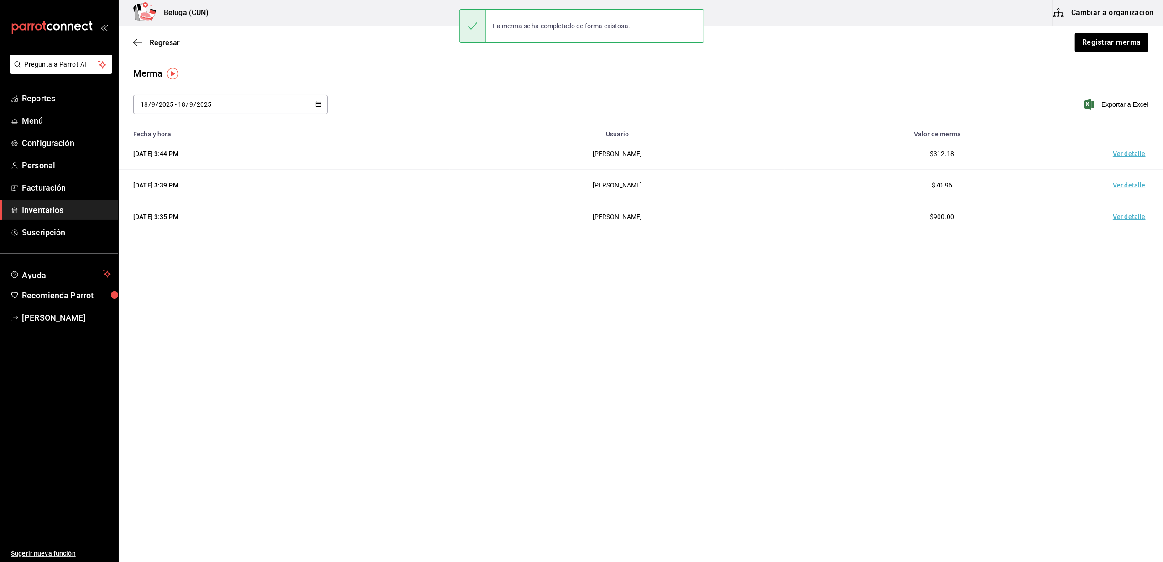
click at [1129, 146] on td "Ver detalle" at bounding box center [1131, 153] width 64 height 31
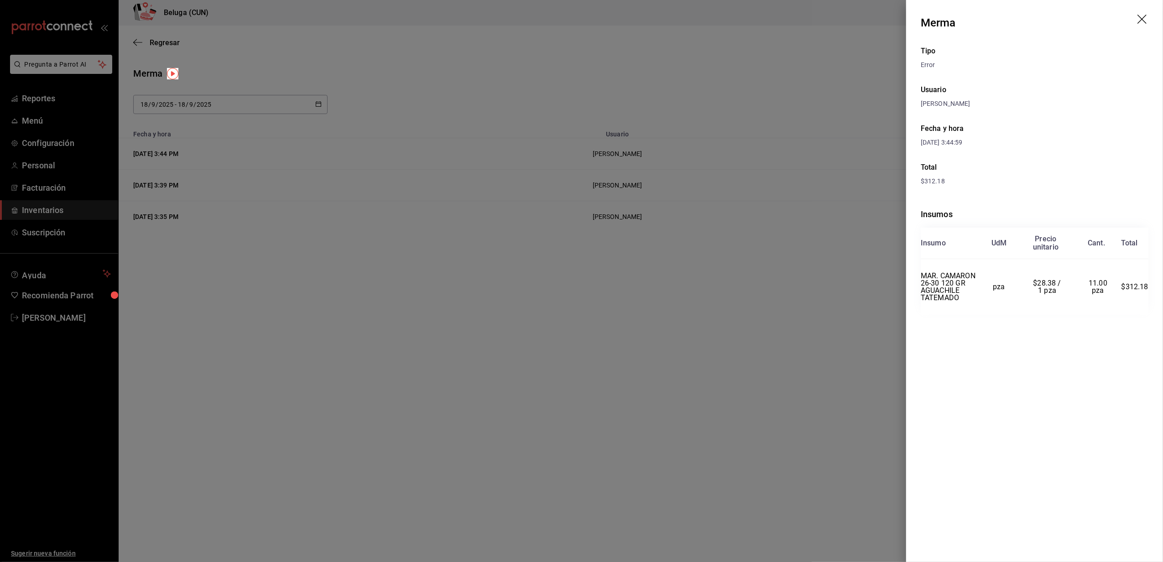
click at [1143, 22] on icon "drag" at bounding box center [1143, 20] width 11 height 11
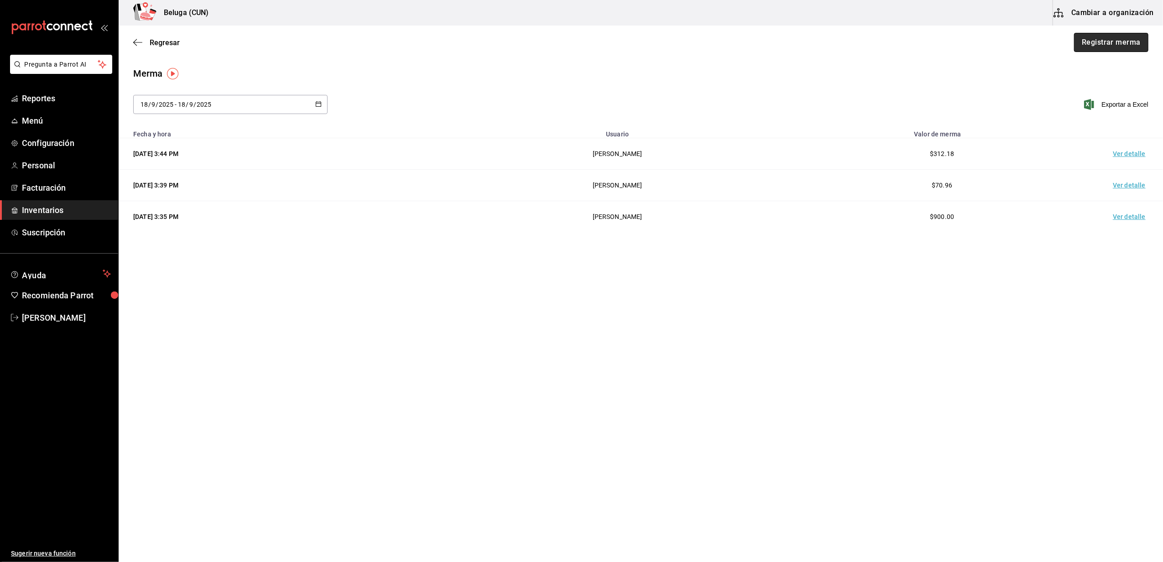
click at [1108, 38] on button "Registrar merma" at bounding box center [1111, 42] width 74 height 19
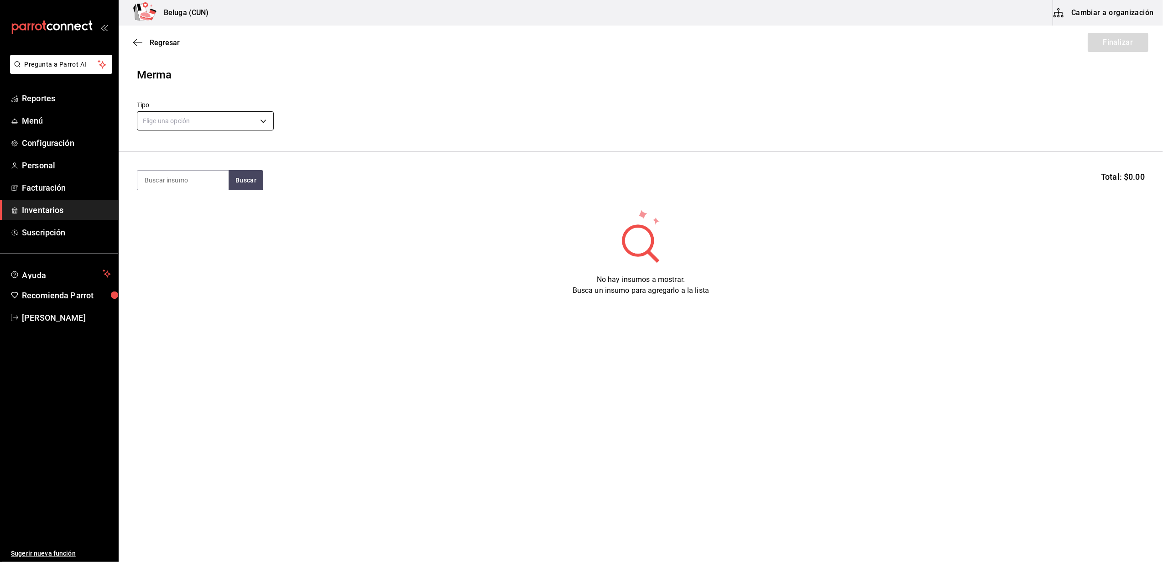
click at [265, 120] on body "Pregunta a Parrot AI Reportes Menú Configuración Personal Facturación Inventari…" at bounding box center [581, 255] width 1163 height 511
click at [162, 177] on li "Error" at bounding box center [205, 179] width 136 height 15
type input "ERROR"
click at [174, 179] on input at bounding box center [182, 180] width 91 height 19
click at [176, 180] on input at bounding box center [182, 180] width 91 height 19
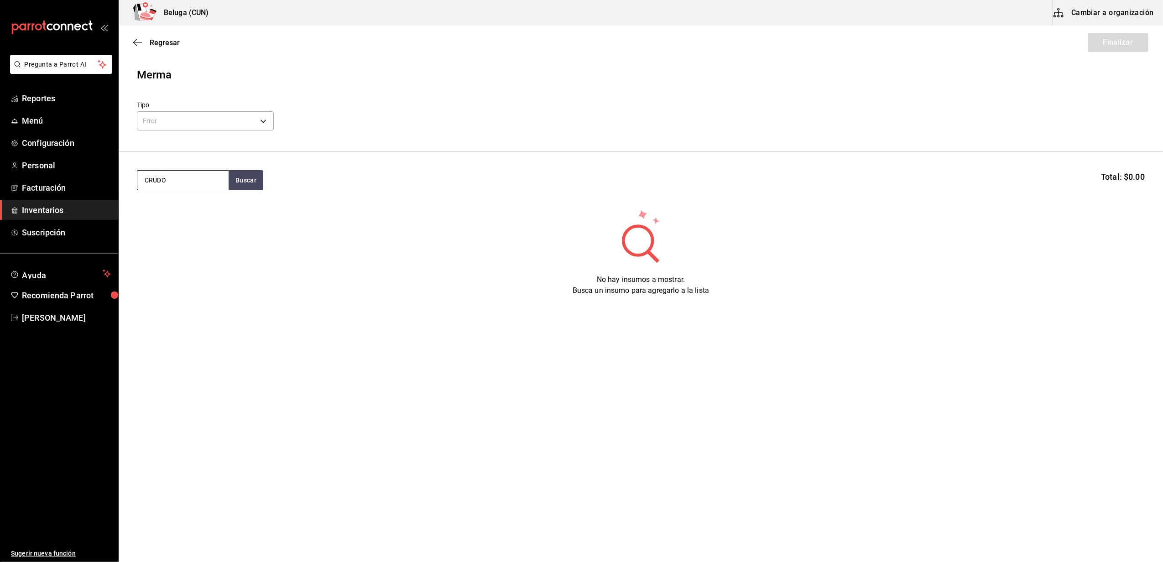
type input "CRUDO"
click at [196, 229] on div "CAMARON 26-30 - OCEAN LIDER" at bounding box center [183, 232] width 77 height 19
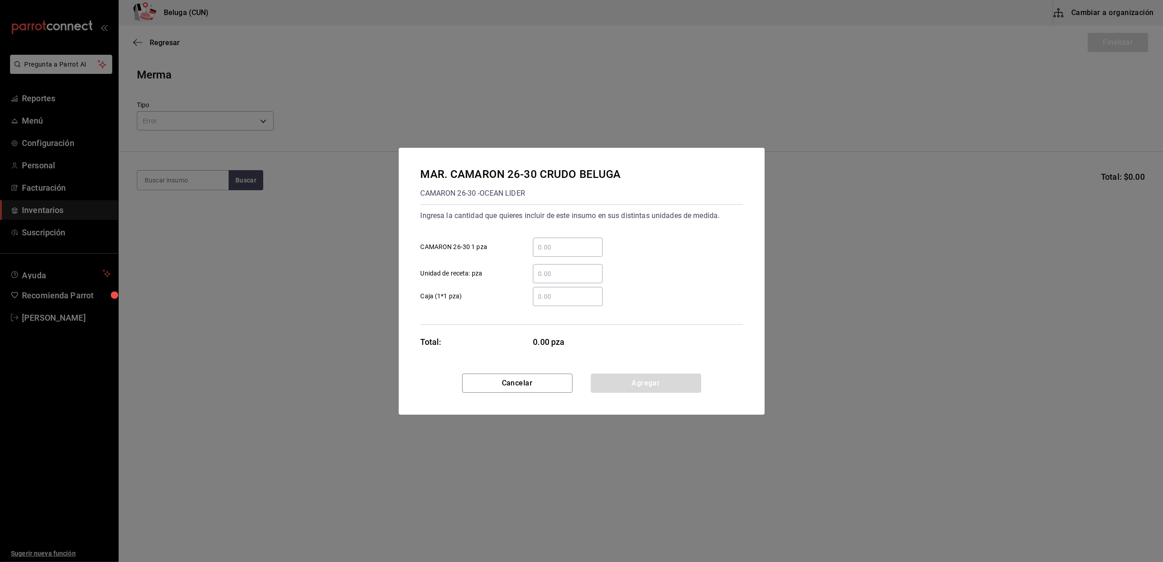
click at [595, 235] on div "​ CAMARON 26-30 1 pza" at bounding box center [578, 243] width 330 height 26
click at [591, 241] on div "​" at bounding box center [568, 247] width 70 height 19
click at [591, 242] on input "​ CAMARON 26-30 1 pza" at bounding box center [568, 247] width 70 height 11
type input "5"
click at [510, 312] on div "Ingresa la cantidad que quieres incluir de este insumo en sus distintas unidade…" at bounding box center [582, 264] width 322 height 120
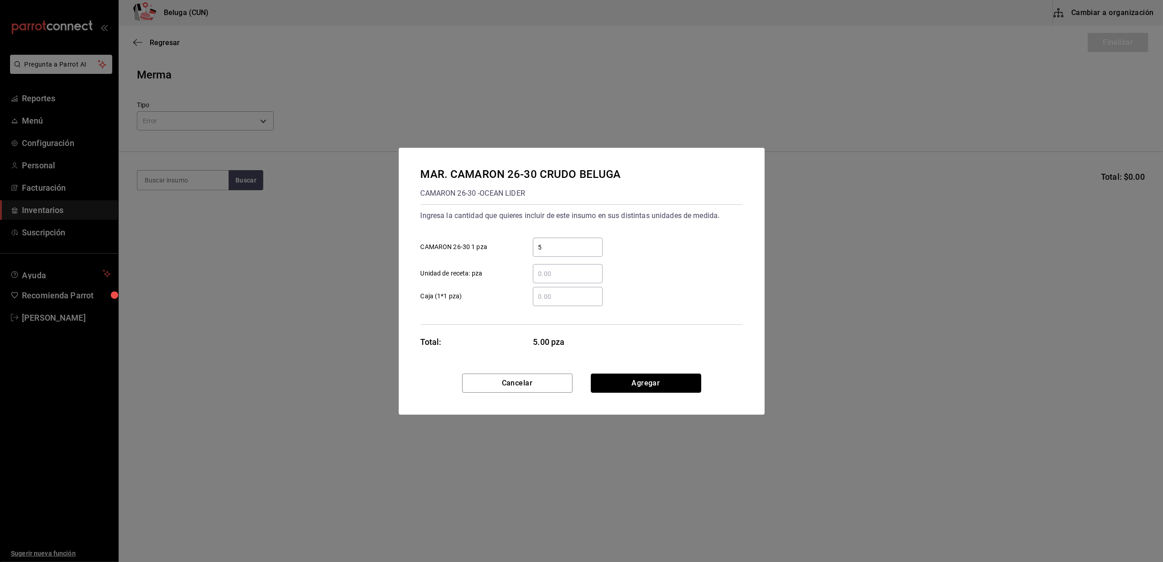
click at [632, 386] on button "Agregar" at bounding box center [646, 383] width 110 height 19
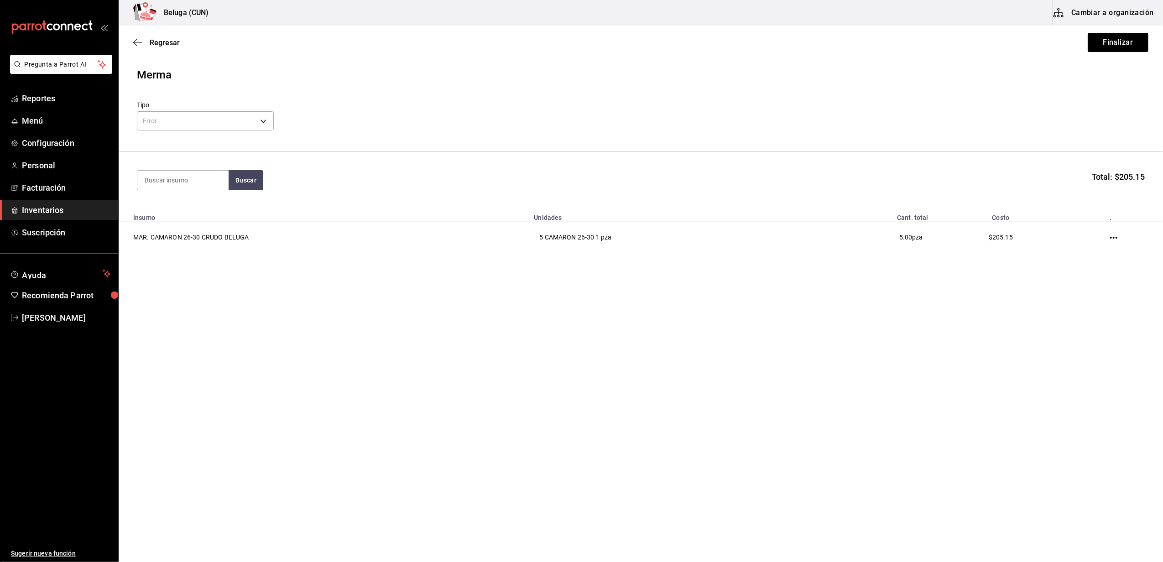
click at [604, 361] on main "Regresar Finalizar Merma Tipo Error ERROR Buscar Total: $205.15 Insumo Unidades…" at bounding box center [641, 268] width 1045 height 485
click at [1121, 41] on button "Finalizar" at bounding box center [1118, 42] width 61 height 19
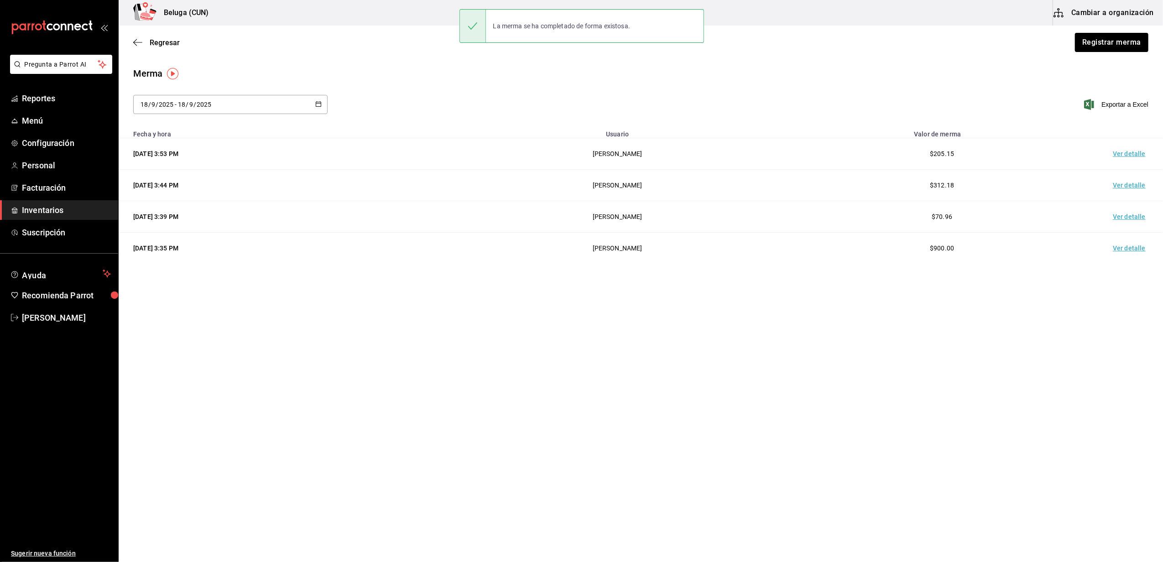
click at [1124, 154] on td "Ver detalle" at bounding box center [1131, 153] width 64 height 31
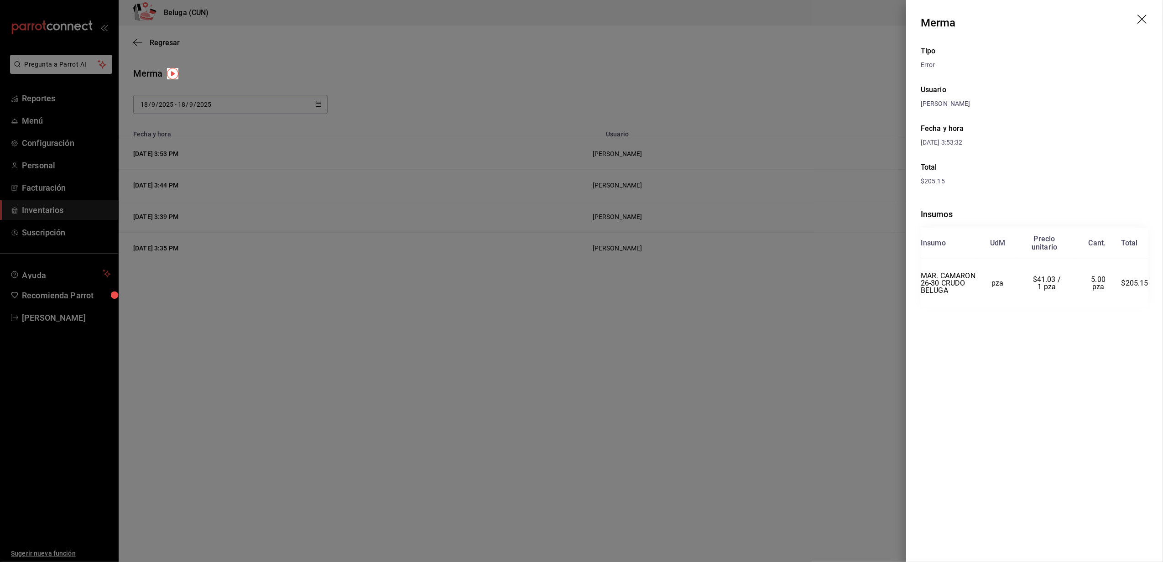
click at [1142, 19] on icon "drag" at bounding box center [1142, 19] width 9 height 9
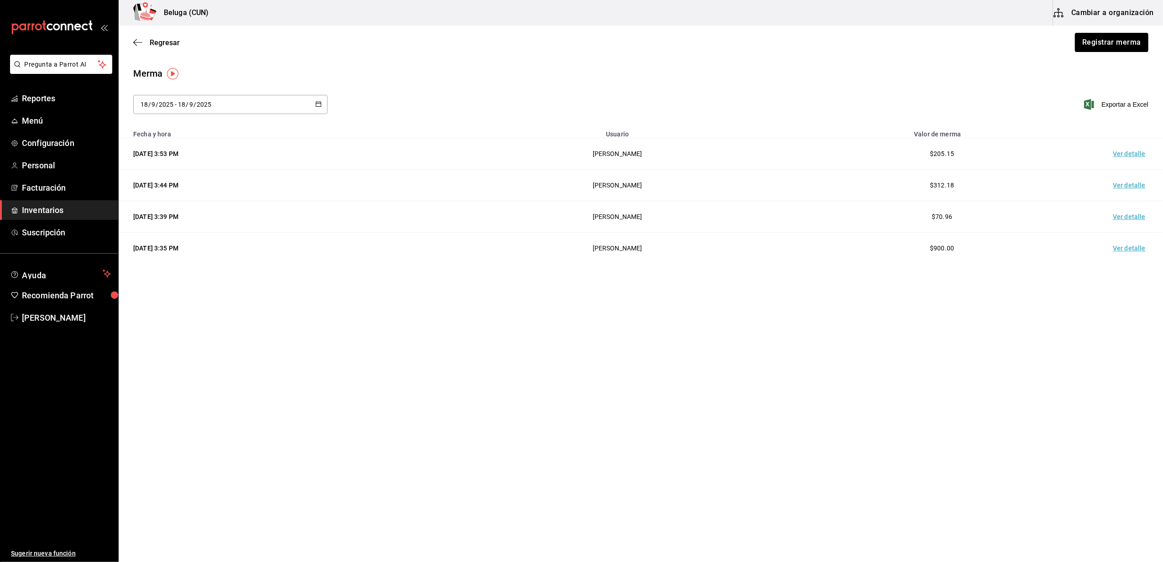
click at [1138, 155] on td "Ver detalle" at bounding box center [1131, 153] width 64 height 31
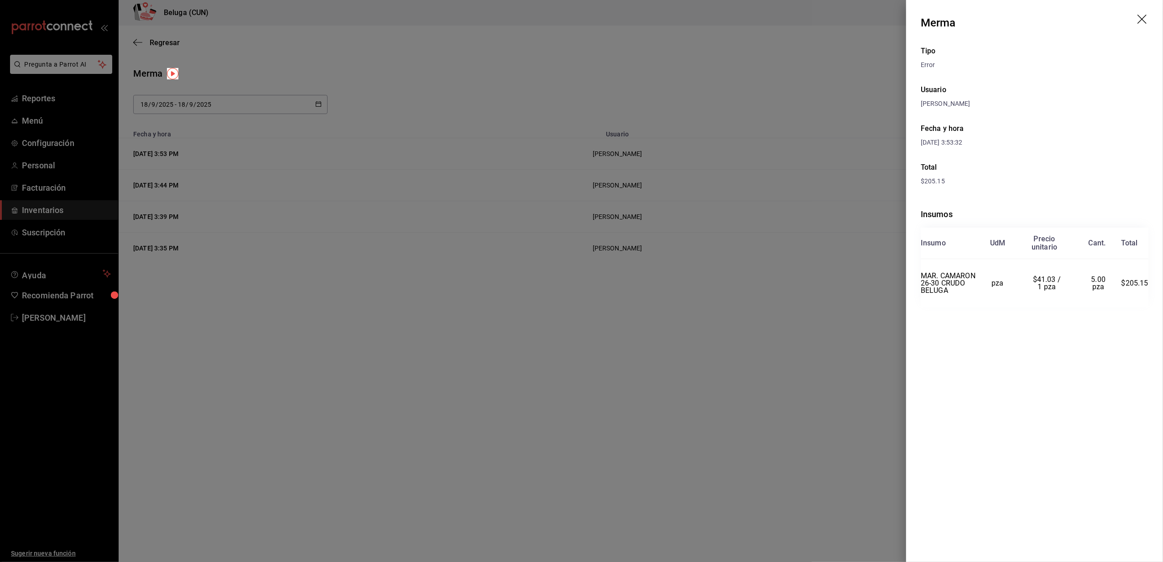
click at [1142, 22] on icon "drag" at bounding box center [1143, 20] width 11 height 11
